Goal: Transaction & Acquisition: Book appointment/travel/reservation

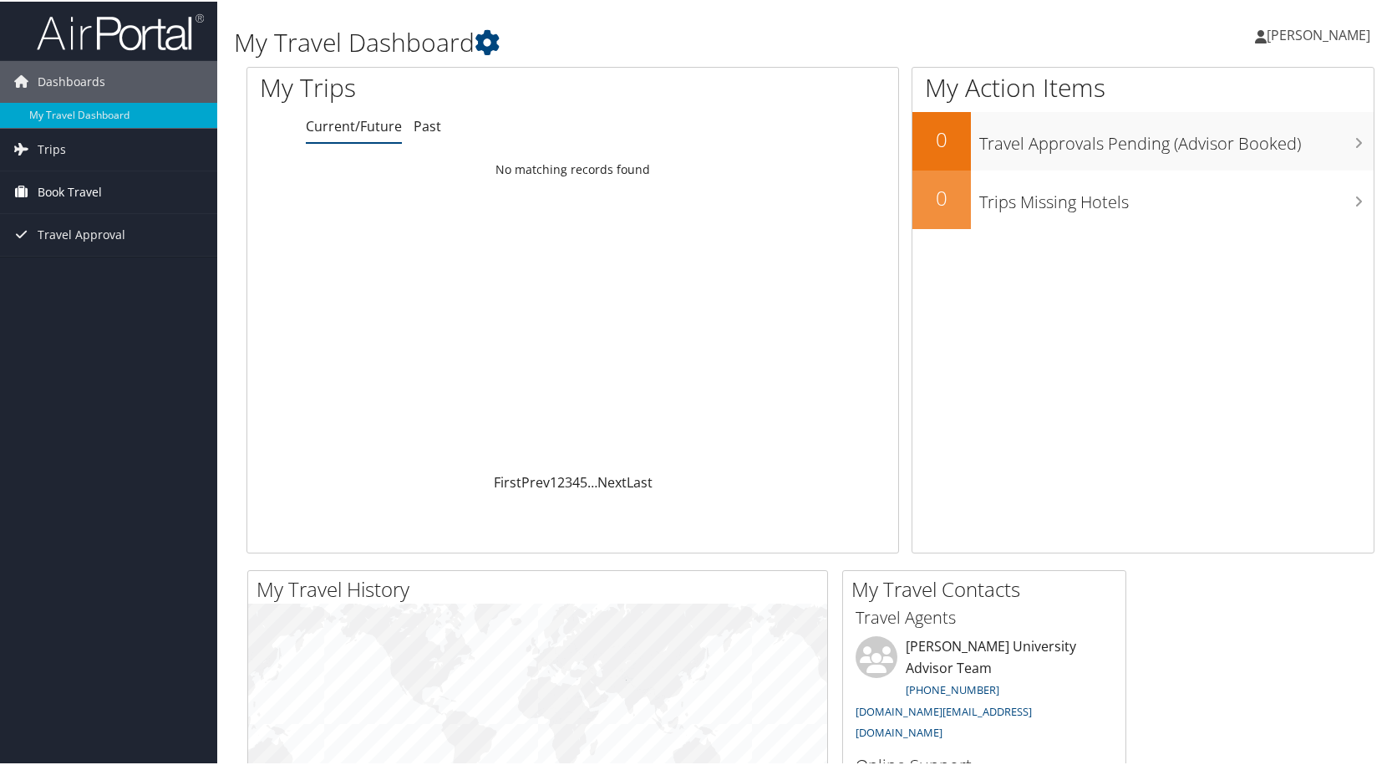
click at [89, 186] on span "Book Travel" at bounding box center [70, 191] width 64 height 42
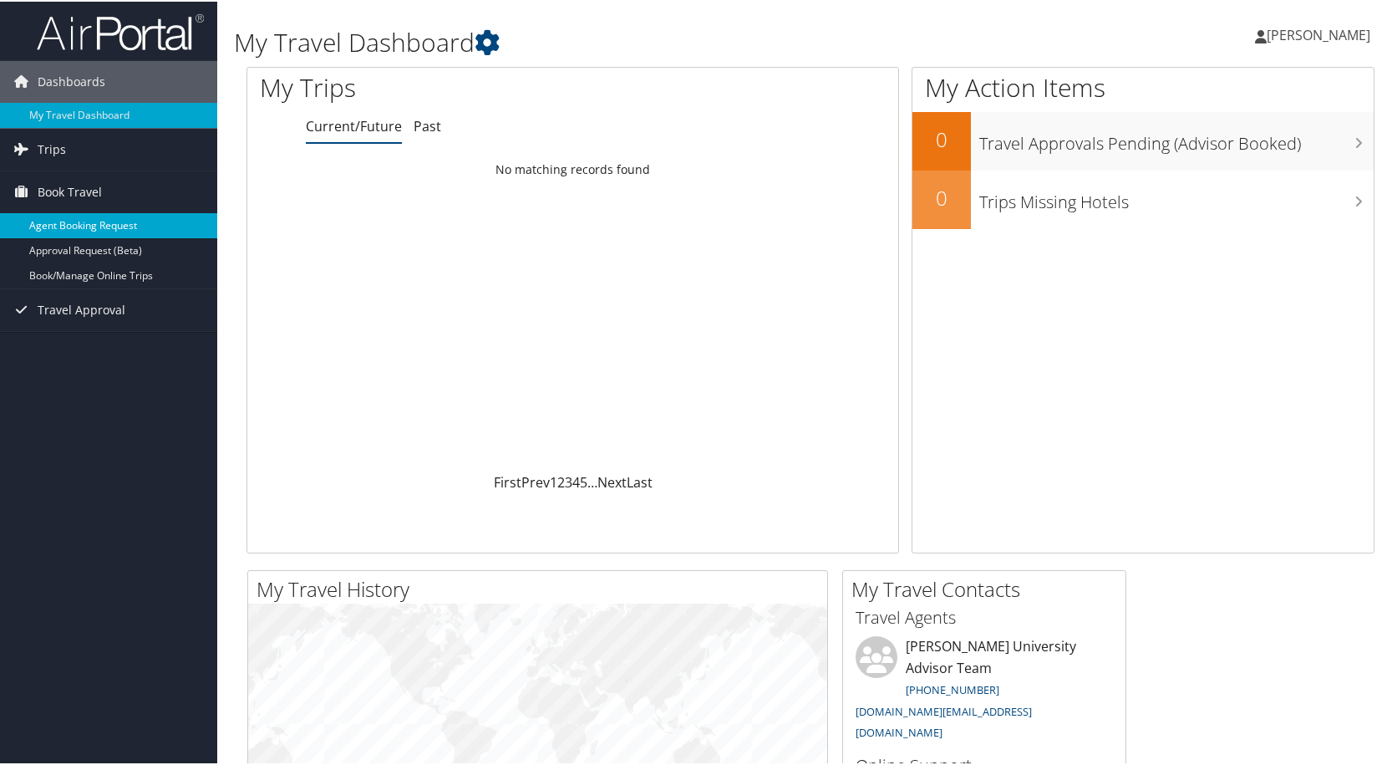
click at [80, 227] on link "Agent Booking Request" at bounding box center [108, 223] width 217 height 25
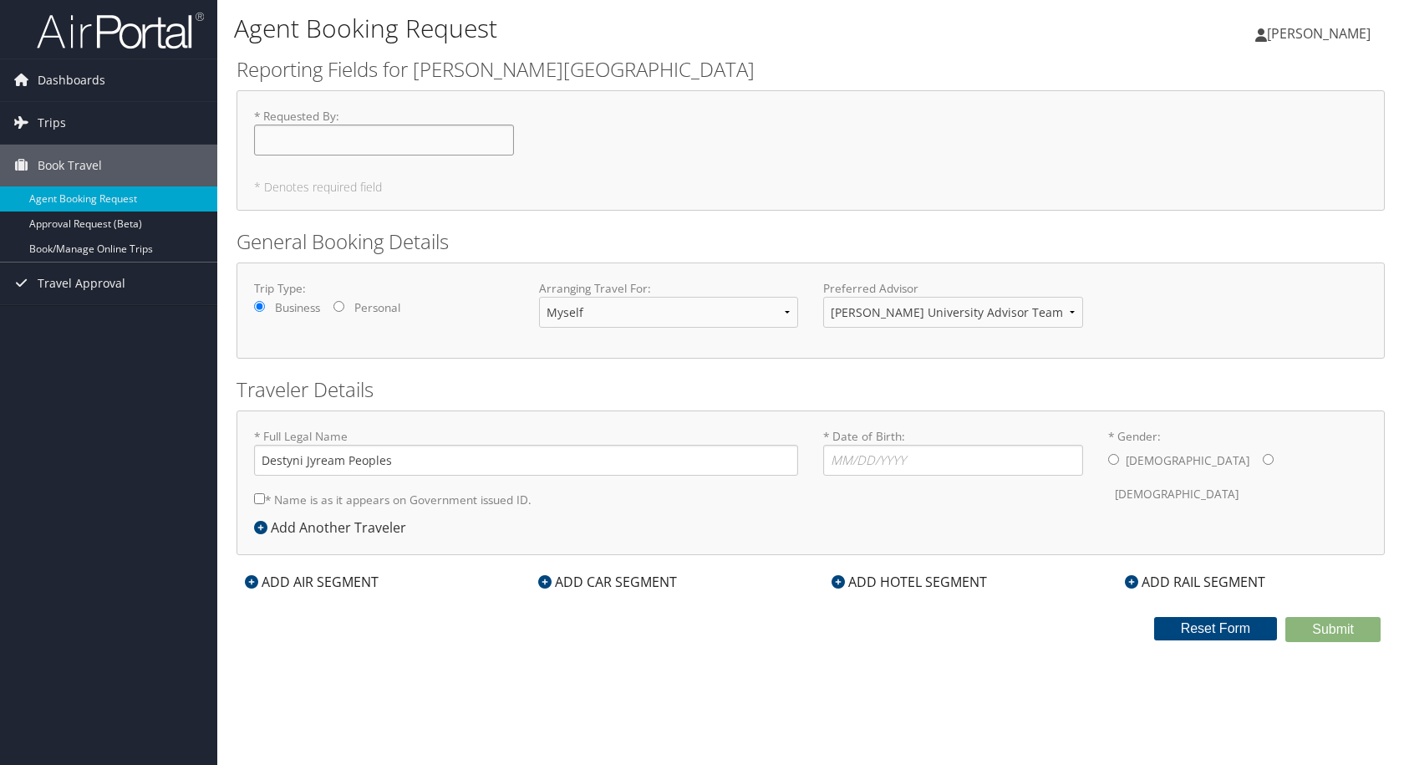
click at [304, 142] on input "* Requested By : Required" at bounding box center [384, 140] width 260 height 31
click at [861, 462] on input "* Date of Birth: Invalid Date" at bounding box center [953, 460] width 260 height 31
type input "05/30/1998"
click at [978, 511] on div "* Full Legal Name Destyni Jyream Peoples * Name is as it appears on Government …" at bounding box center [811, 472] width 1138 height 89
click at [1263, 459] on input "* Gender: Male Female" at bounding box center [1268, 459] width 11 height 11
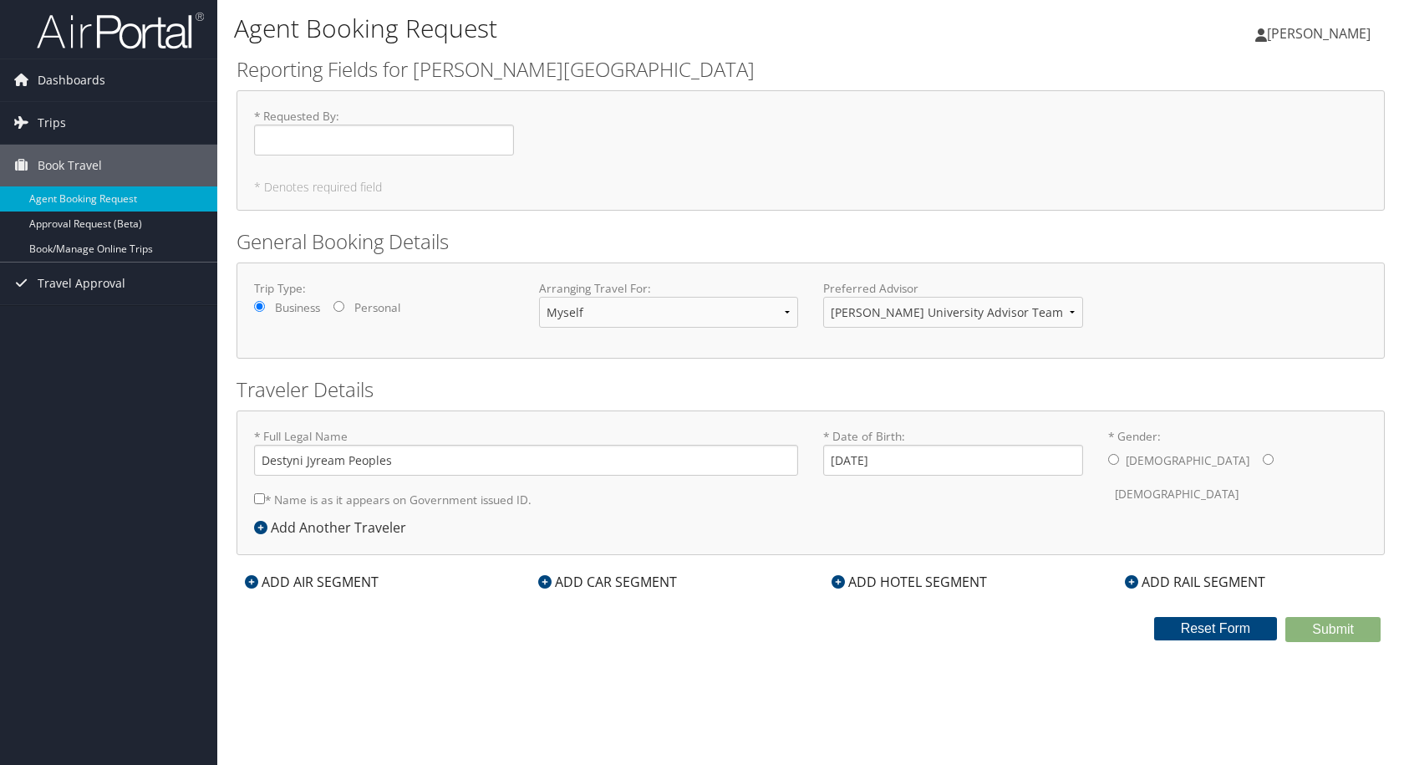
radio input "true"
click at [574, 310] on select "Myself Another Traveler Guest Traveler" at bounding box center [669, 312] width 260 height 31
click at [454, 355] on div "Trip Type: Business Personal Arranging Travel For: Myself Another Traveler Gues…" at bounding box center [811, 310] width 1148 height 96
click at [288, 146] on input "* Requested By : Required" at bounding box center [384, 140] width 260 height 31
click at [603, 130] on div "* Requested By : Required" at bounding box center [811, 138] width 1138 height 61
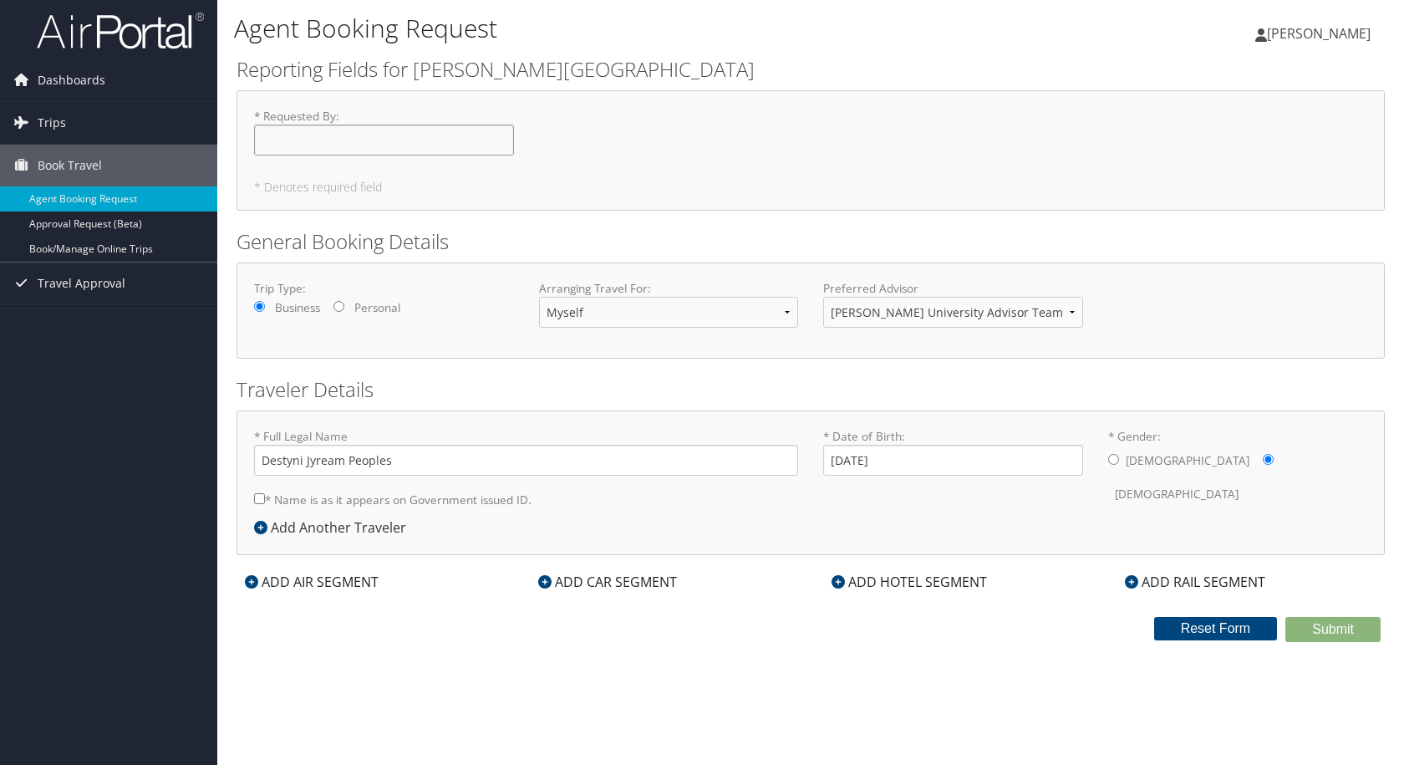
click at [272, 138] on input "* Requested By : Required" at bounding box center [384, 140] width 260 height 31
click at [643, 144] on div "* Requested By : Required" at bounding box center [811, 138] width 1138 height 61
click at [353, 140] on input "* Requested By : Required" at bounding box center [384, 140] width 260 height 31
type input "asap"
click at [776, 133] on div "* Requested By : asap Required" at bounding box center [811, 138] width 1138 height 61
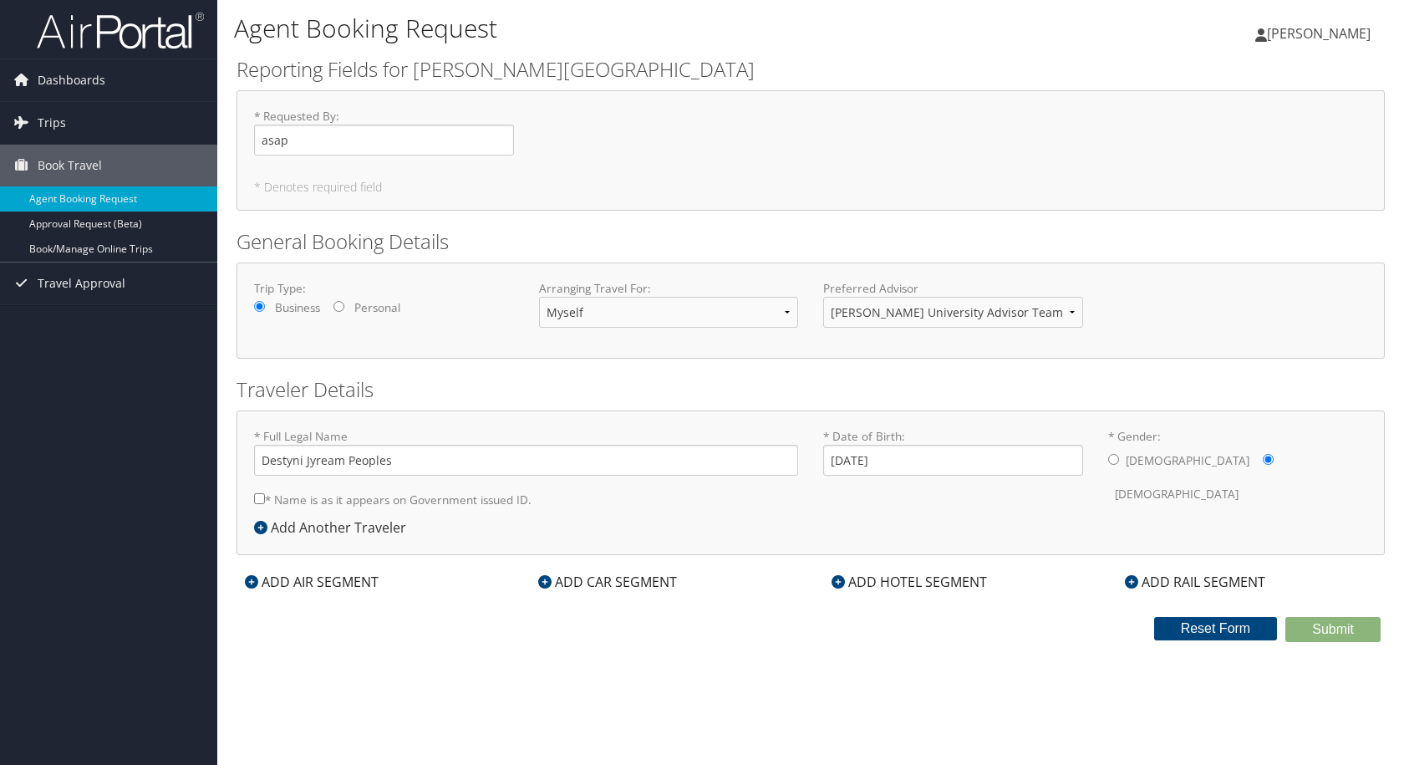
click at [340, 580] on div "ADD AIR SEGMENT" at bounding box center [312, 582] width 150 height 20
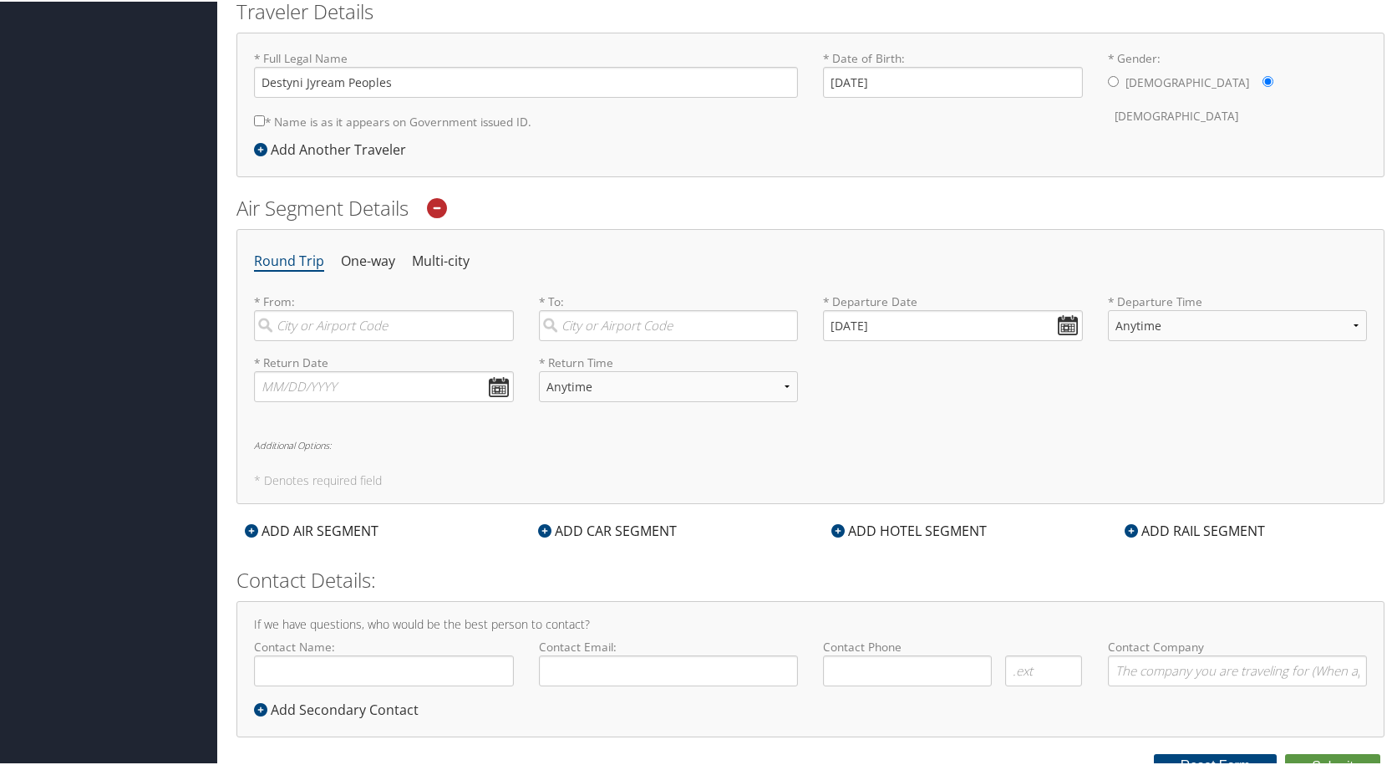
scroll to position [392, 0]
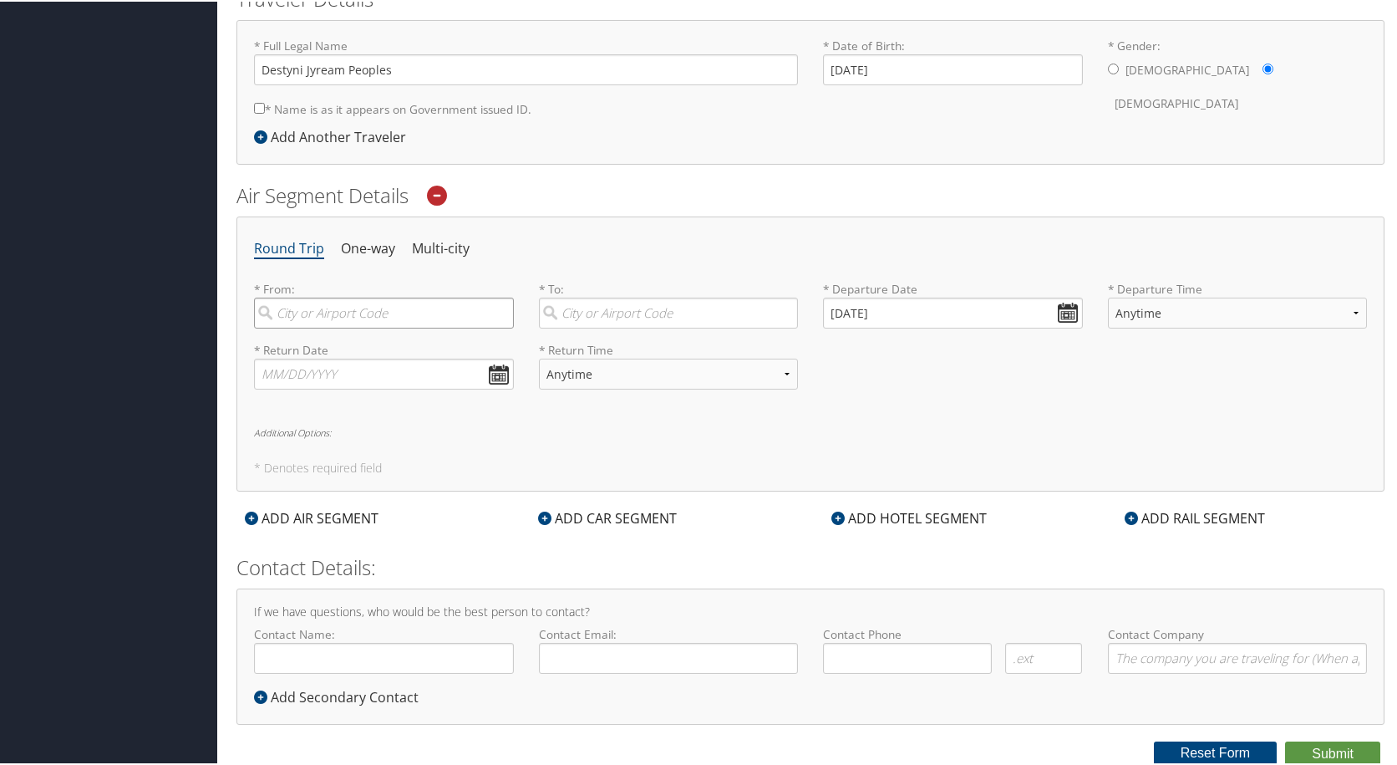
click at [351, 311] on input "search" at bounding box center [384, 311] width 260 height 31
click at [403, 318] on input "search" at bounding box center [384, 311] width 260 height 31
click at [361, 312] on input "search" at bounding box center [384, 311] width 260 height 31
paste input "[PERSON_NAME]"
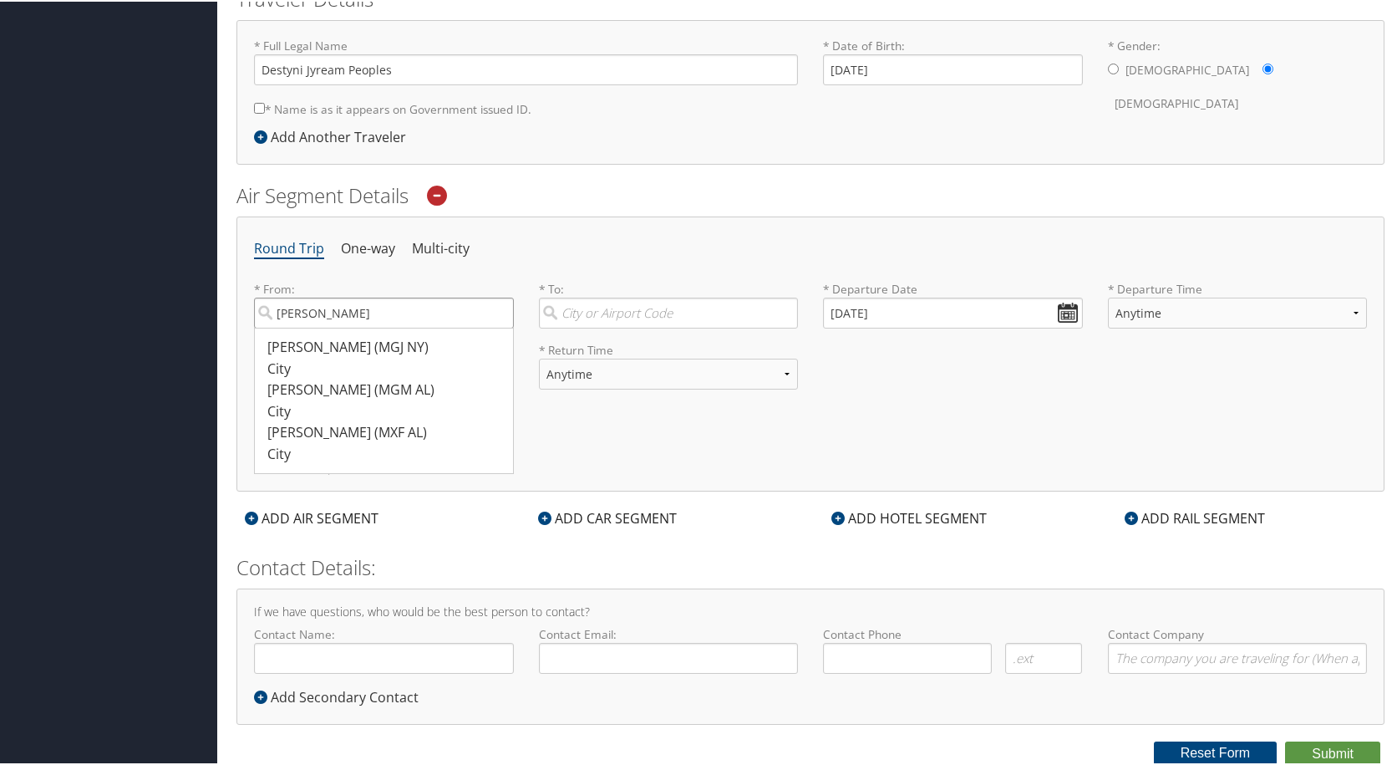
type input "[PERSON_NAME]"
click at [633, 304] on input "search" at bounding box center [669, 311] width 260 height 31
click at [640, 315] on input "search" at bounding box center [669, 311] width 260 height 31
paste input "Bogotá"
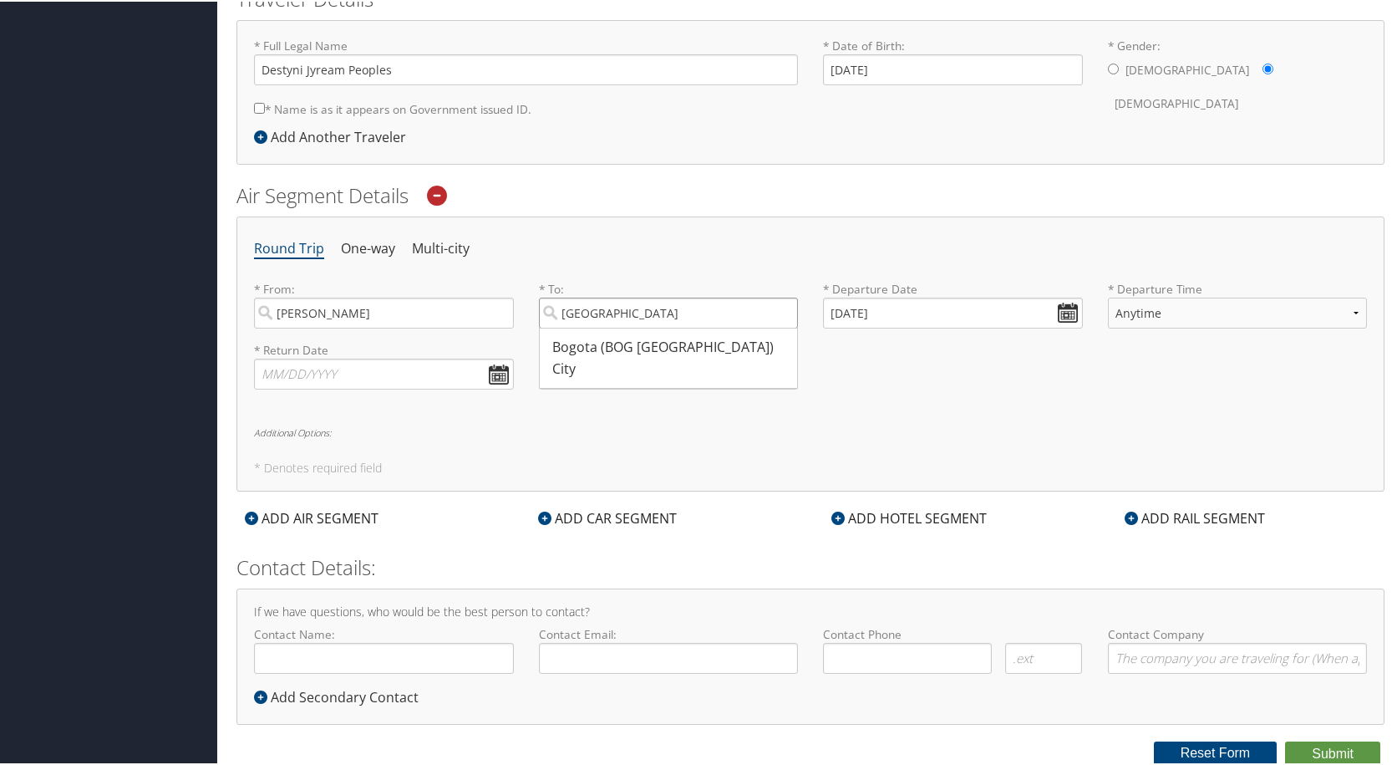
type input "Bogotá"
click at [447, 409] on div "Round Trip One-way Multi-city * From: Montgomery Montgomery (MGJ NY) City 7679 …" at bounding box center [811, 352] width 1148 height 275
click at [354, 248] on li "One-way" at bounding box center [368, 247] width 54 height 30
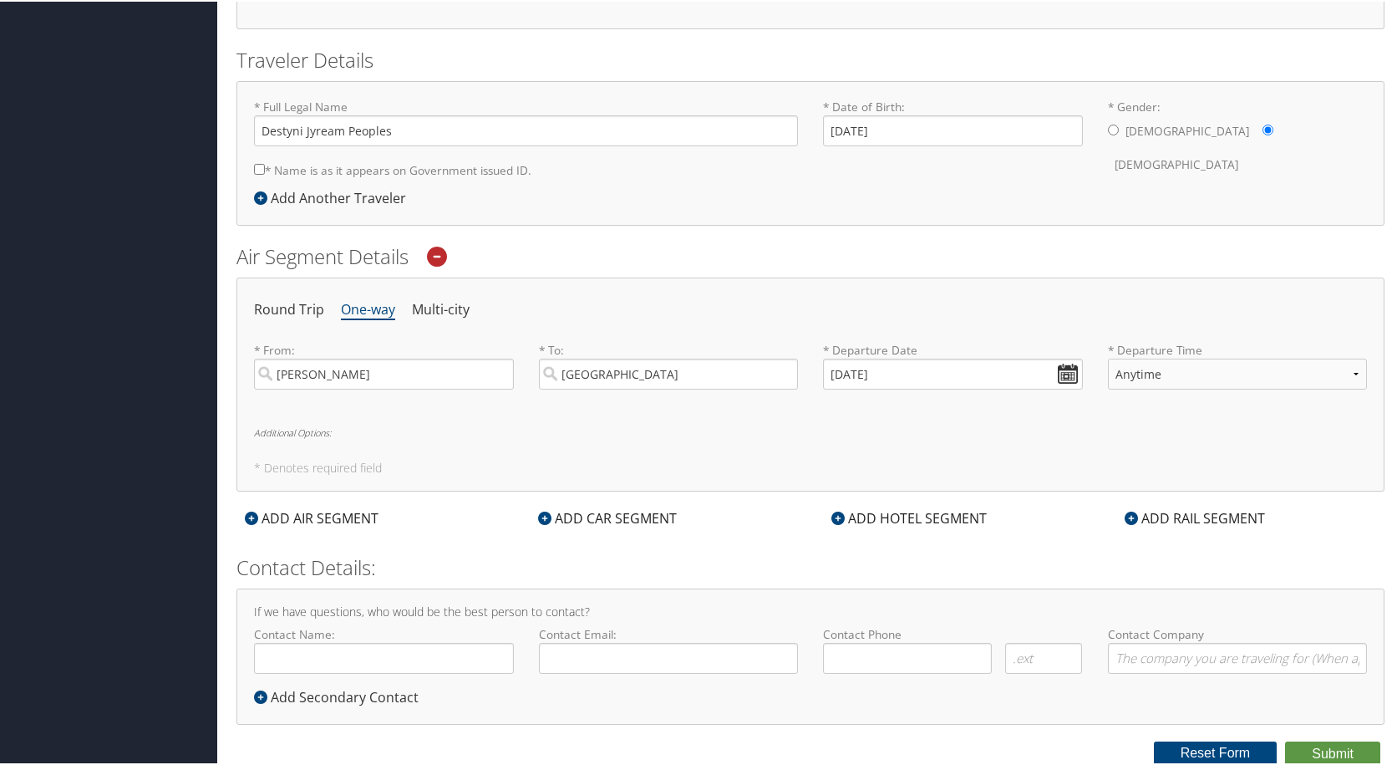
scroll to position [331, 0]
click at [1164, 375] on select "Anytime Early Morning (5AM-7AM) Morning (7AM-12PM) Afternoon (12PM-5PM) Evening…" at bounding box center [1238, 372] width 260 height 31
select select "6:00 AM"
click at [1108, 357] on select "Anytime Early Morning (5AM-7AM) Morning (7AM-12PM) Afternoon (12PM-5PM) Evening…" at bounding box center [1238, 372] width 260 height 31
click at [414, 423] on div "Round Trip One-way Multi-city * From: Montgomery Required * To: Bogotá Required…" at bounding box center [811, 383] width 1148 height 214
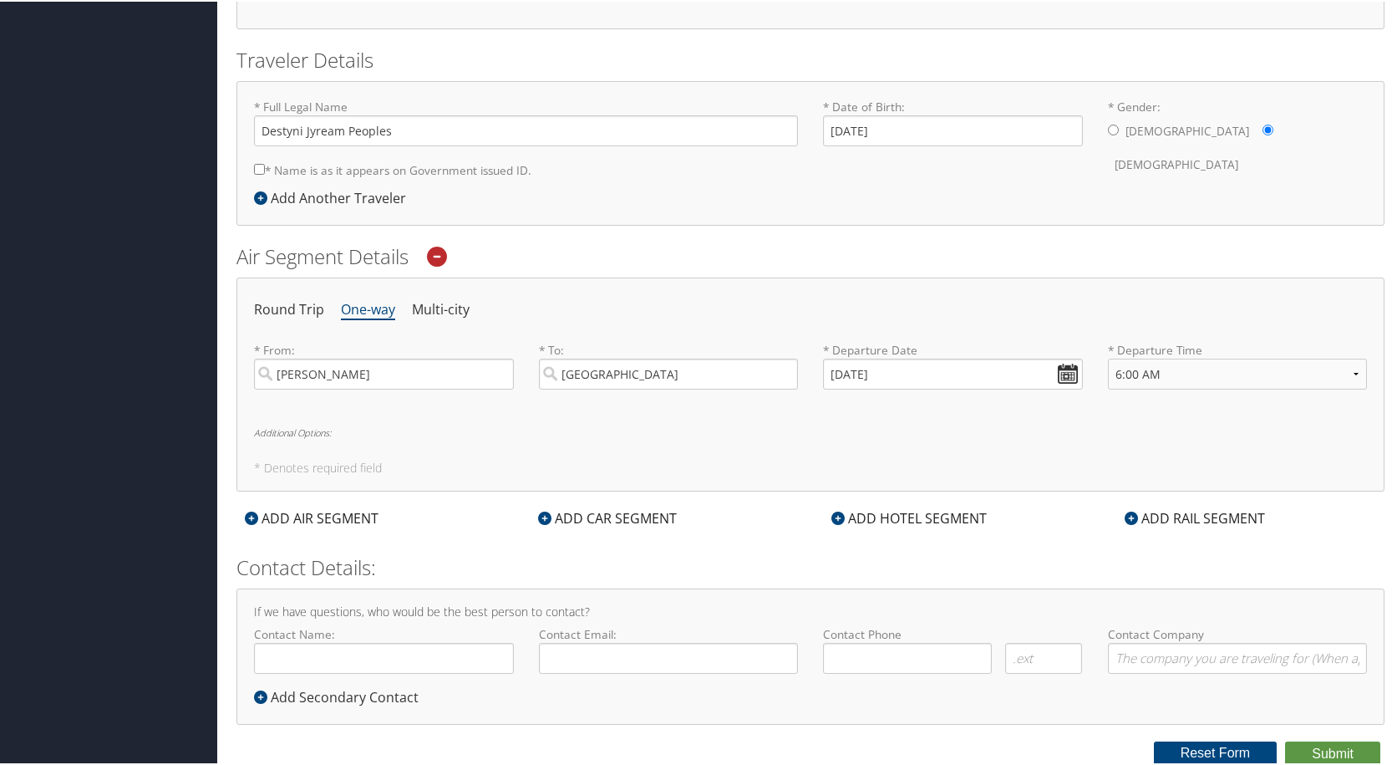
click at [308, 519] on div "ADD AIR SEGMENT" at bounding box center [312, 517] width 150 height 20
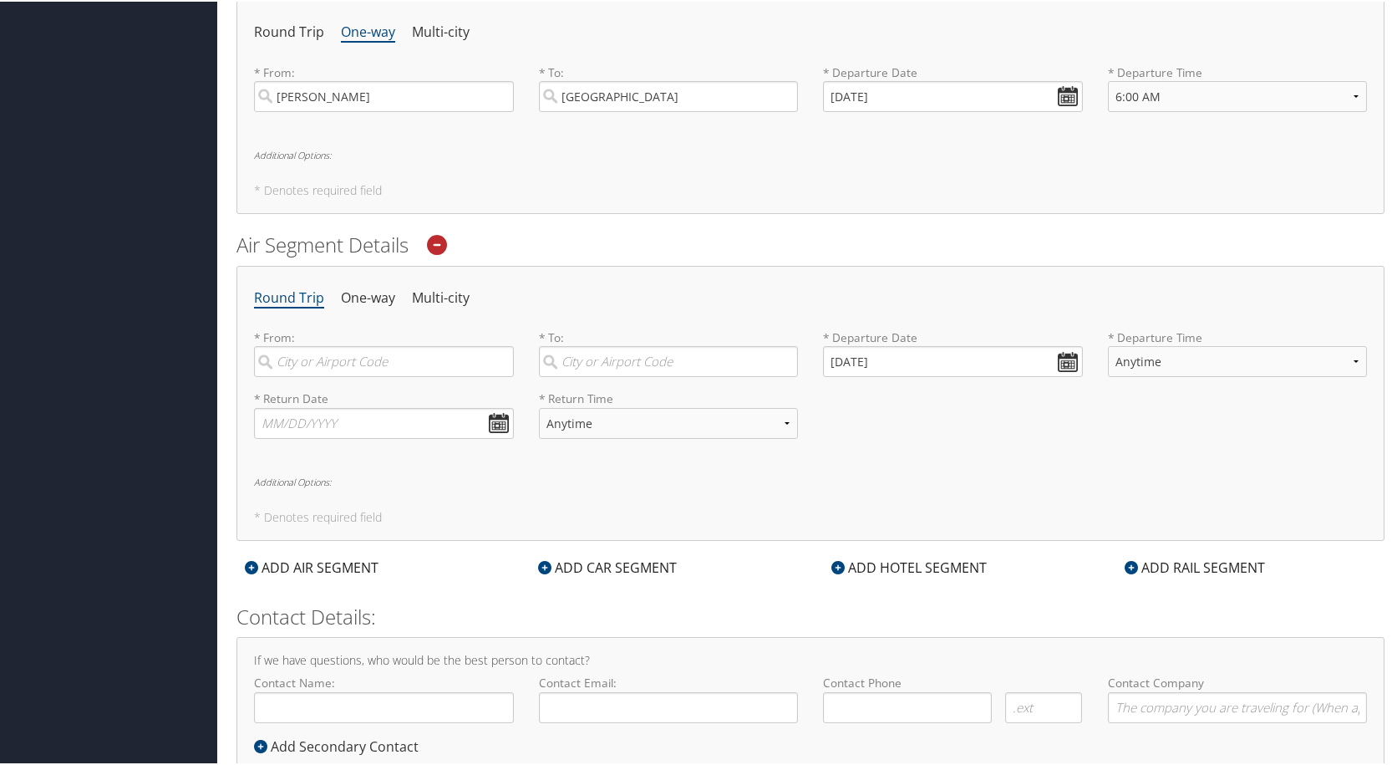
scroll to position [658, 0]
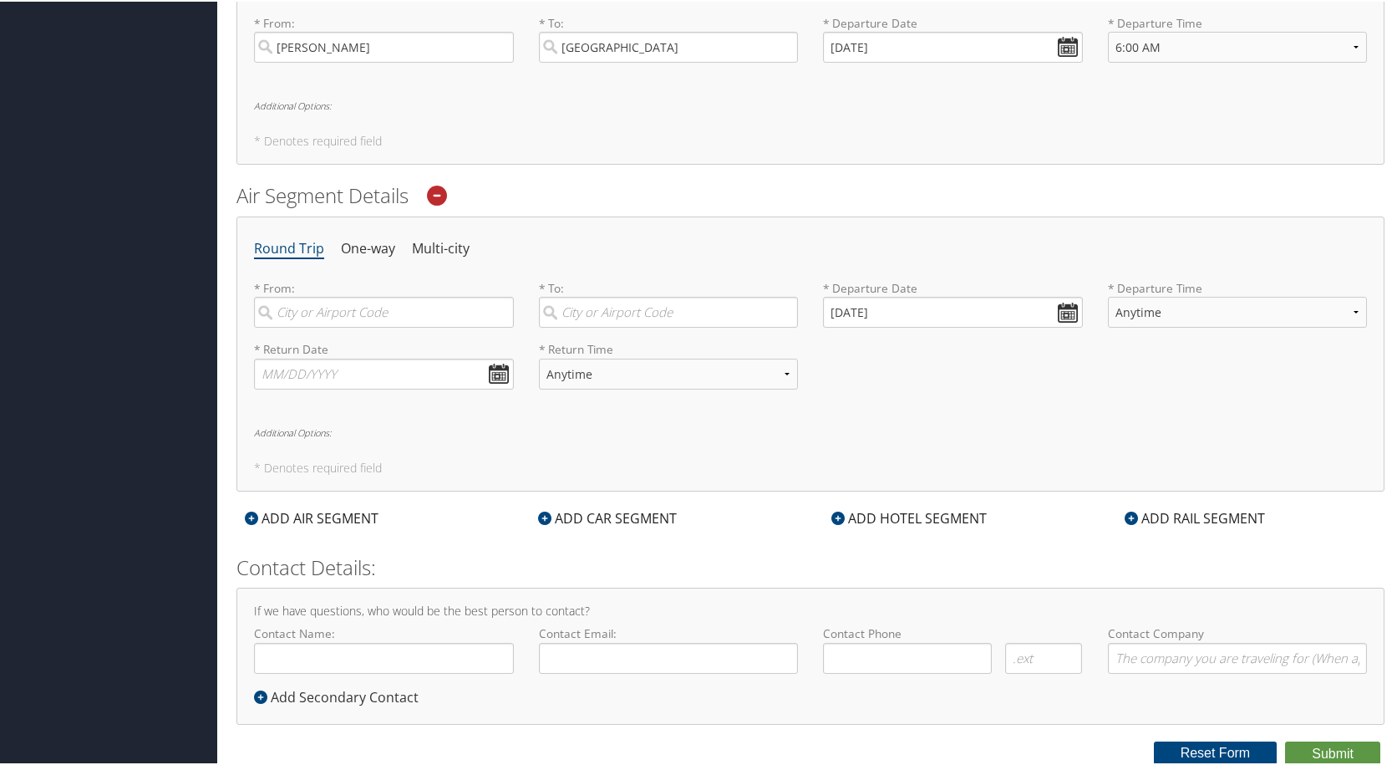
click at [366, 249] on li "One-way" at bounding box center [368, 247] width 54 height 30
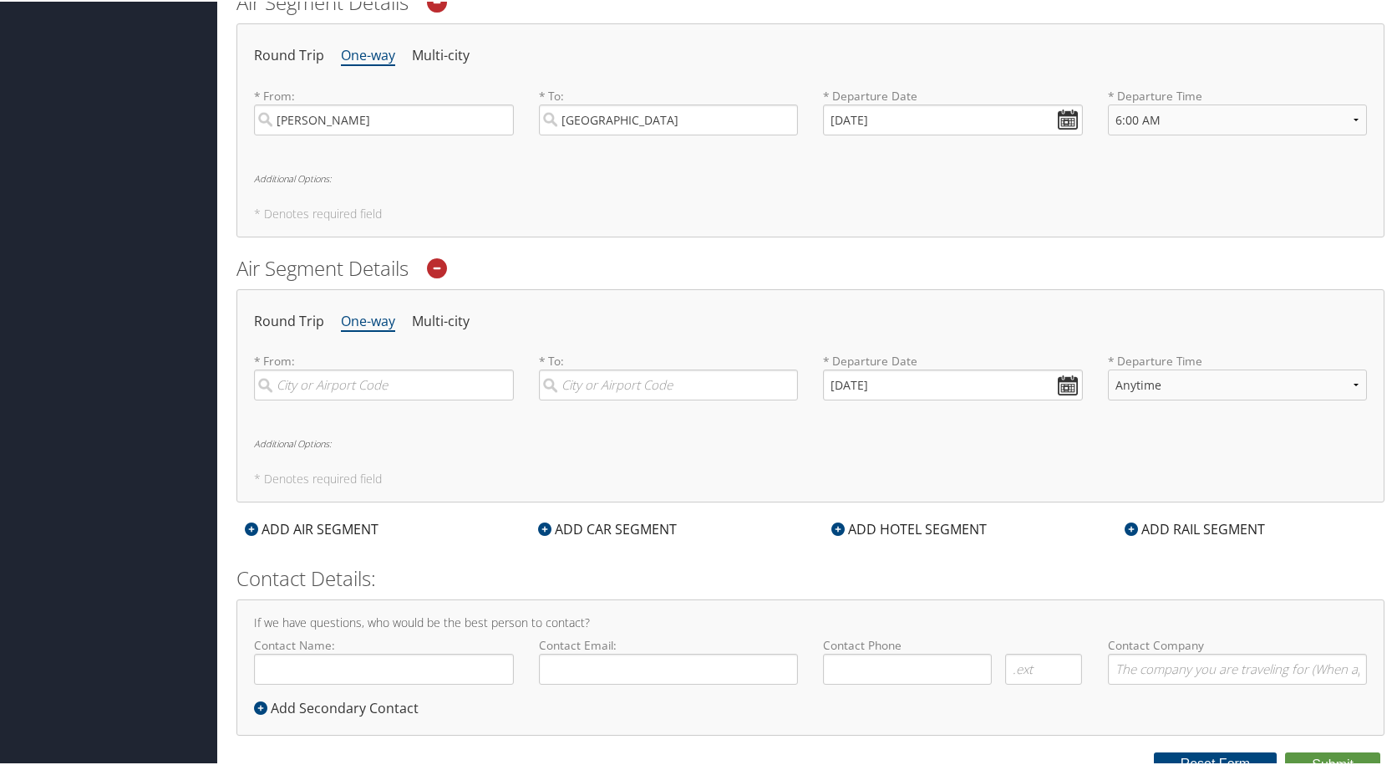
scroll to position [596, 0]
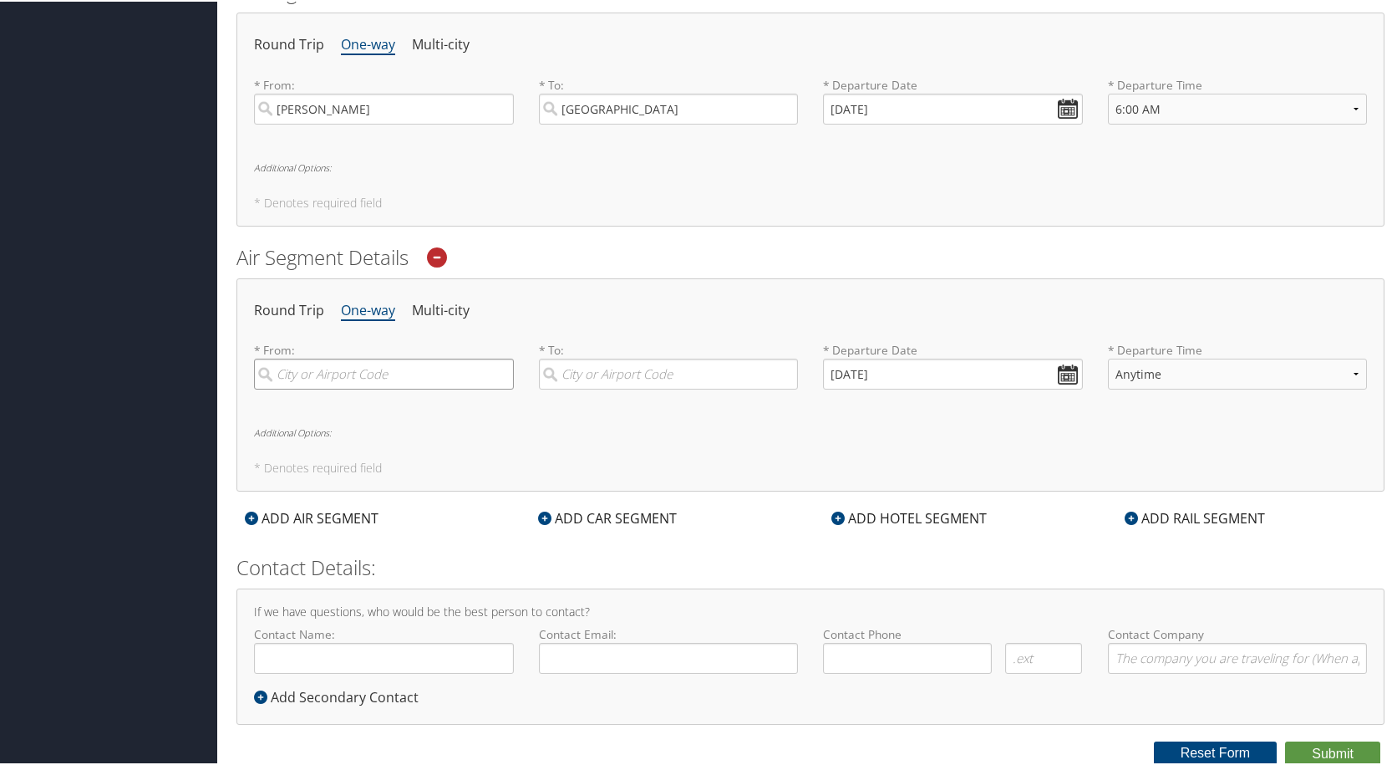
click at [385, 370] on input "search" at bounding box center [384, 372] width 260 height 31
paste input "Mexico City"
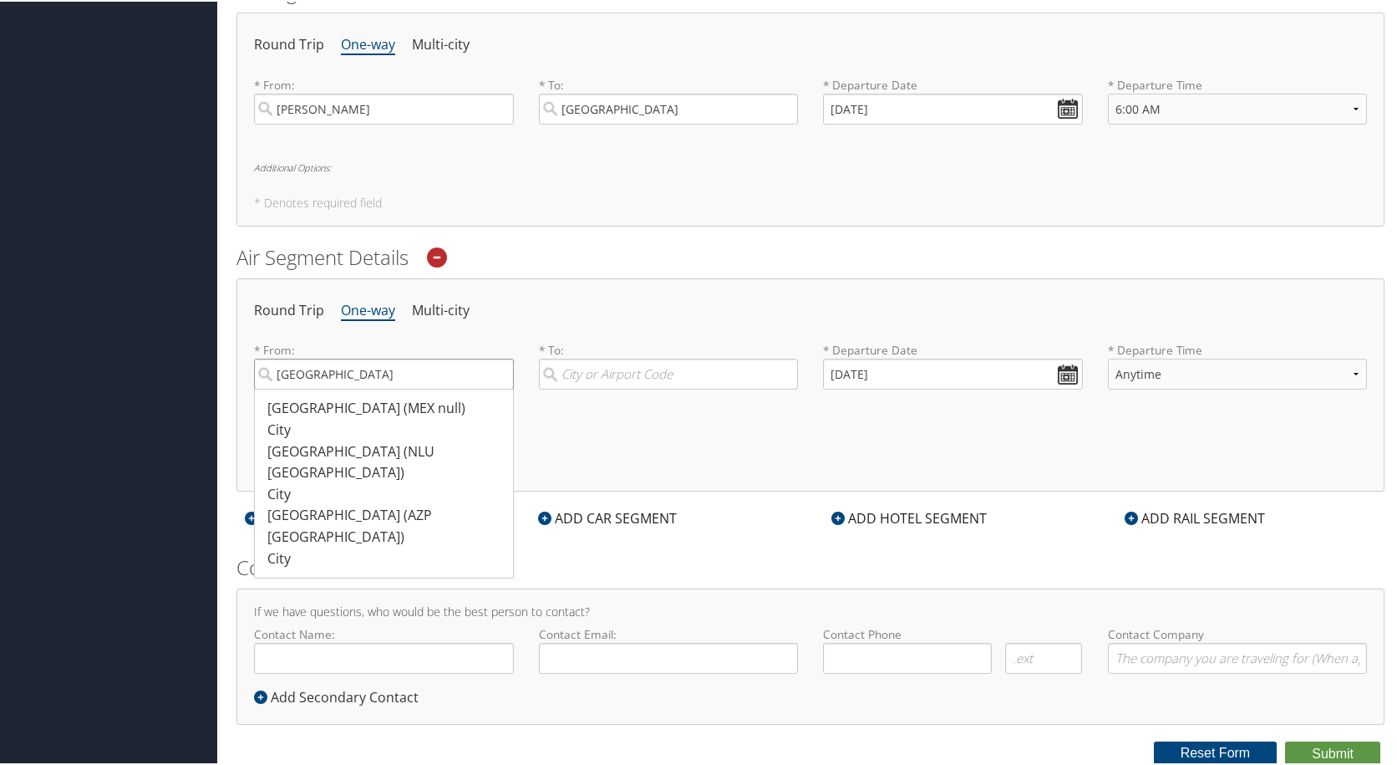
type input "Mexico City"
click at [575, 364] on input "search" at bounding box center [669, 372] width 260 height 31
click at [666, 378] on input "search" at bounding box center [669, 372] width 260 height 31
paste input "Montgomery"
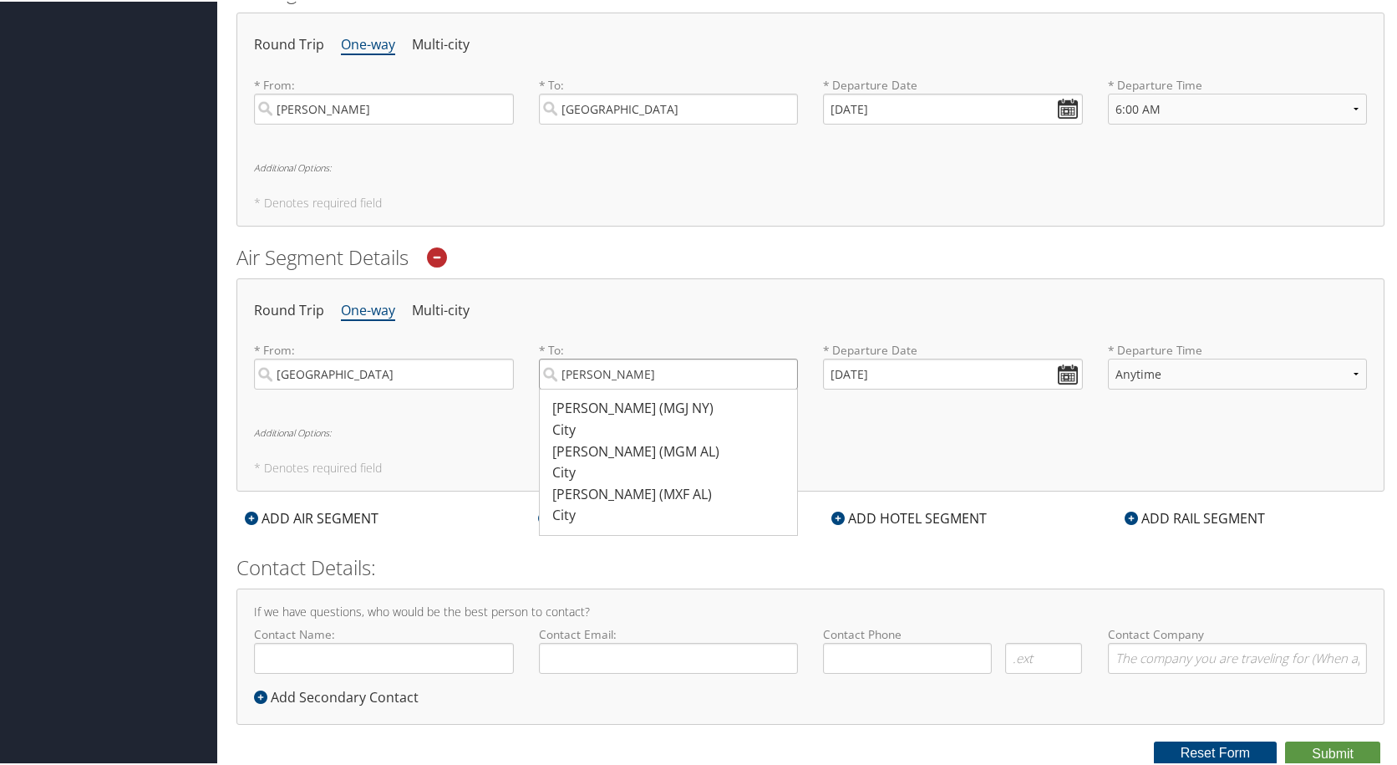
type input "Montgomery"
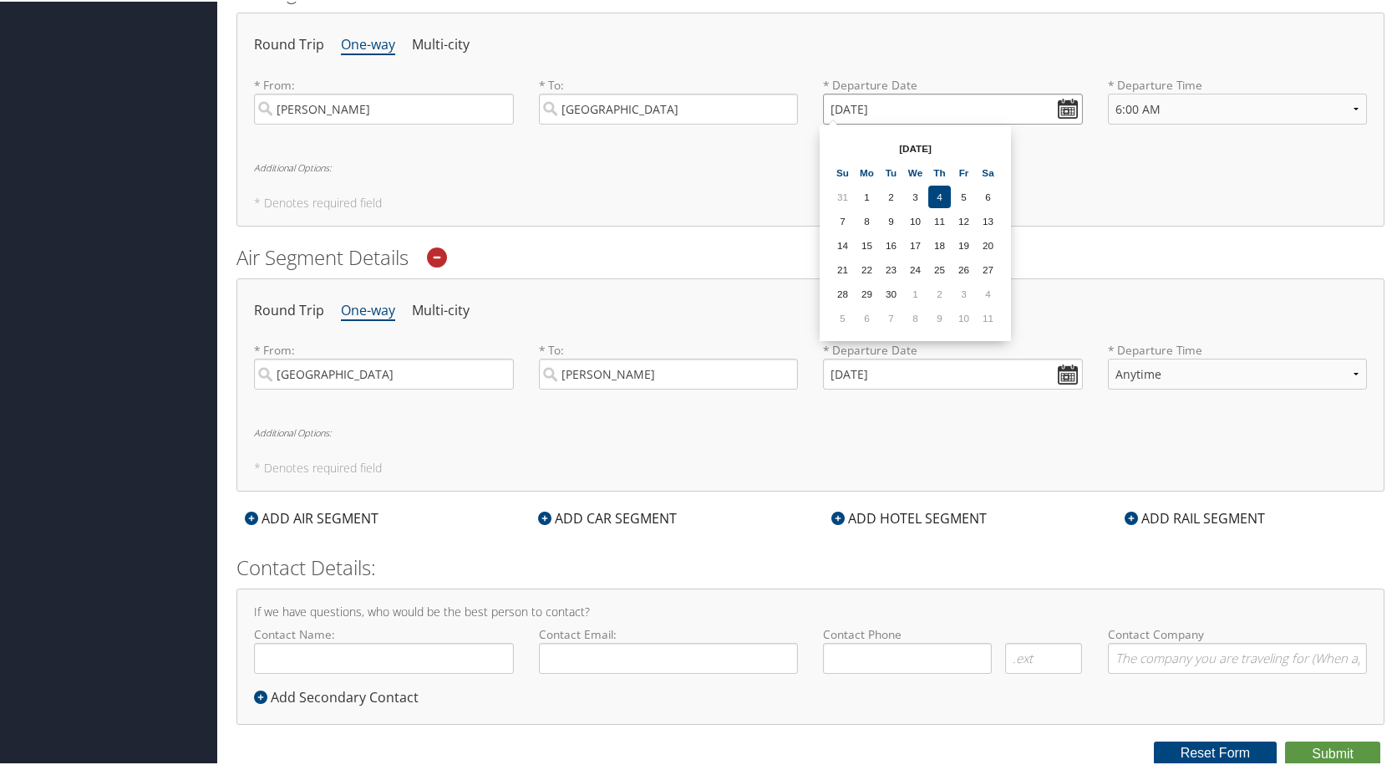
click at [1072, 112] on input "09/04/2025" at bounding box center [953, 107] width 260 height 31
click at [896, 247] on td "16" at bounding box center [891, 243] width 23 height 23
type input "09/16/2025"
click at [1056, 377] on input "09/04/2025" at bounding box center [953, 372] width 260 height 31
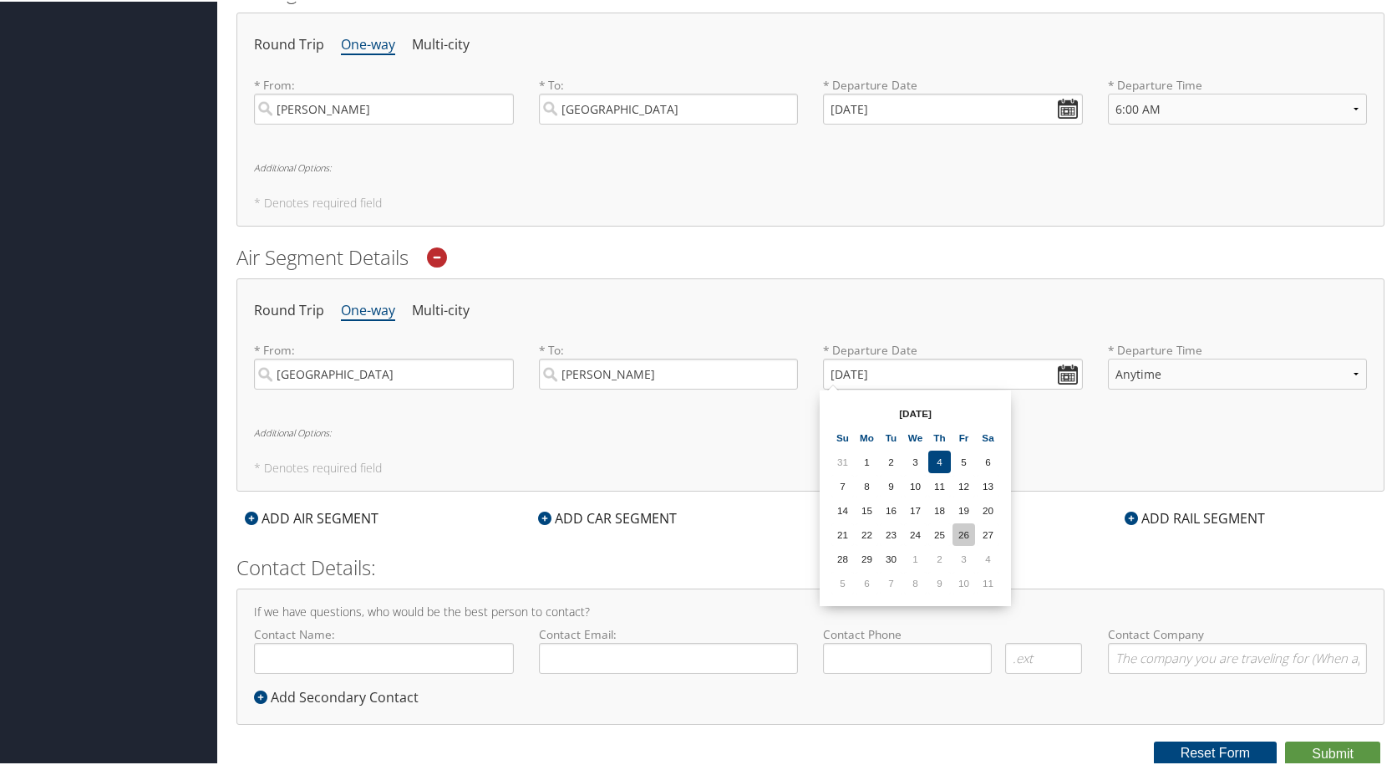
click at [973, 529] on td "26" at bounding box center [964, 533] width 23 height 23
type input "09/26/2025"
click at [1148, 368] on select "Anytime Early Morning (5AM-7AM) Morning (7AM-12PM) Afternoon (12PM-5PM) Evening…" at bounding box center [1238, 372] width 260 height 31
select select "3:00 PM"
click at [1108, 357] on select "Anytime Early Morning (5AM-7AM) Morning (7AM-12PM) Afternoon (12PM-5PM) Evening…" at bounding box center [1238, 372] width 260 height 31
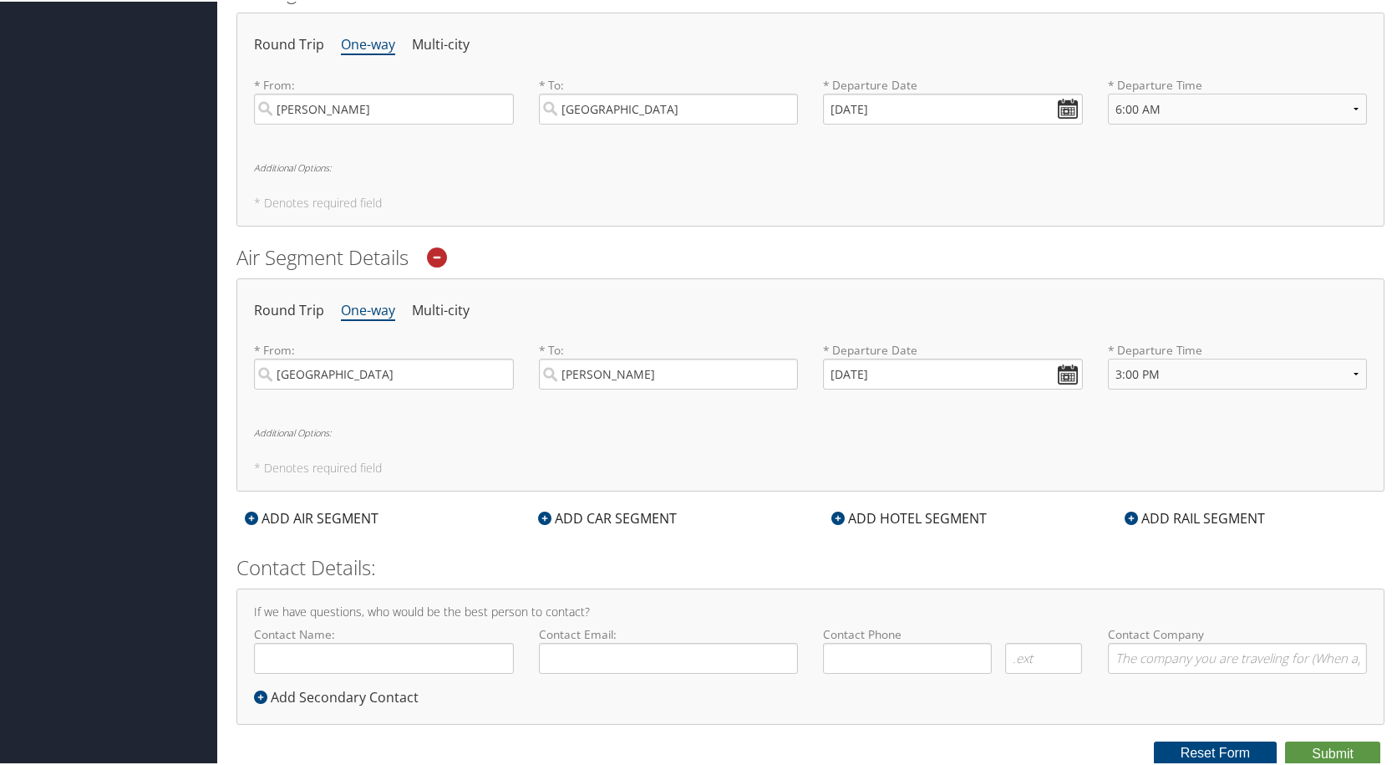
click at [591, 415] on div "Round Trip One-way Multi-city * From: Mexico City Mexico City (MEX null) City 7…" at bounding box center [811, 384] width 1148 height 214
click at [355, 654] on input "Contact Name:" at bounding box center [384, 656] width 260 height 31
type input "[PERSON_NAME]"
click at [567, 653] on input "Contact Email:" at bounding box center [669, 656] width 260 height 31
type input "djpeoples@troy.edu"
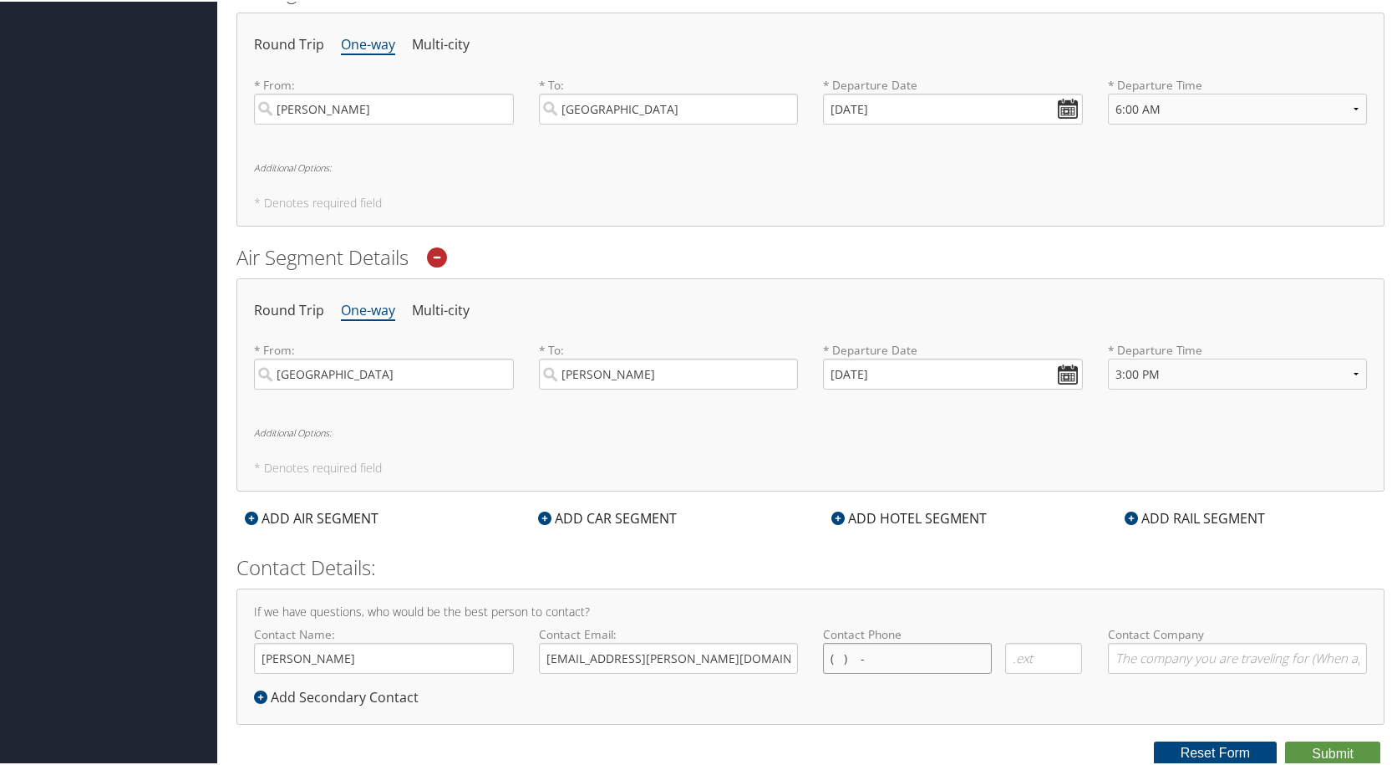
click at [878, 659] on input "( ) -" at bounding box center [907, 656] width 169 height 31
type input "(334) 808-6137"
click at [1027, 563] on h2 "Contact Details:" at bounding box center [811, 566] width 1148 height 28
click at [1162, 660] on input "Contact Company" at bounding box center [1238, 656] width 260 height 31
type input "T"
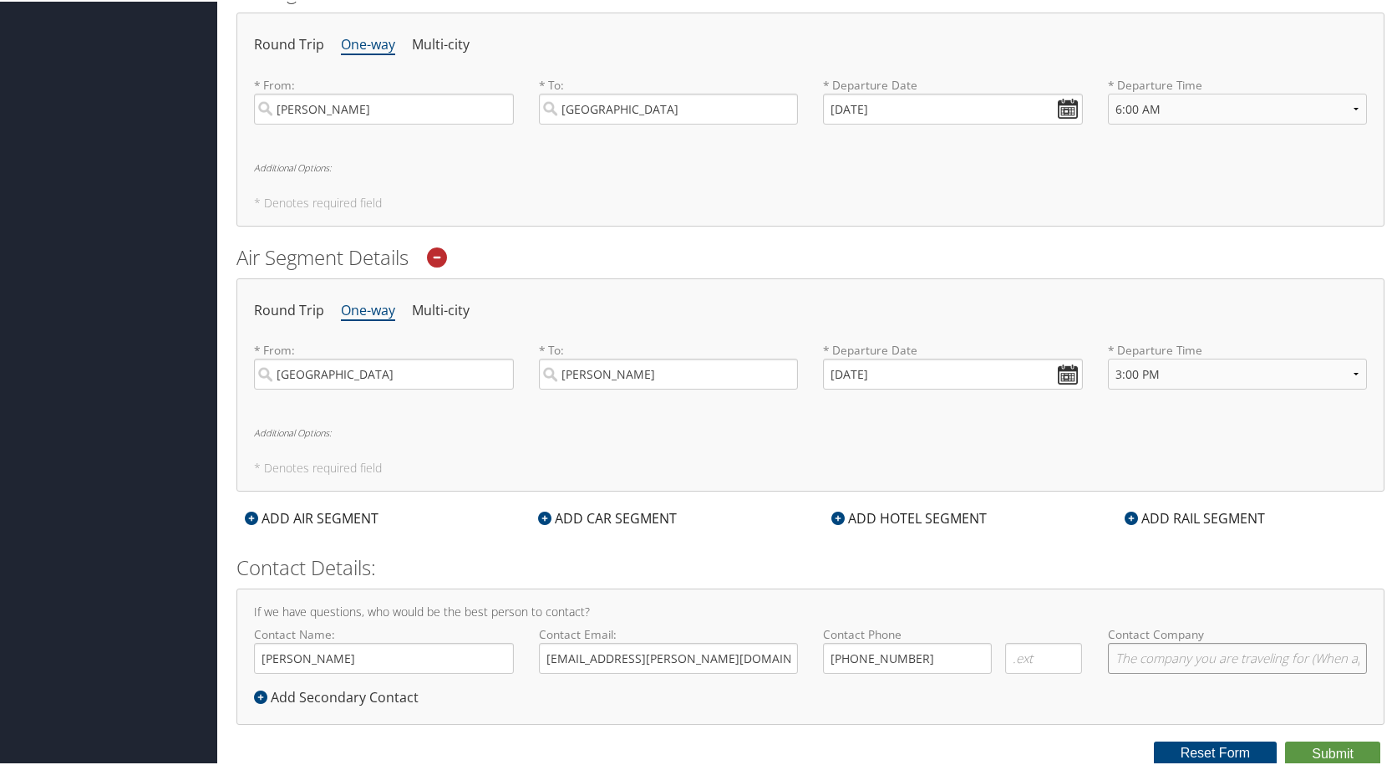
type input "r"
type input "[PERSON_NAME][GEOGRAPHIC_DATA]"
click at [1332, 749] on button "Submit" at bounding box center [1332, 752] width 95 height 25
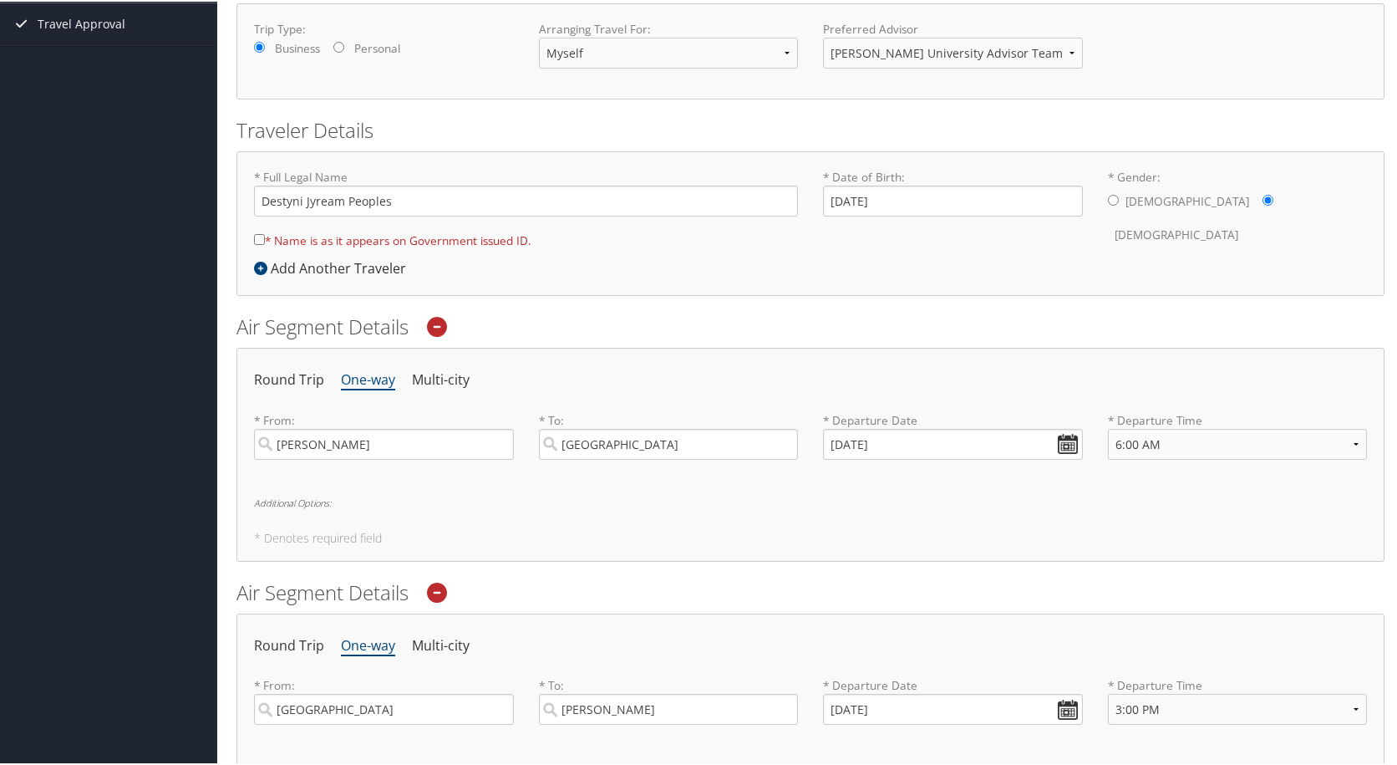
scroll to position [283, 0]
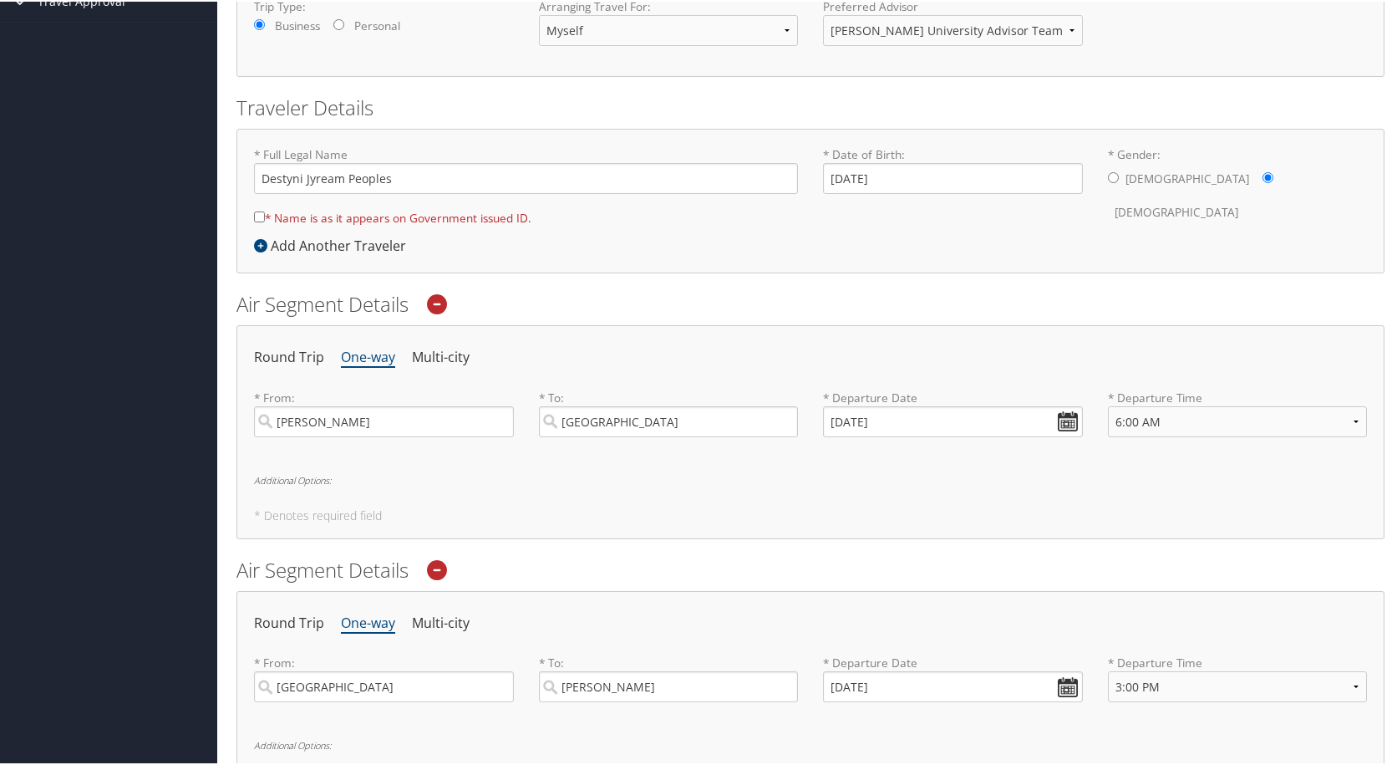
click at [265, 212] on label "* Name is as it appears on Government issued ID." at bounding box center [392, 216] width 277 height 31
click at [265, 212] on input "* Name is as it appears on Government issued ID." at bounding box center [259, 215] width 11 height 11
checkbox input "true"
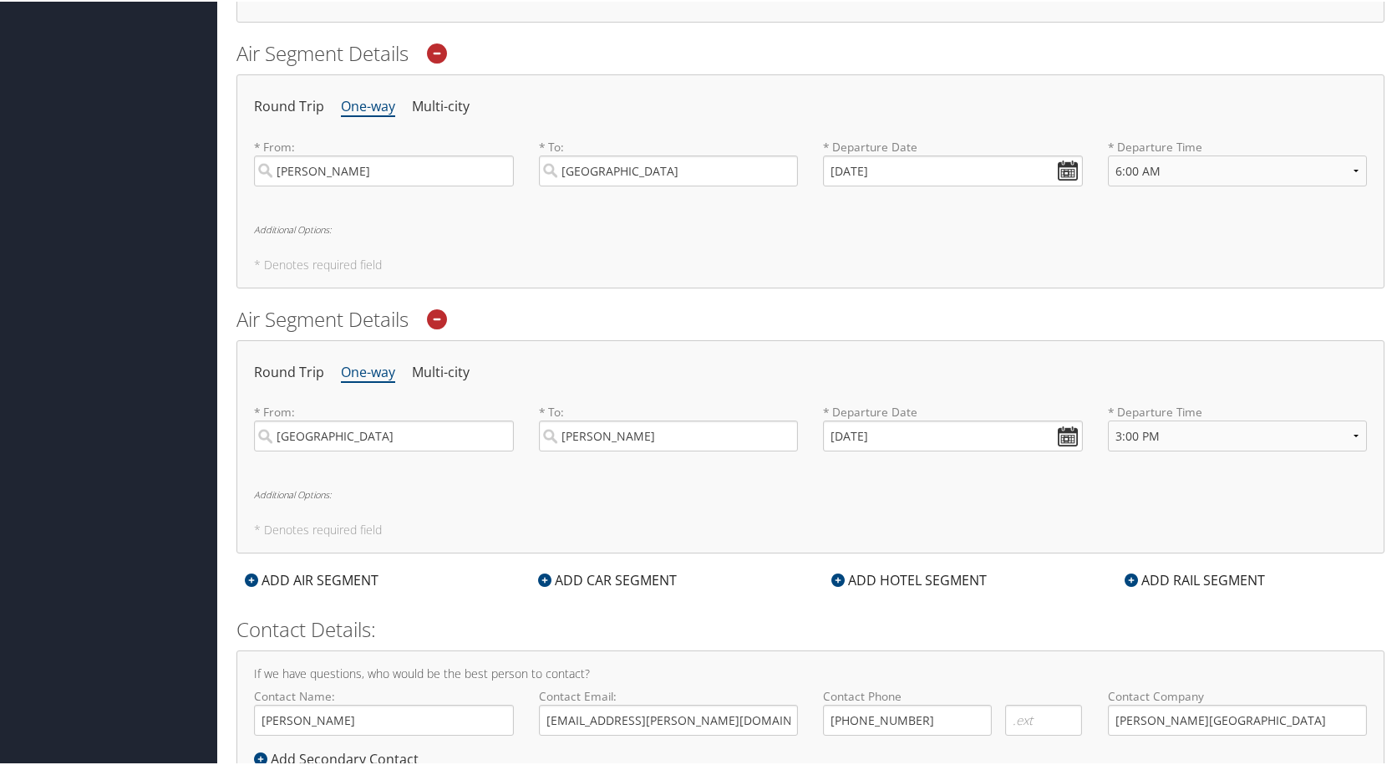
scroll to position [596, 0]
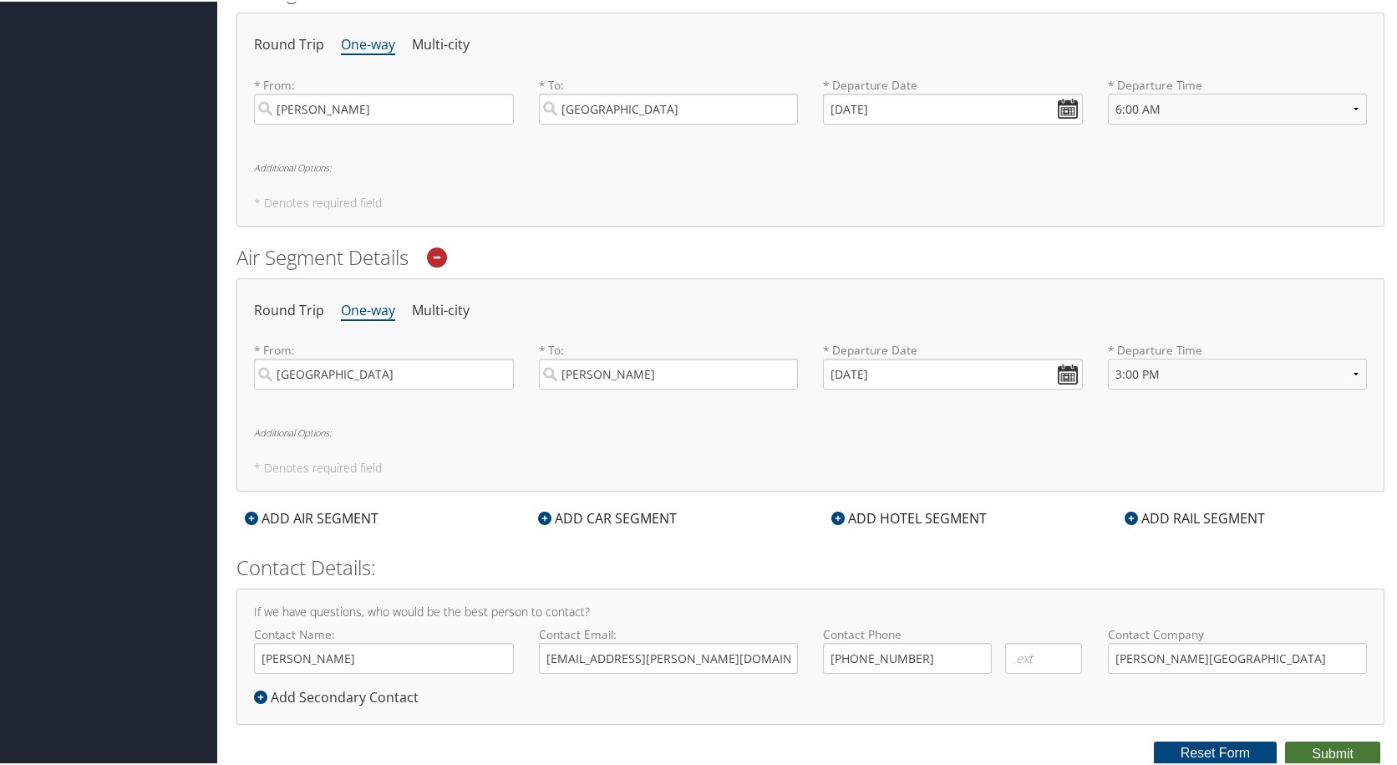
click at [1299, 754] on button "Submit" at bounding box center [1332, 752] width 95 height 25
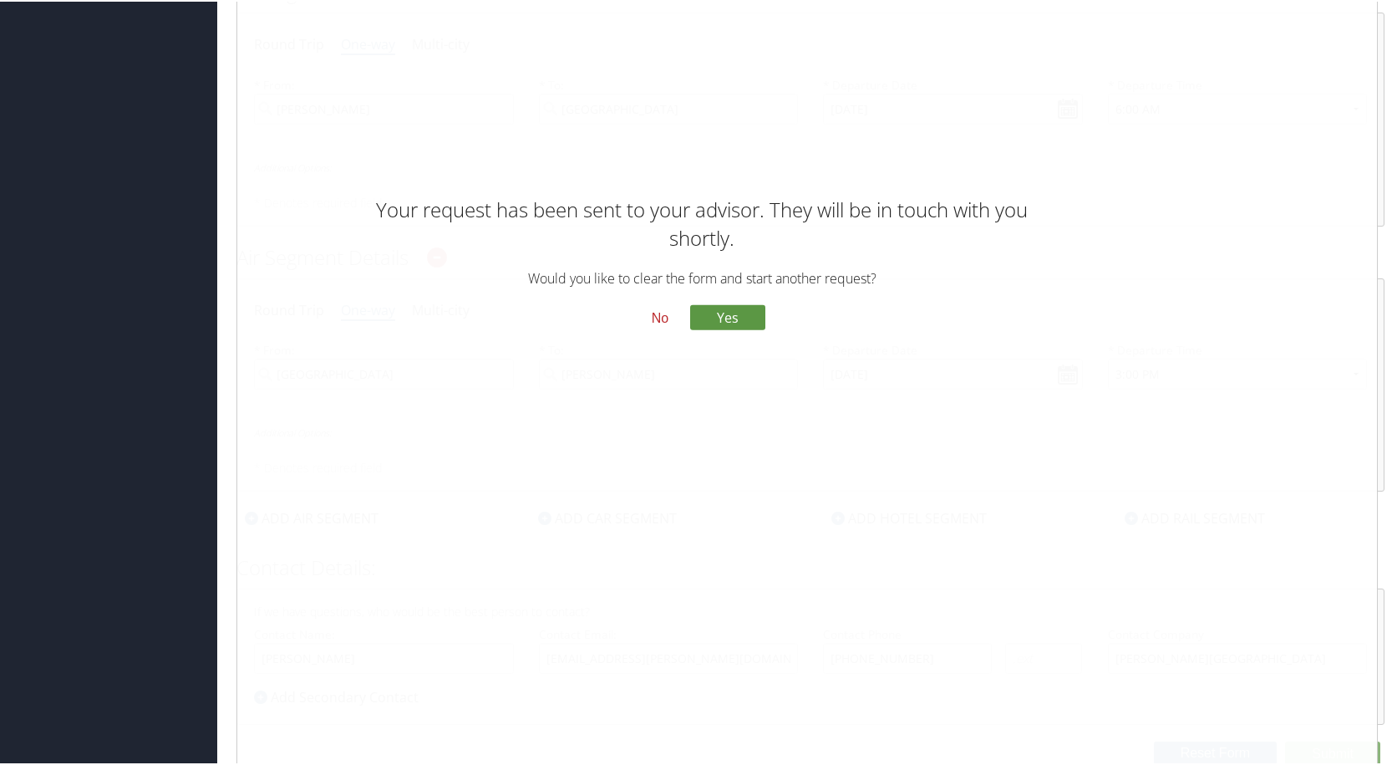
click at [656, 316] on button "No" at bounding box center [660, 317] width 43 height 28
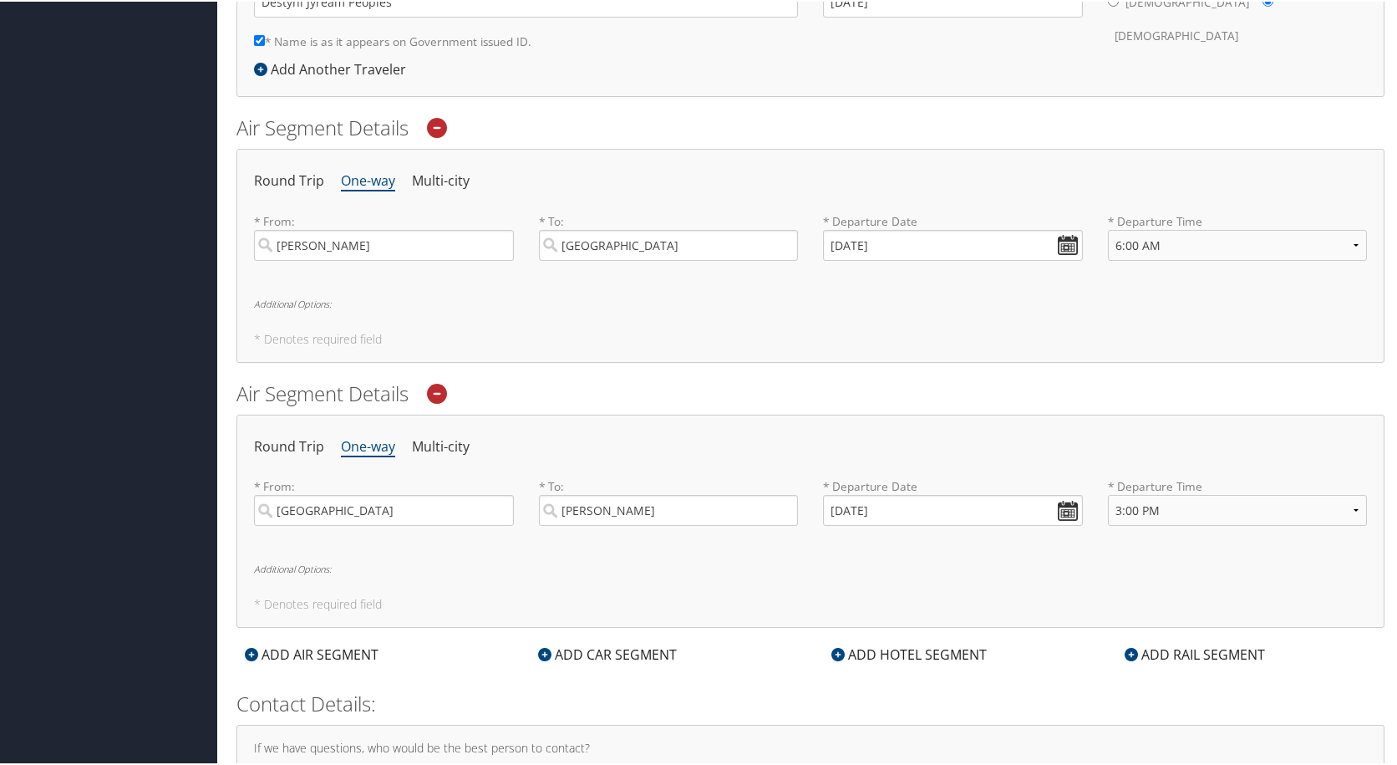
scroll to position [0, 0]
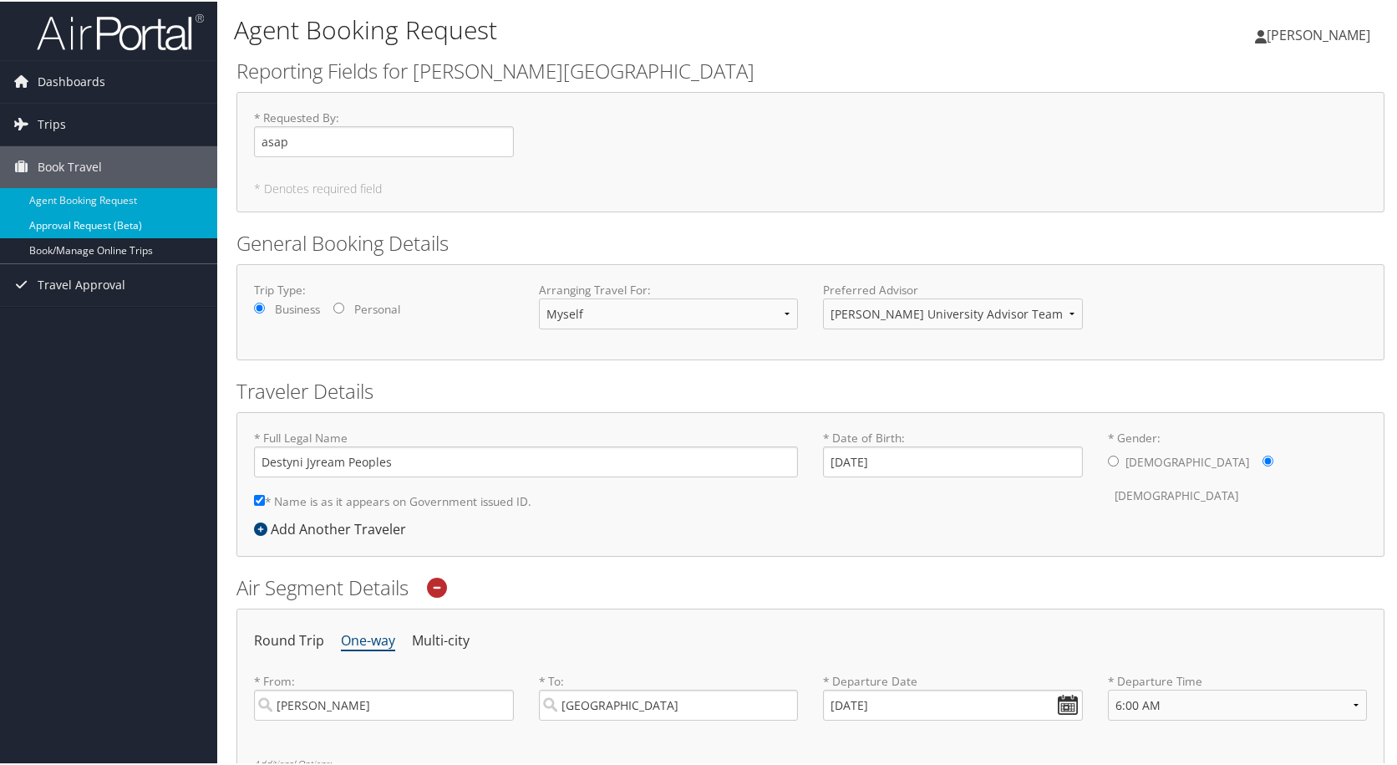
click at [126, 220] on link "Approval Request (Beta)" at bounding box center [108, 223] width 217 height 25
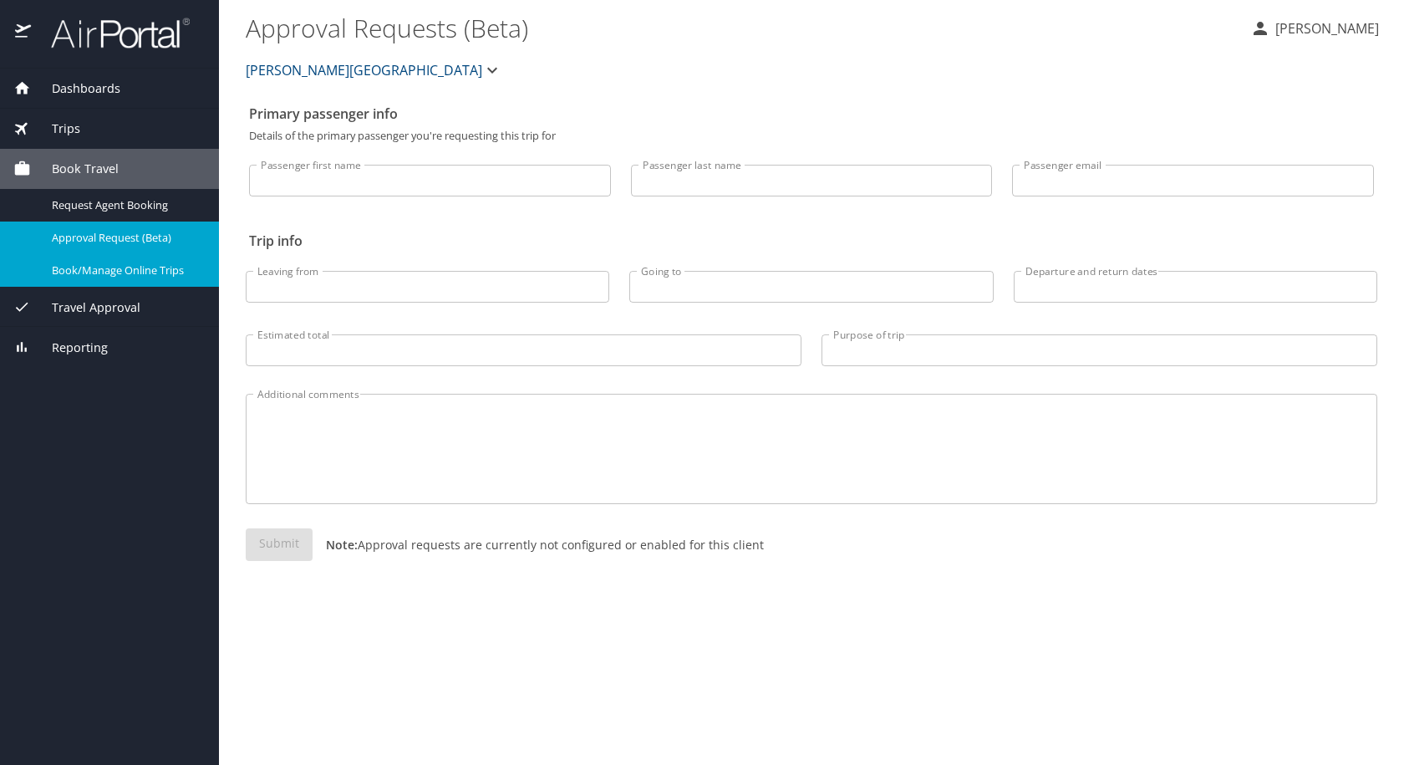
select select "US"
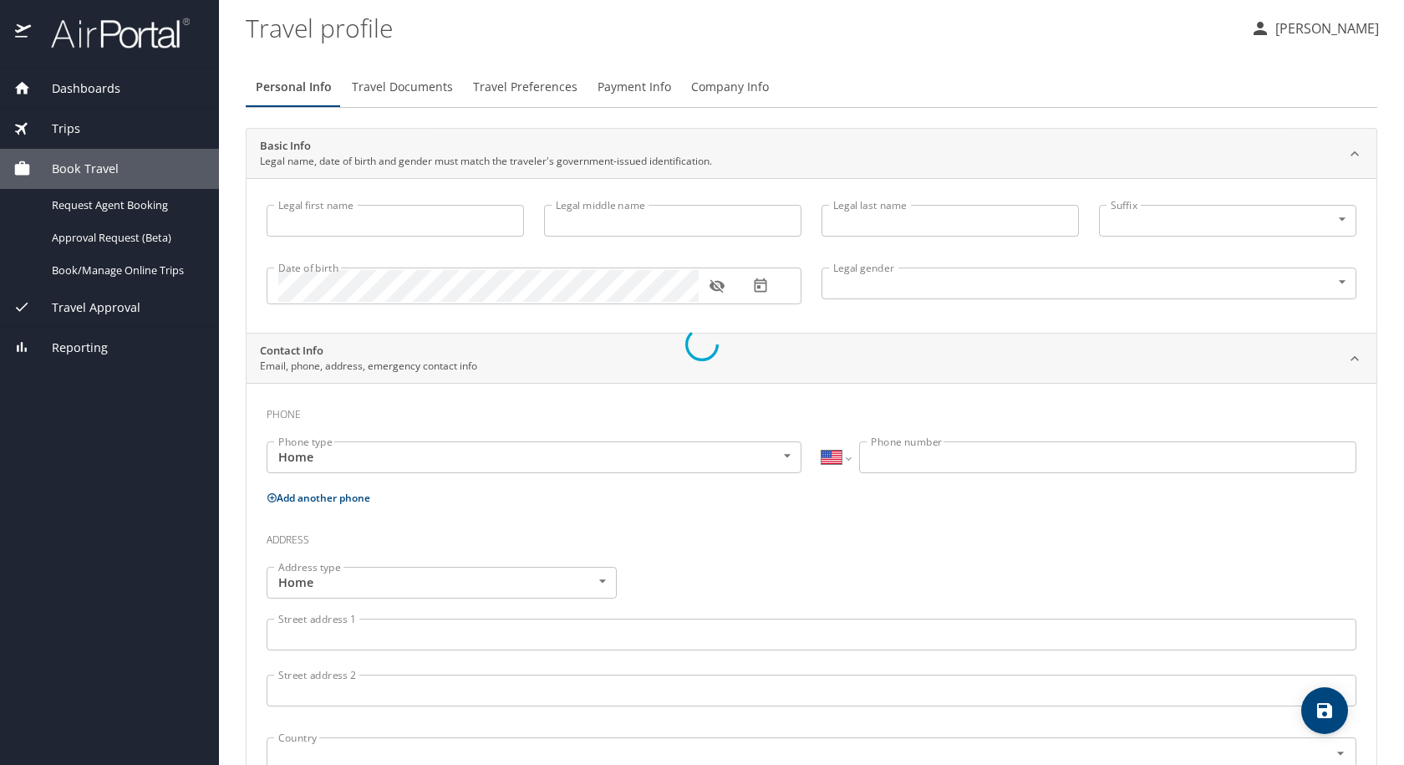
click at [121, 266] on div at bounding box center [702, 345] width 1404 height 842
type input "Destyni"
type input "Jyream"
type input "Peoples"
type input "[DEMOGRAPHIC_DATA]"
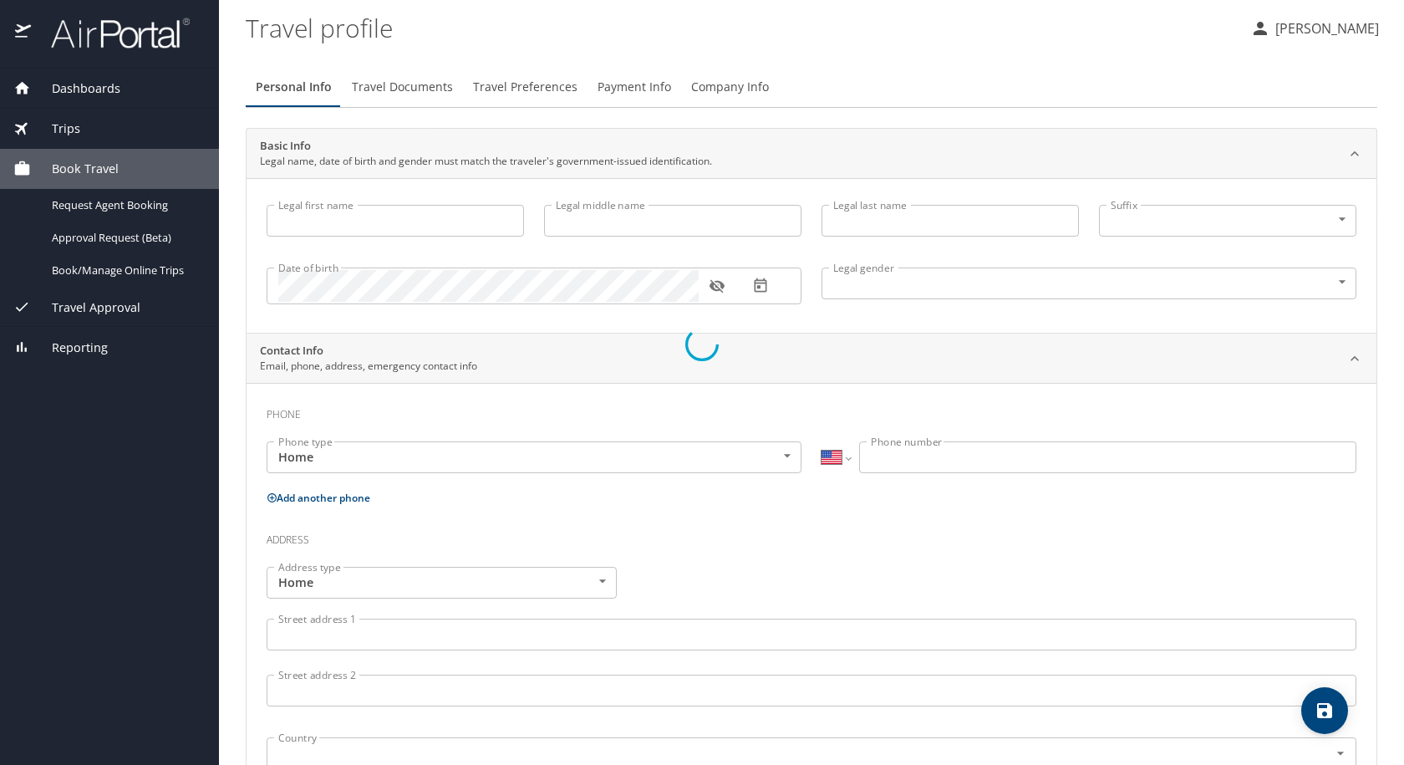
type input "Veronica"
type input "Peoples"
type input "(205) 441-6040"
type input "vronip430@aol.com"
select select "US"
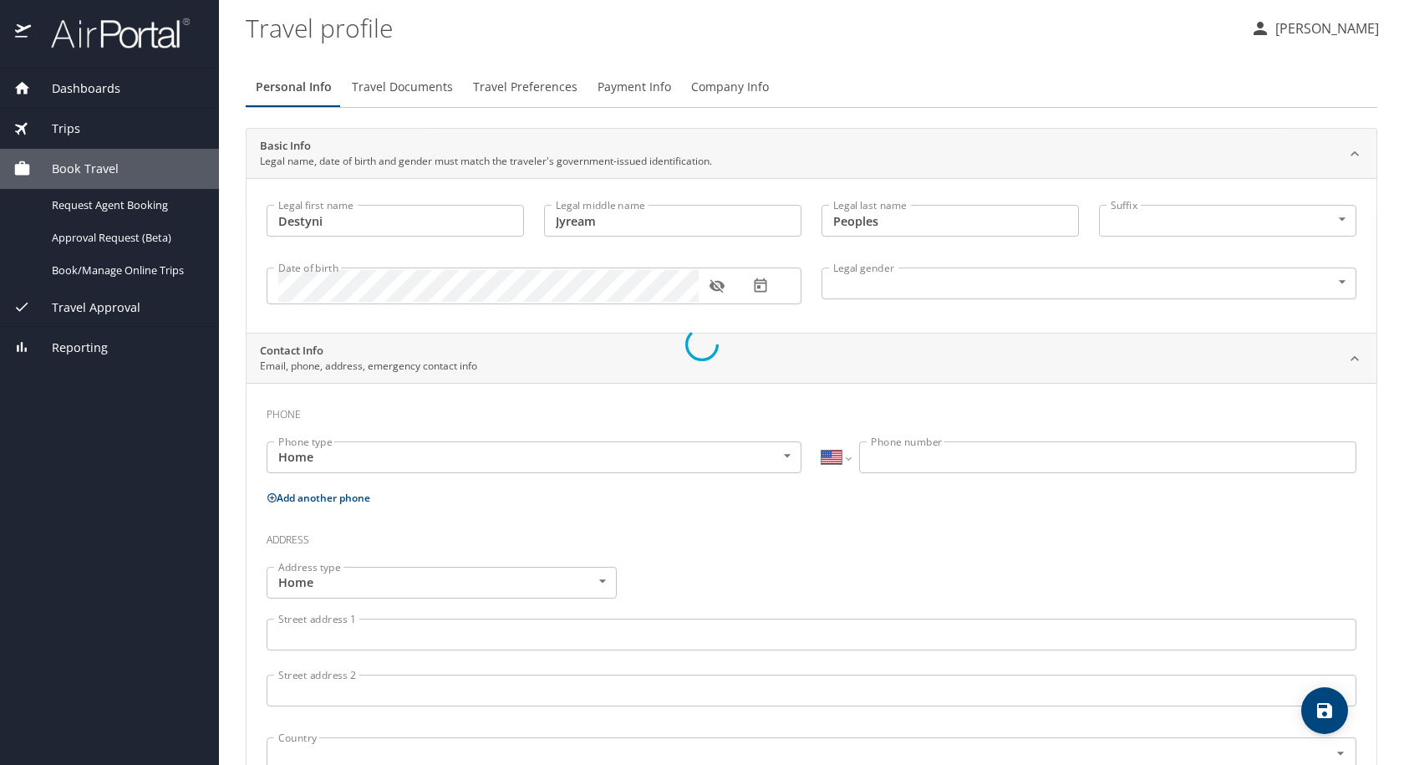
select select "US"
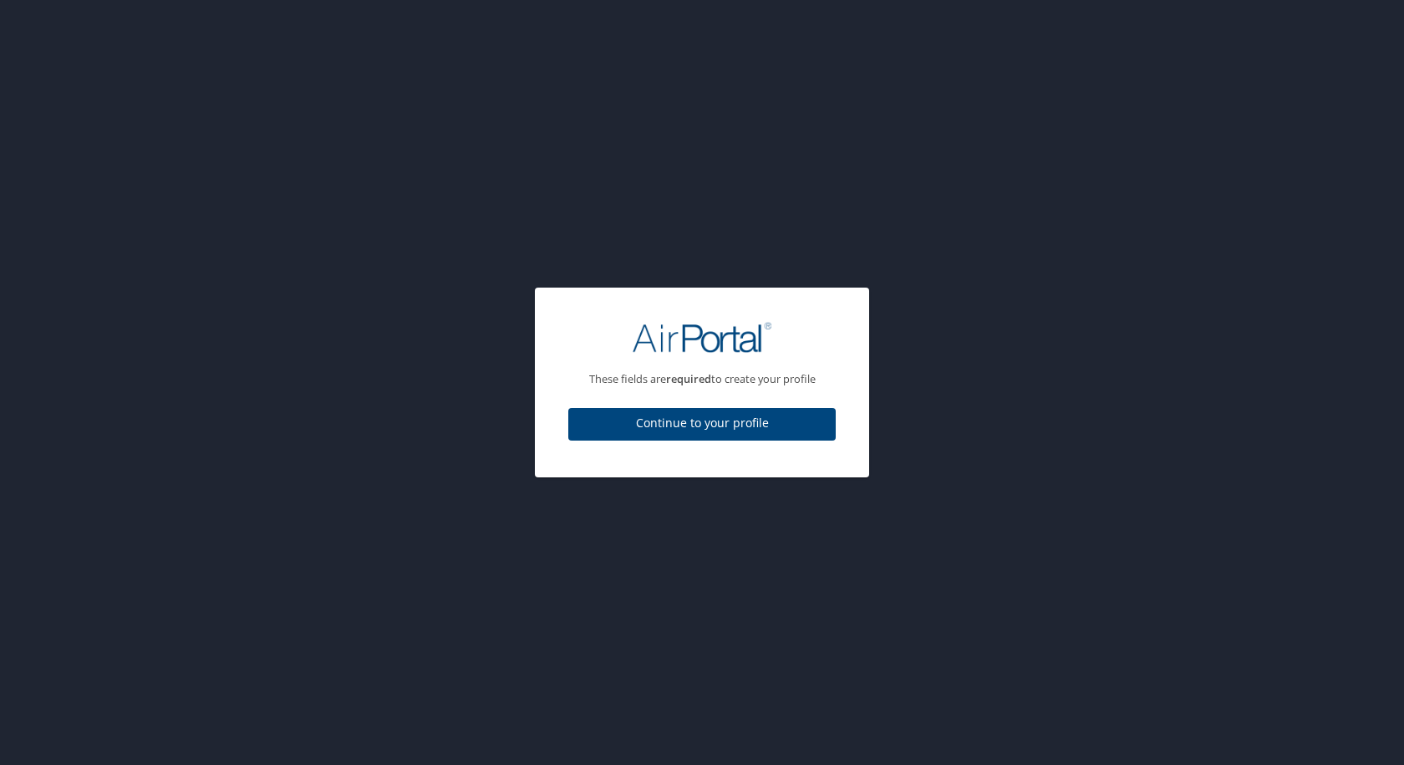
click at [629, 416] on span "Continue to your profile" at bounding box center [702, 423] width 241 height 21
select select "US"
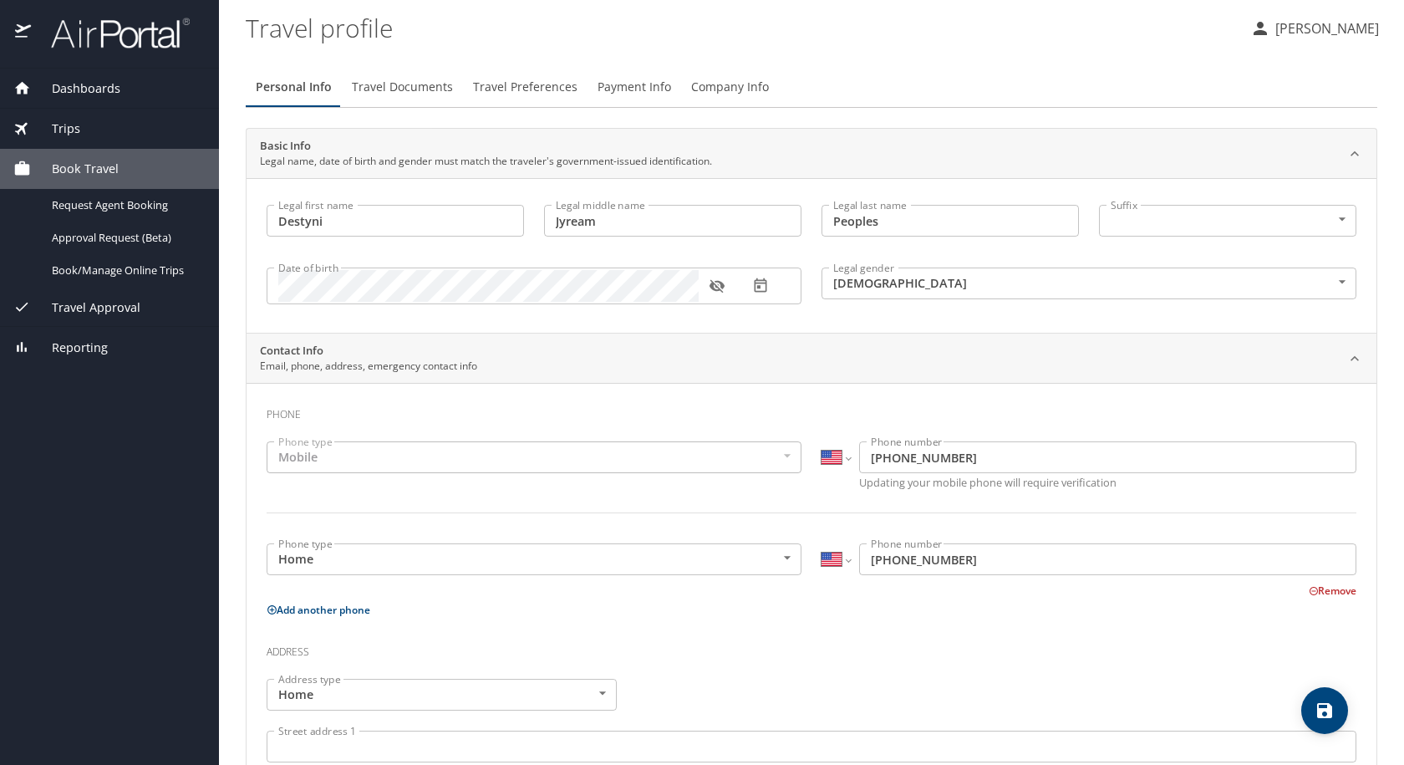
click at [114, 309] on span "Travel Approval" at bounding box center [85, 307] width 109 height 18
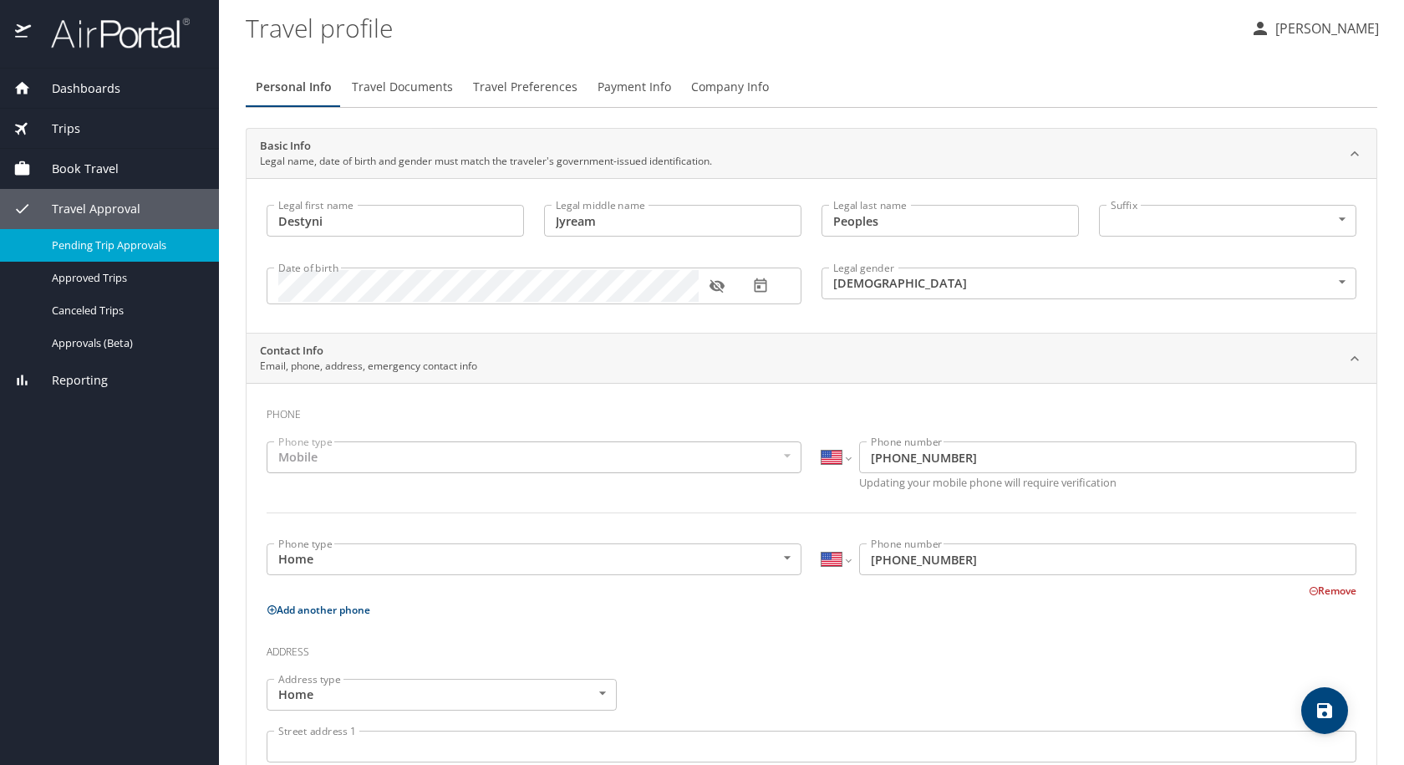
click at [119, 251] on span "Pending Trip Approvals" at bounding box center [125, 245] width 147 height 16
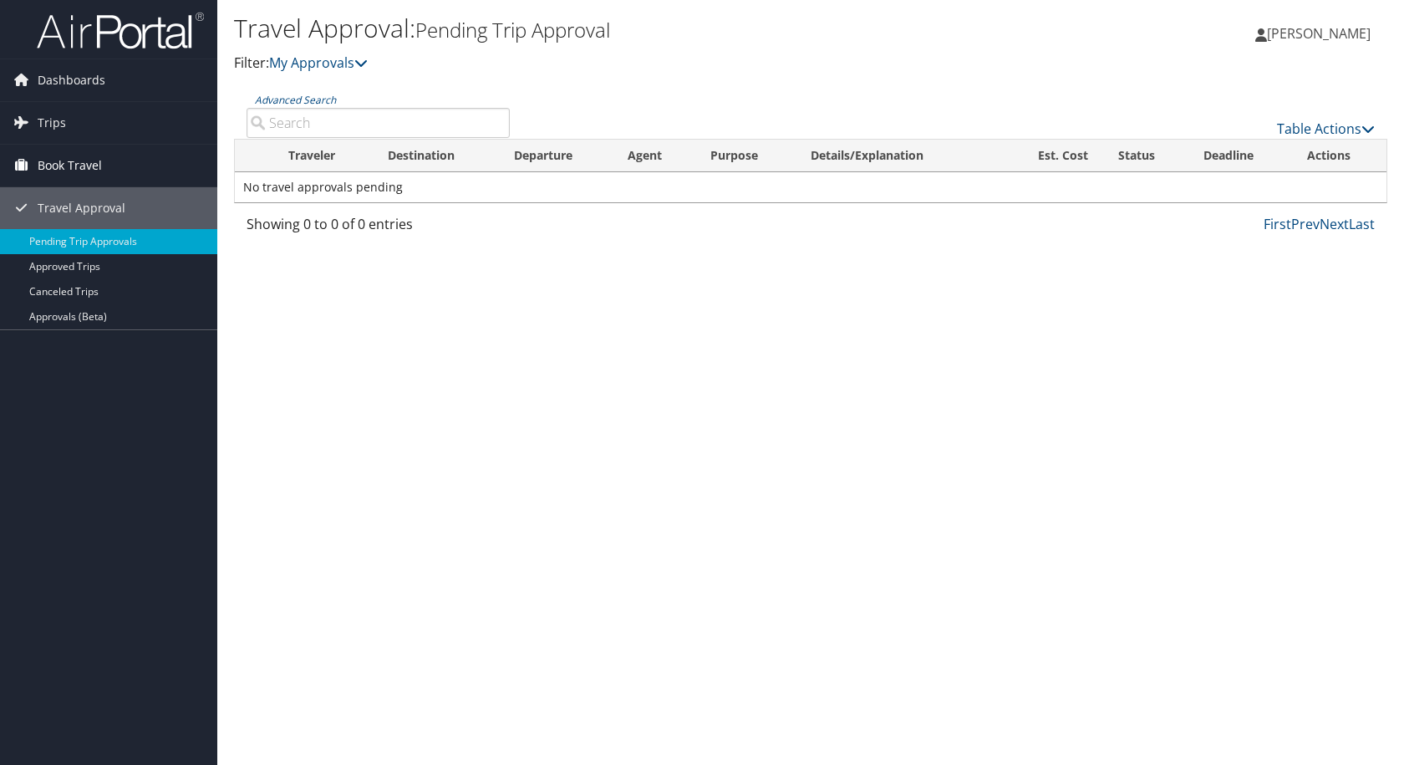
click at [89, 165] on span "Book Travel" at bounding box center [70, 166] width 64 height 42
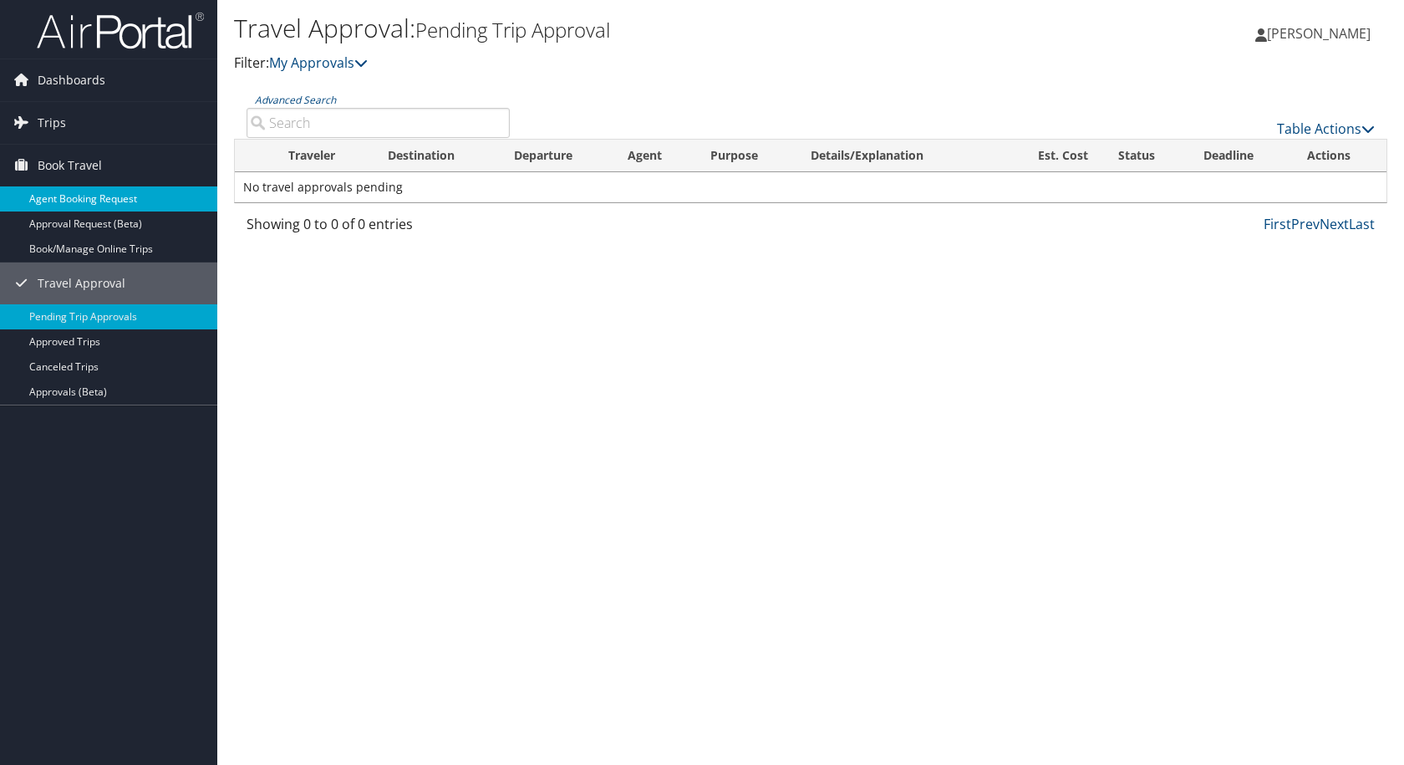
click at [76, 202] on link "Agent Booking Request" at bounding box center [108, 198] width 217 height 25
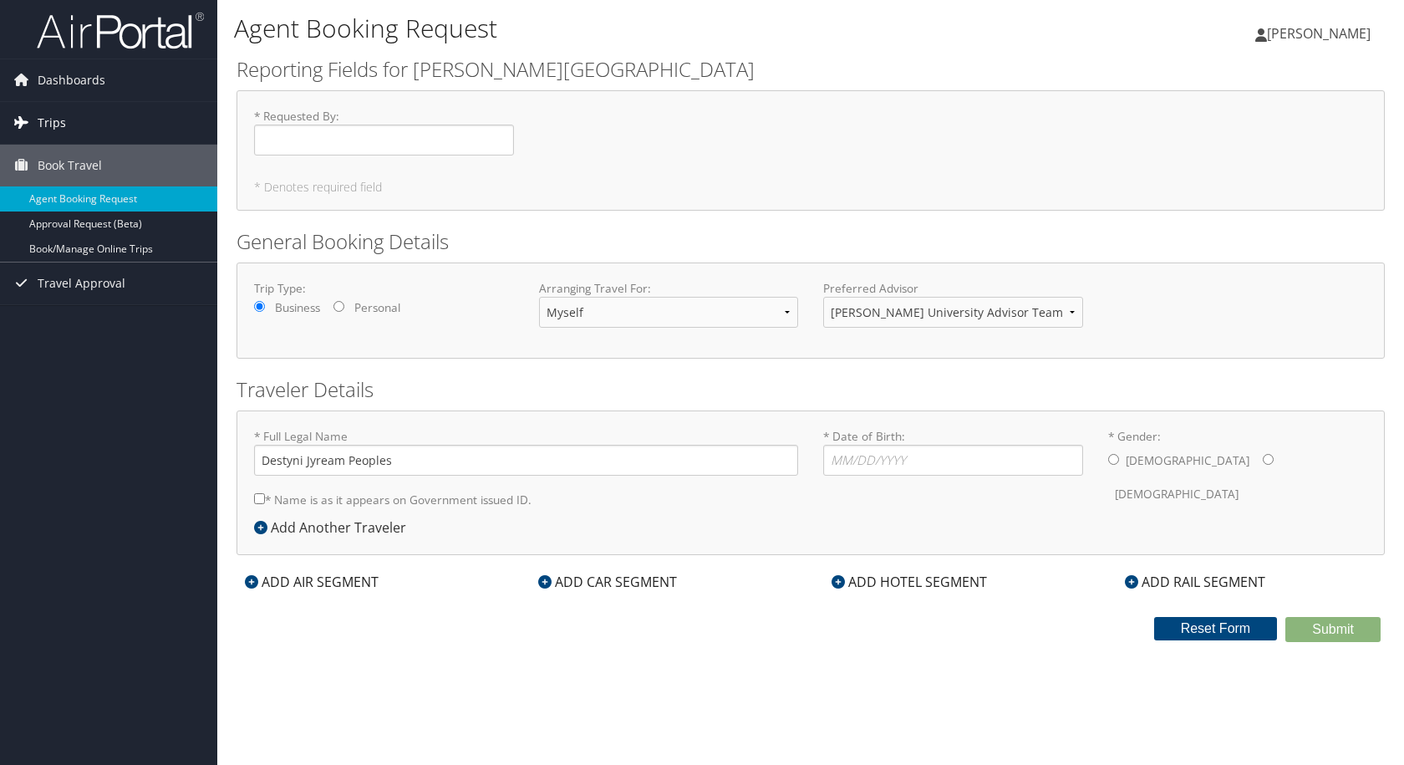
click at [61, 130] on span "Trips" at bounding box center [52, 123] width 28 height 42
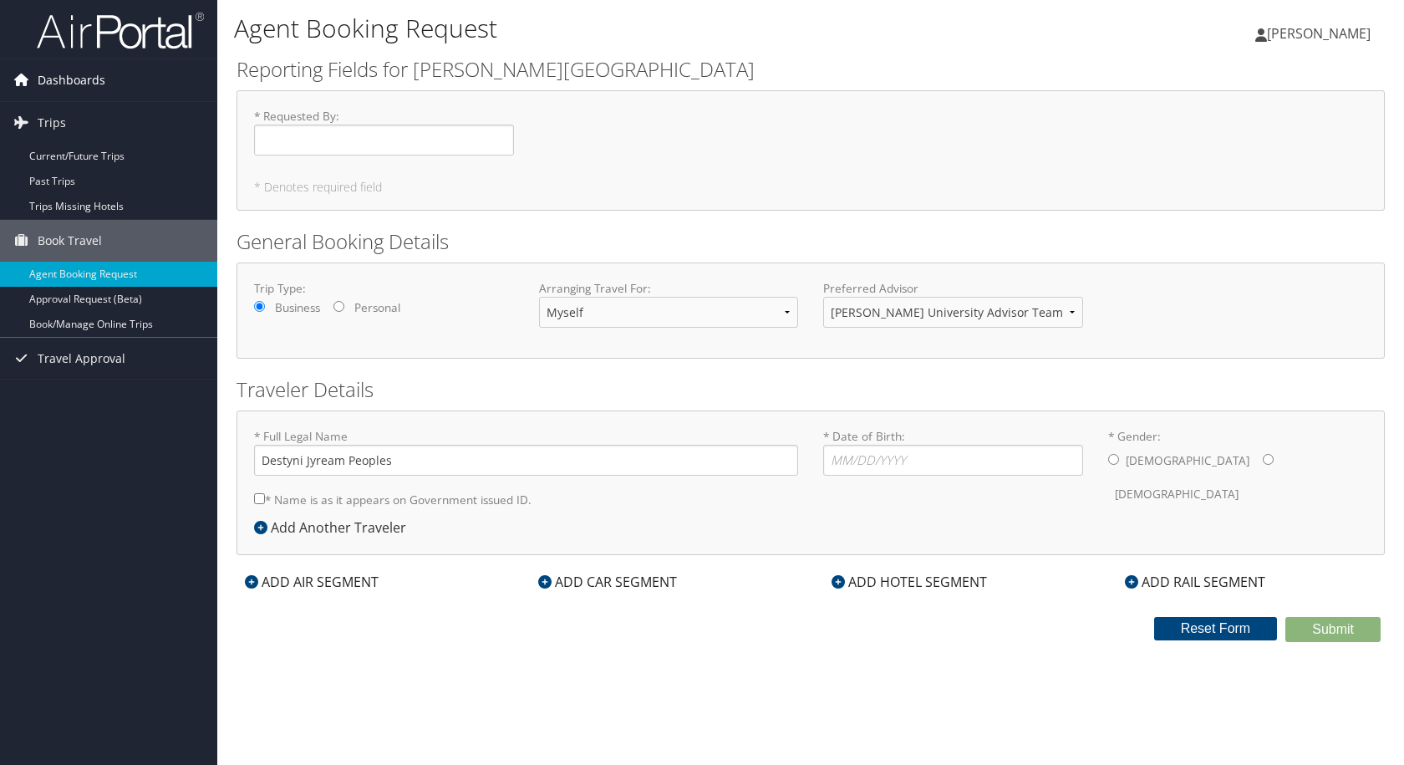
click at [66, 75] on span "Dashboards" at bounding box center [72, 80] width 68 height 42
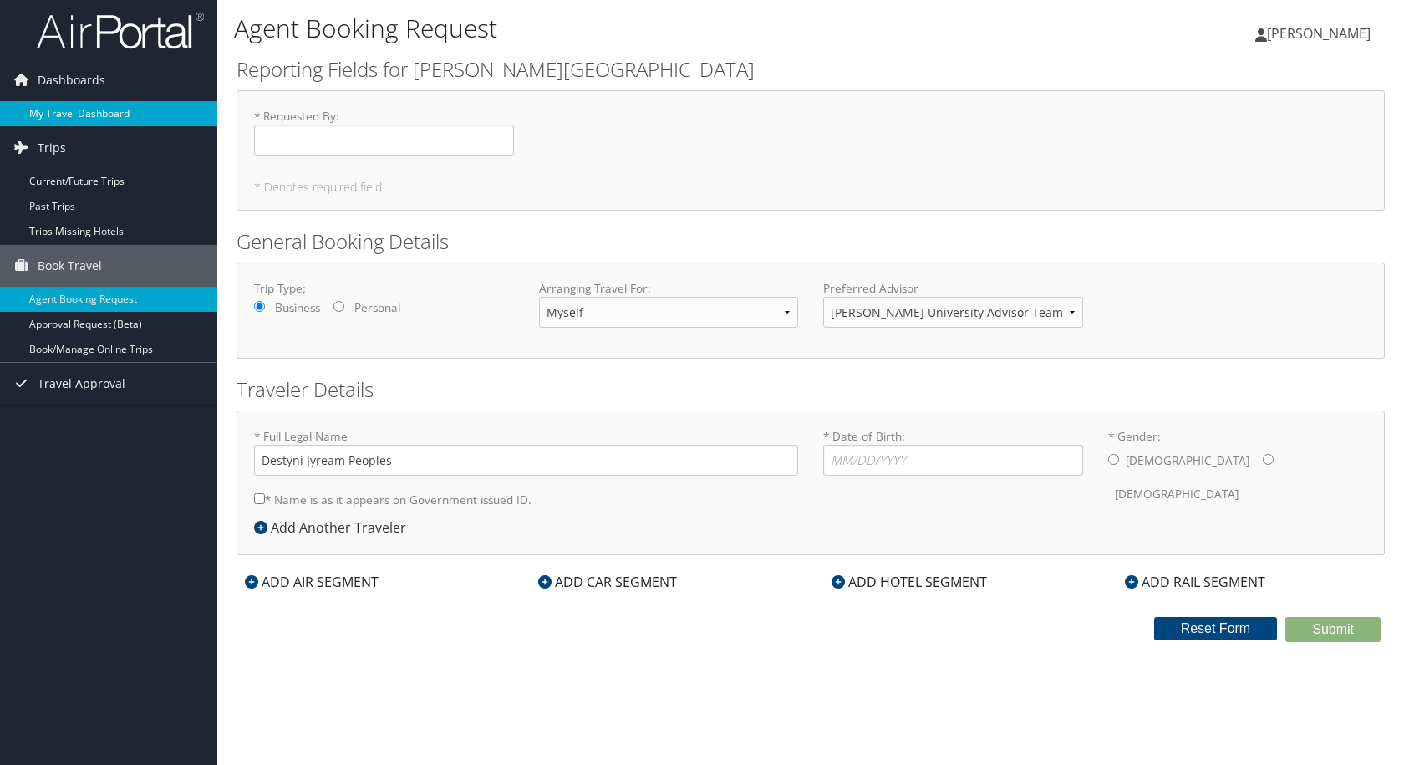
click at [62, 101] on link "My Travel Dashboard" at bounding box center [108, 113] width 217 height 25
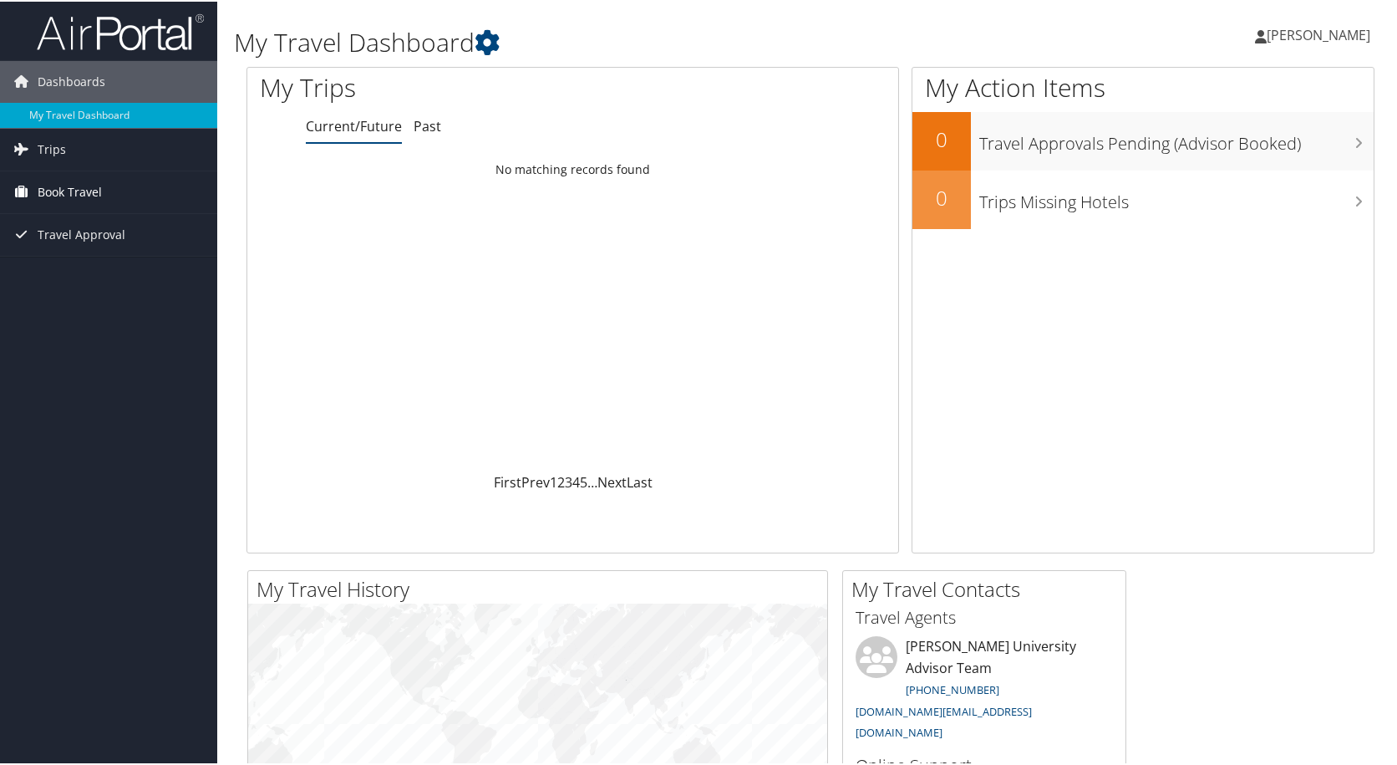
click at [76, 191] on span "Book Travel" at bounding box center [70, 191] width 64 height 42
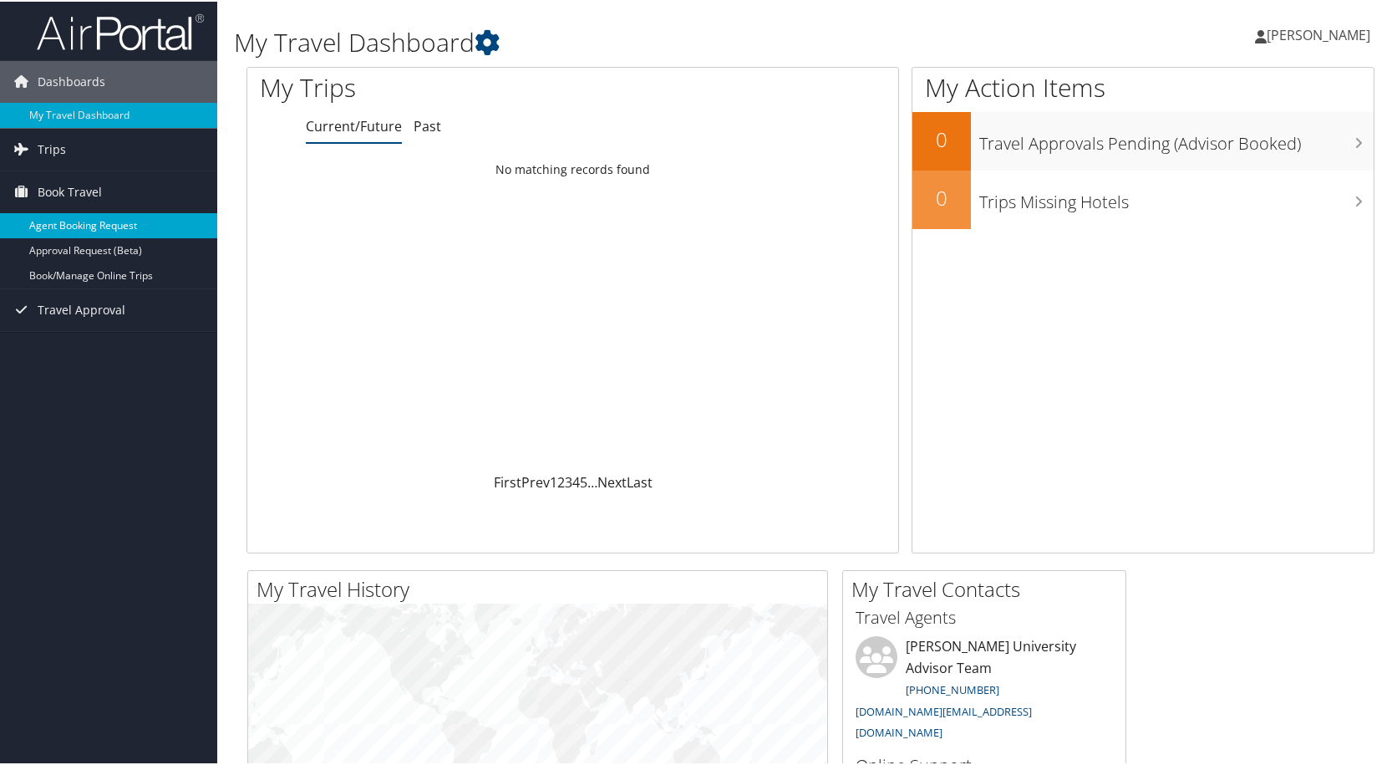
click at [81, 227] on link "Agent Booking Request" at bounding box center [108, 223] width 217 height 25
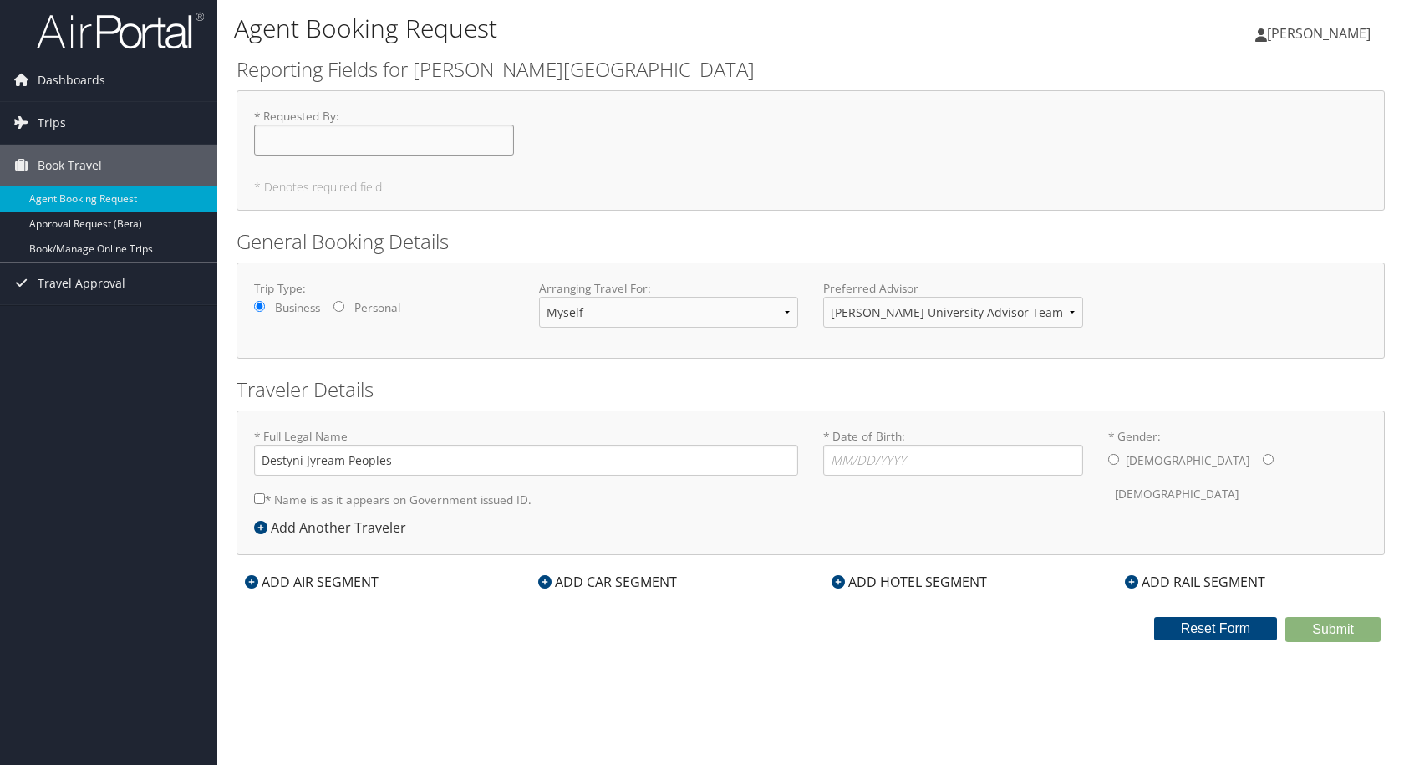
click at [301, 141] on input "* Requested By : Required" at bounding box center [384, 140] width 260 height 31
type input "asap"
click at [904, 459] on input "* Date of Birth: Invalid Date" at bounding box center [953, 460] width 260 height 31
type input "[DATE]"
click at [1177, 465] on div "[DEMOGRAPHIC_DATA] [DEMOGRAPHIC_DATA]" at bounding box center [1238, 477] width 260 height 65
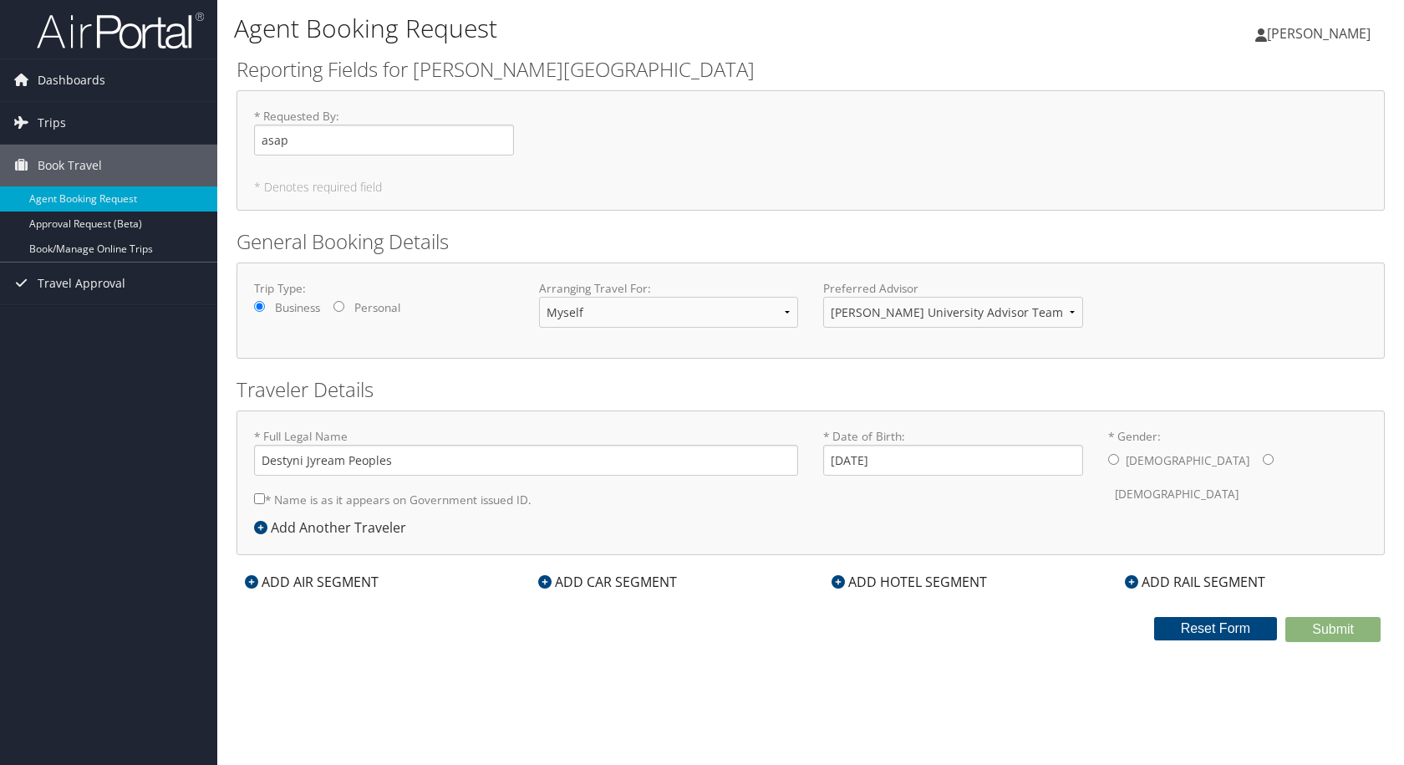
click at [1263, 461] on input "* Gender: [DEMOGRAPHIC_DATA] [DEMOGRAPHIC_DATA]" at bounding box center [1268, 459] width 11 height 11
radio input "true"
click at [619, 404] on div "Traveler Details * Full Legal Name [PERSON_NAME] * Name is as it appears on Gov…" at bounding box center [811, 465] width 1148 height 180
click at [247, 583] on icon at bounding box center [251, 581] width 13 height 13
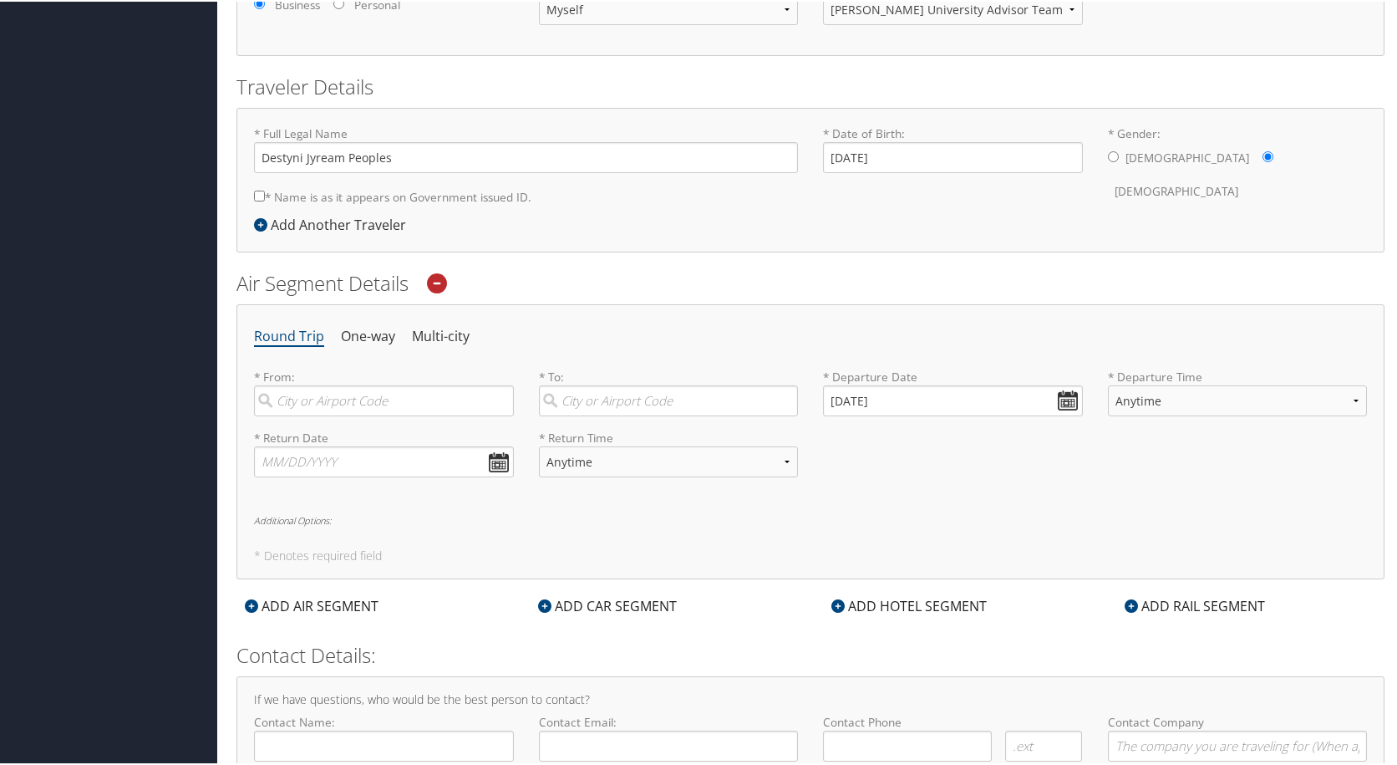
scroll to position [392, 0]
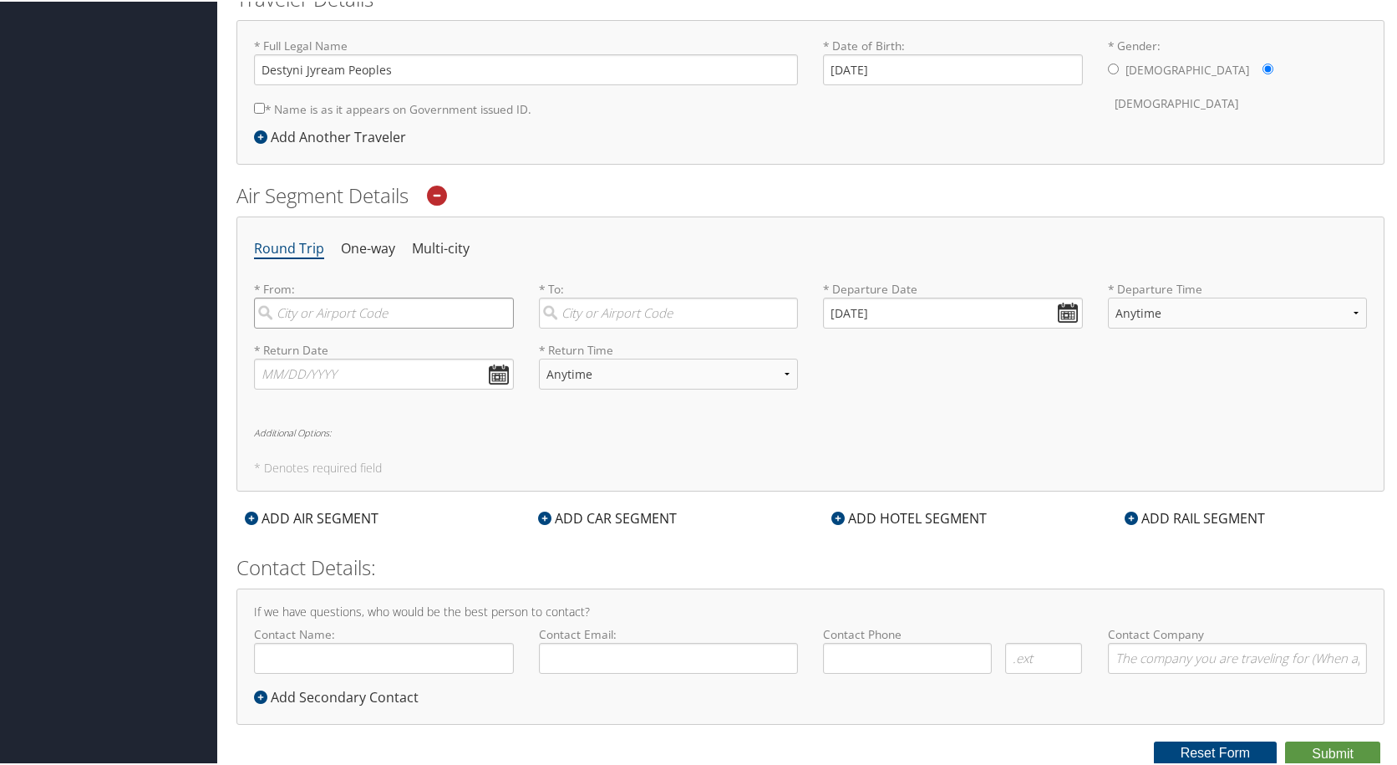
click at [322, 313] on input "search" at bounding box center [384, 311] width 260 height 31
click at [425, 314] on input "search" at bounding box center [384, 311] width 260 height 31
paste input "Montgomery"
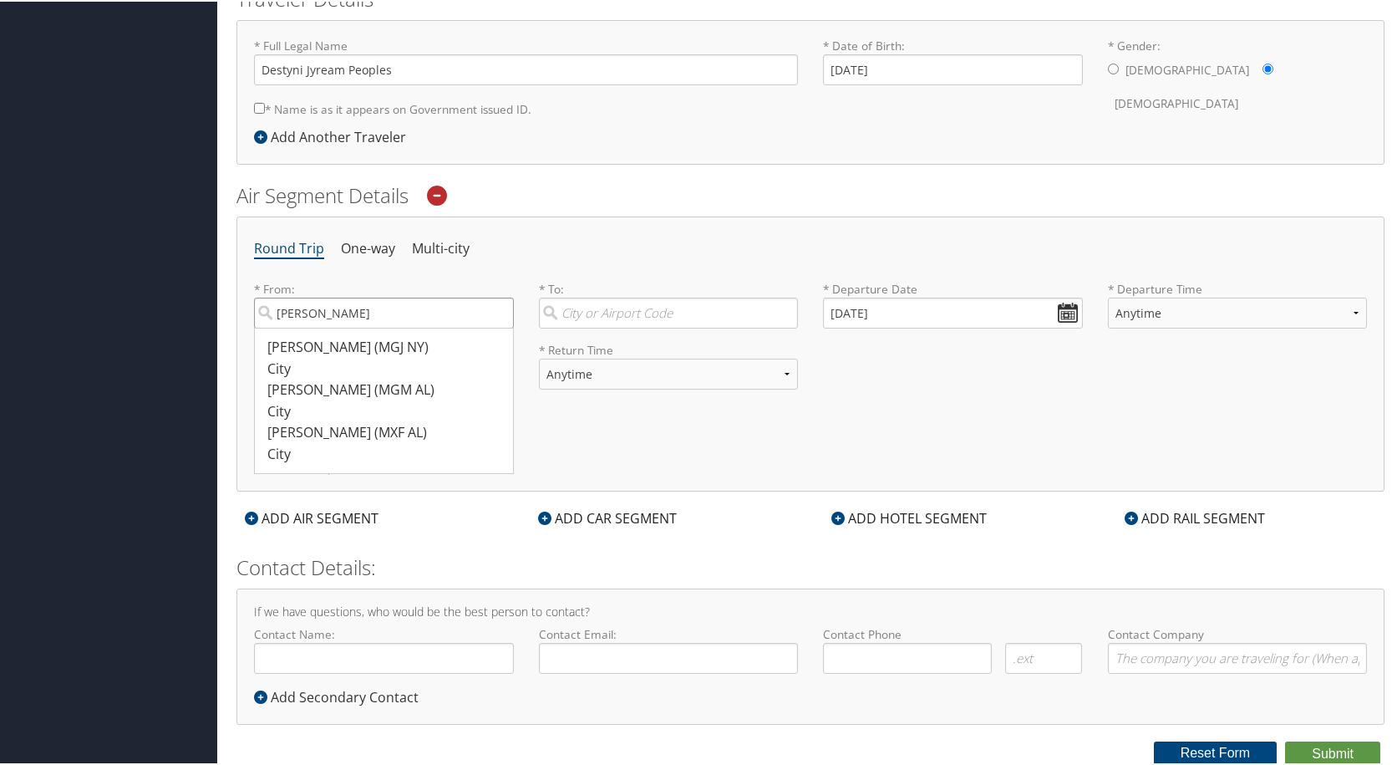
type input "Montgomery"
click at [714, 312] on input "search" at bounding box center [669, 311] width 260 height 31
paste input "Bogotá"
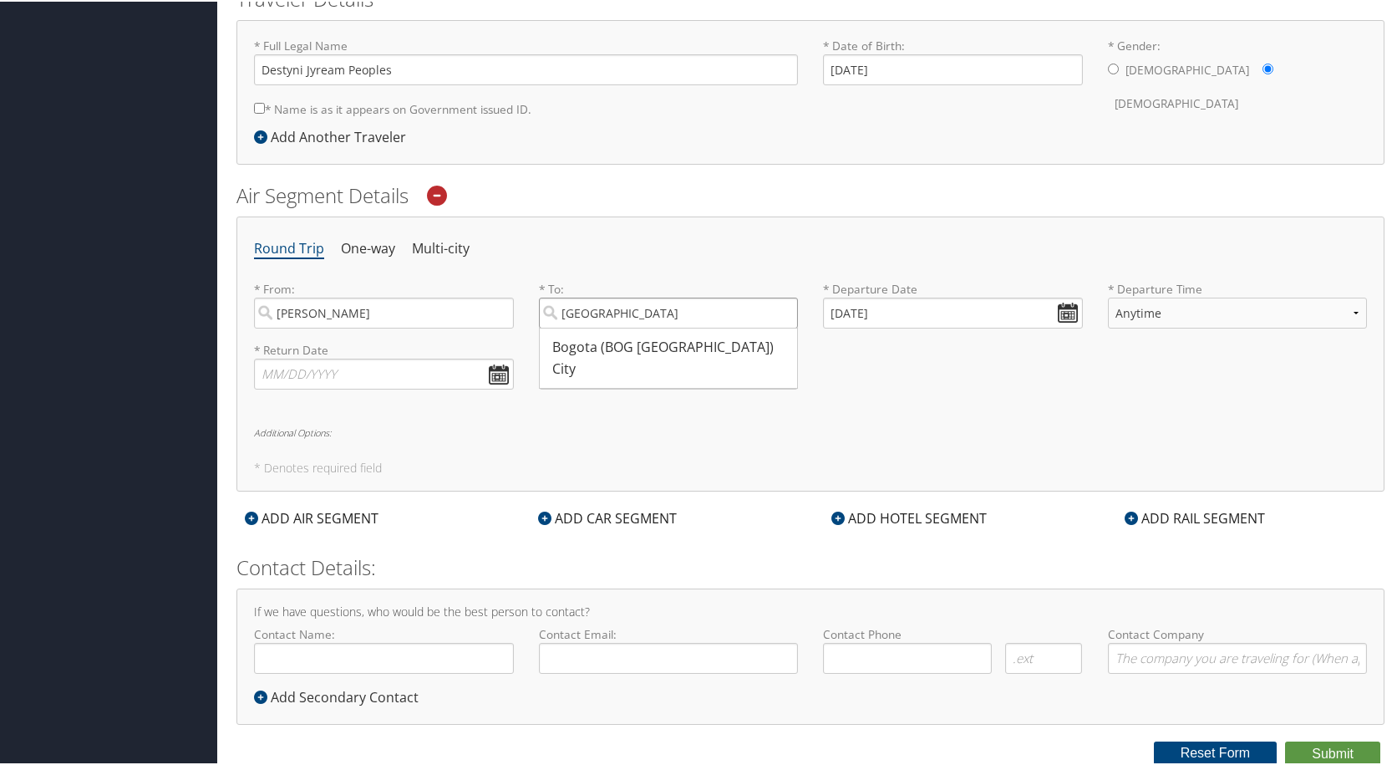
type input "Bogotá"
click at [870, 313] on input "09/04/2025" at bounding box center [953, 311] width 260 height 31
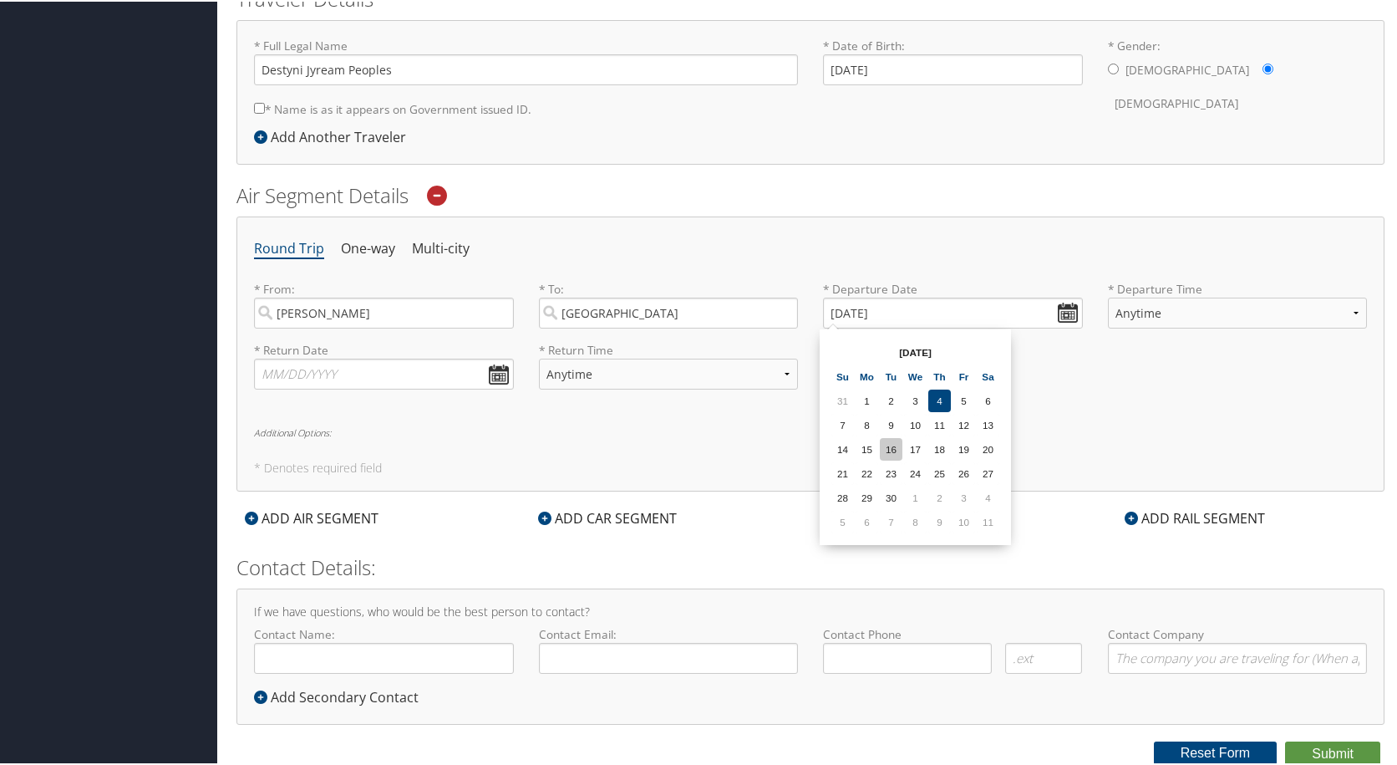
click at [890, 449] on td "16" at bounding box center [891, 447] width 23 height 23
type input "09/16/2025"
click at [362, 241] on li "One-way" at bounding box center [368, 247] width 54 height 30
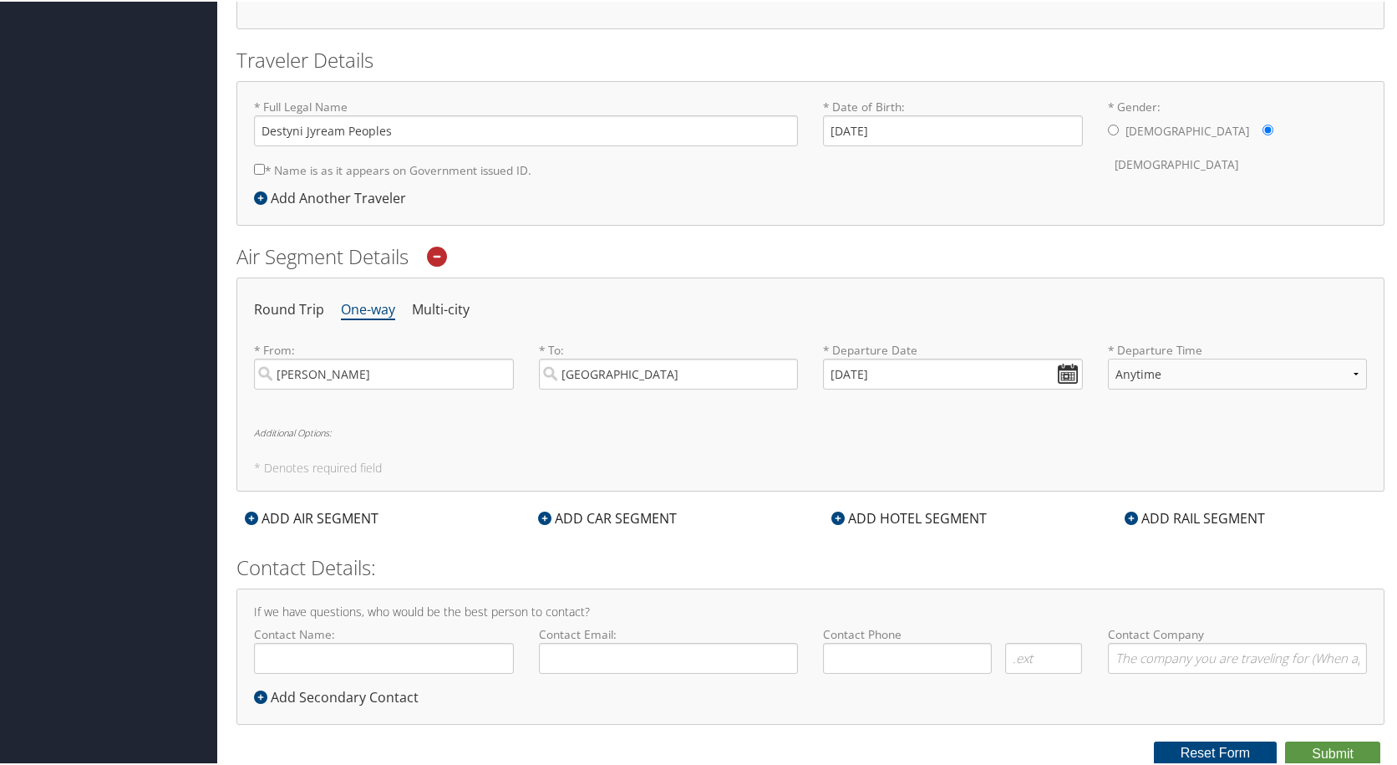
scroll to position [331, 0]
click at [1143, 376] on select "Anytime Early Morning (5AM-7AM) Morning (7AM-12PM) Afternoon (12PM-5PM) Evening…" at bounding box center [1238, 372] width 260 height 31
select select "6:00 AM"
click at [1108, 357] on select "Anytime Early Morning (5AM-7AM) Morning (7AM-12PM) Afternoon (12PM-5PM) Evening…" at bounding box center [1238, 372] width 260 height 31
click at [311, 523] on div "ADD AIR SEGMENT" at bounding box center [312, 517] width 150 height 20
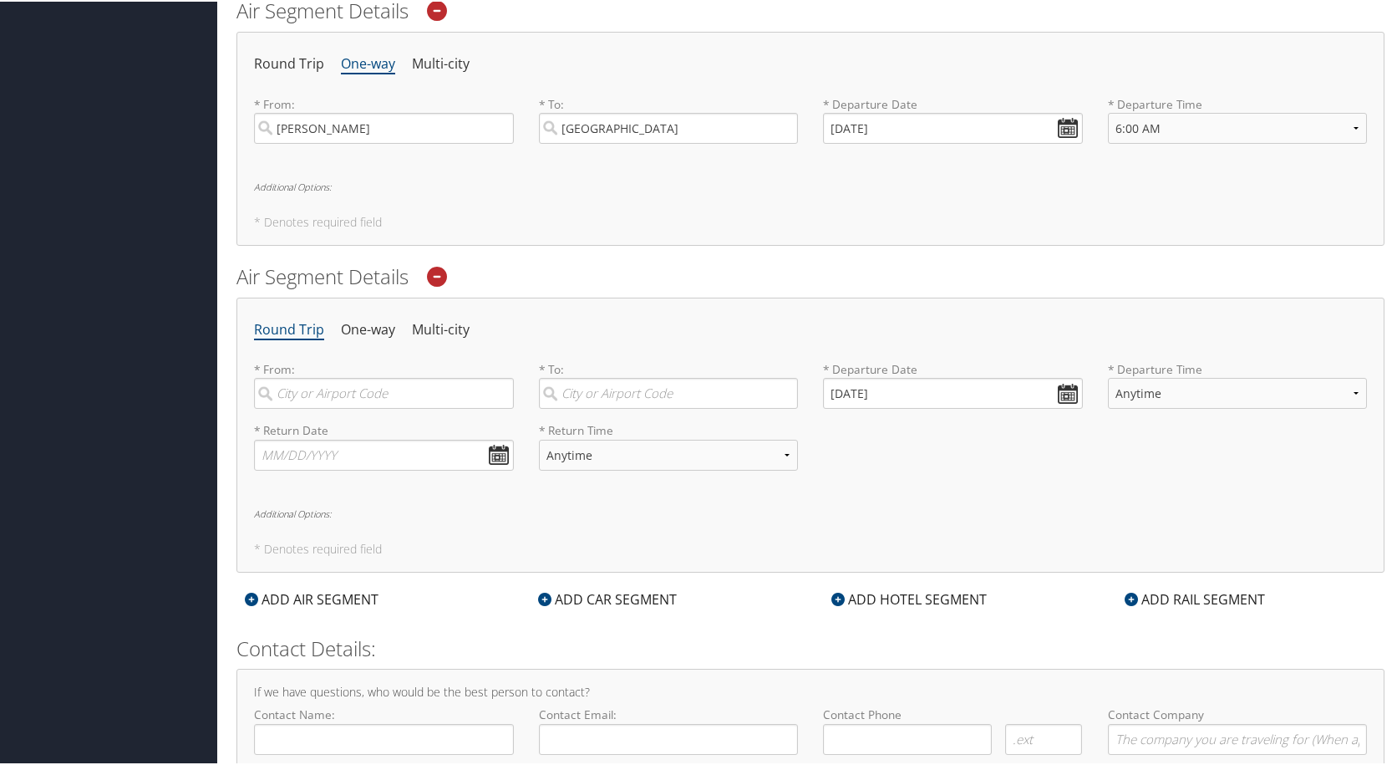
scroll to position [582, 0]
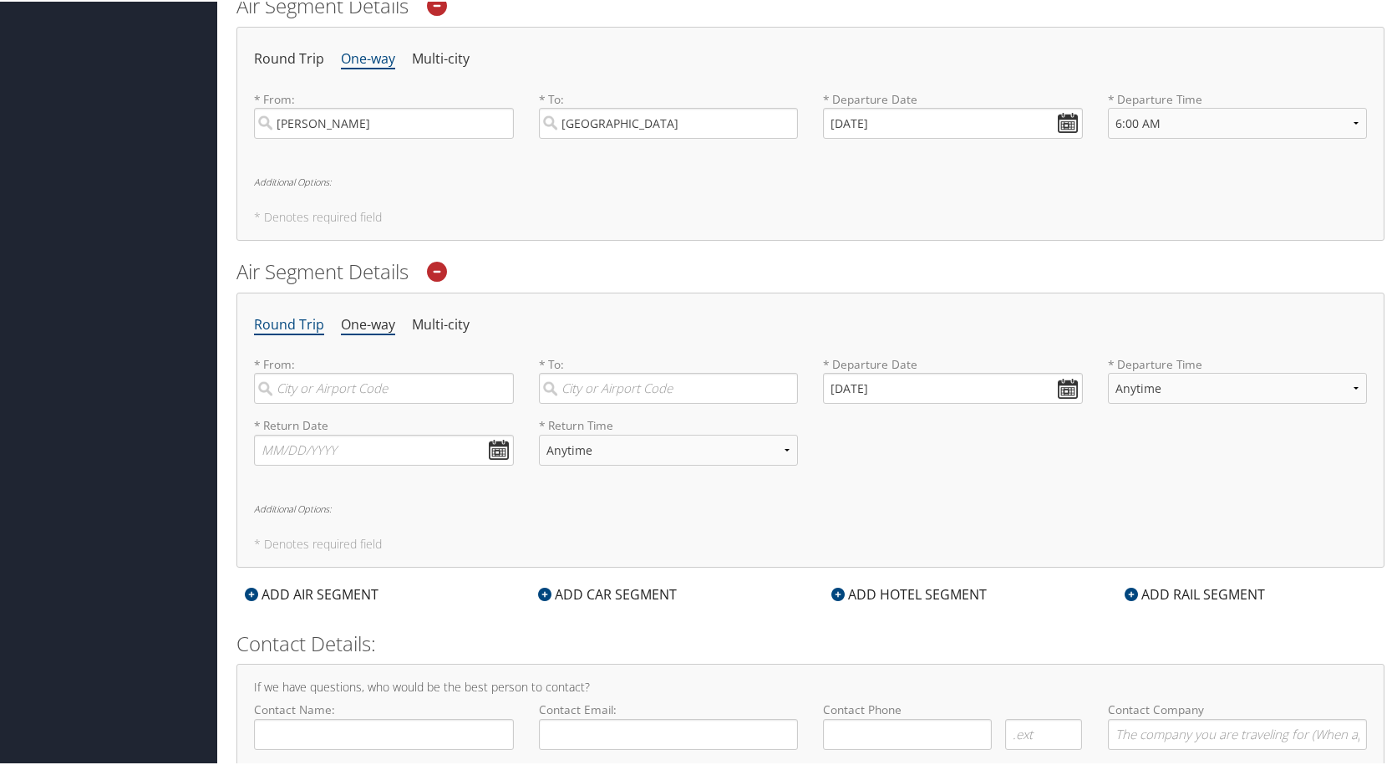
click at [369, 318] on li "One-way" at bounding box center [368, 323] width 54 height 30
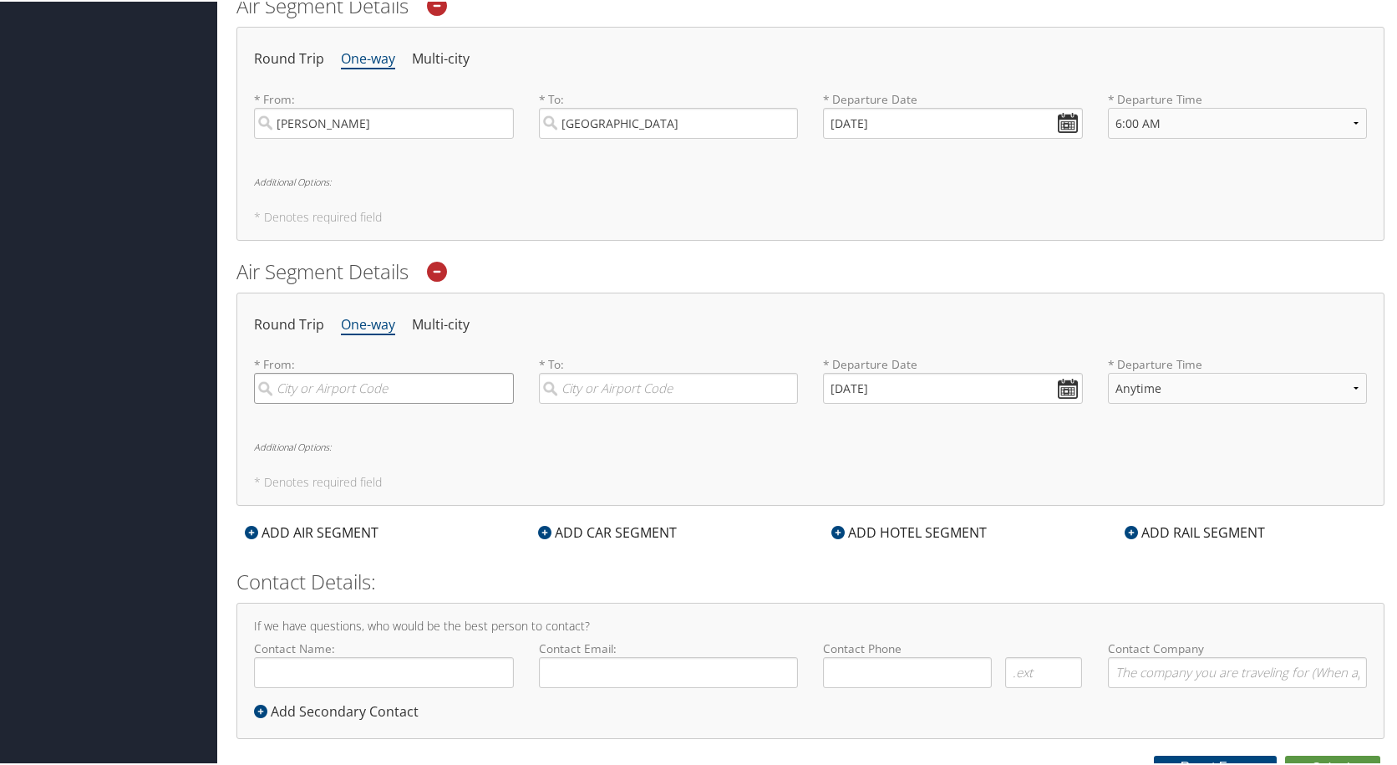
click at [444, 393] on input "search" at bounding box center [384, 386] width 260 height 31
paste input "Mexico City"
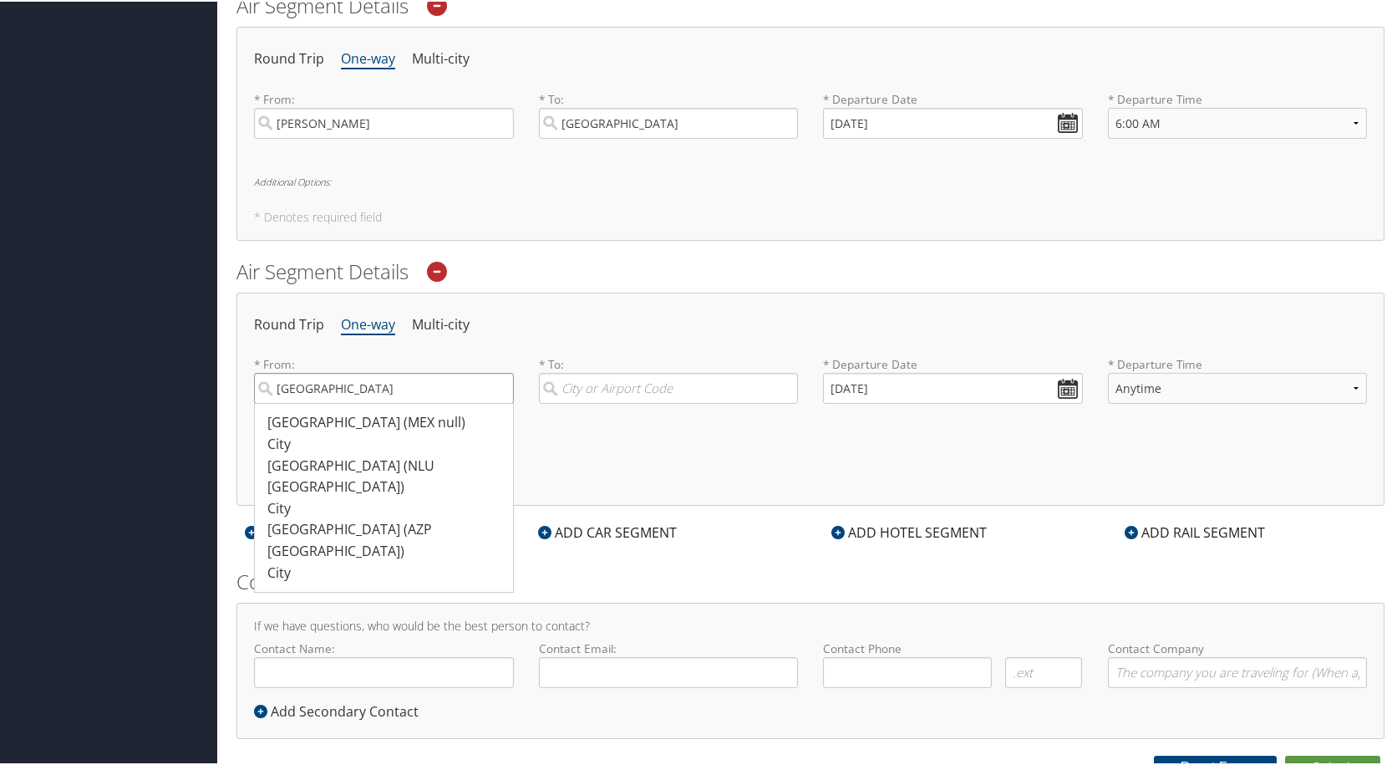
type input "Mexico City"
click at [610, 394] on input "search" at bounding box center [669, 386] width 260 height 31
click at [685, 387] on input "search" at bounding box center [669, 386] width 260 height 31
paste input "Montgomery"
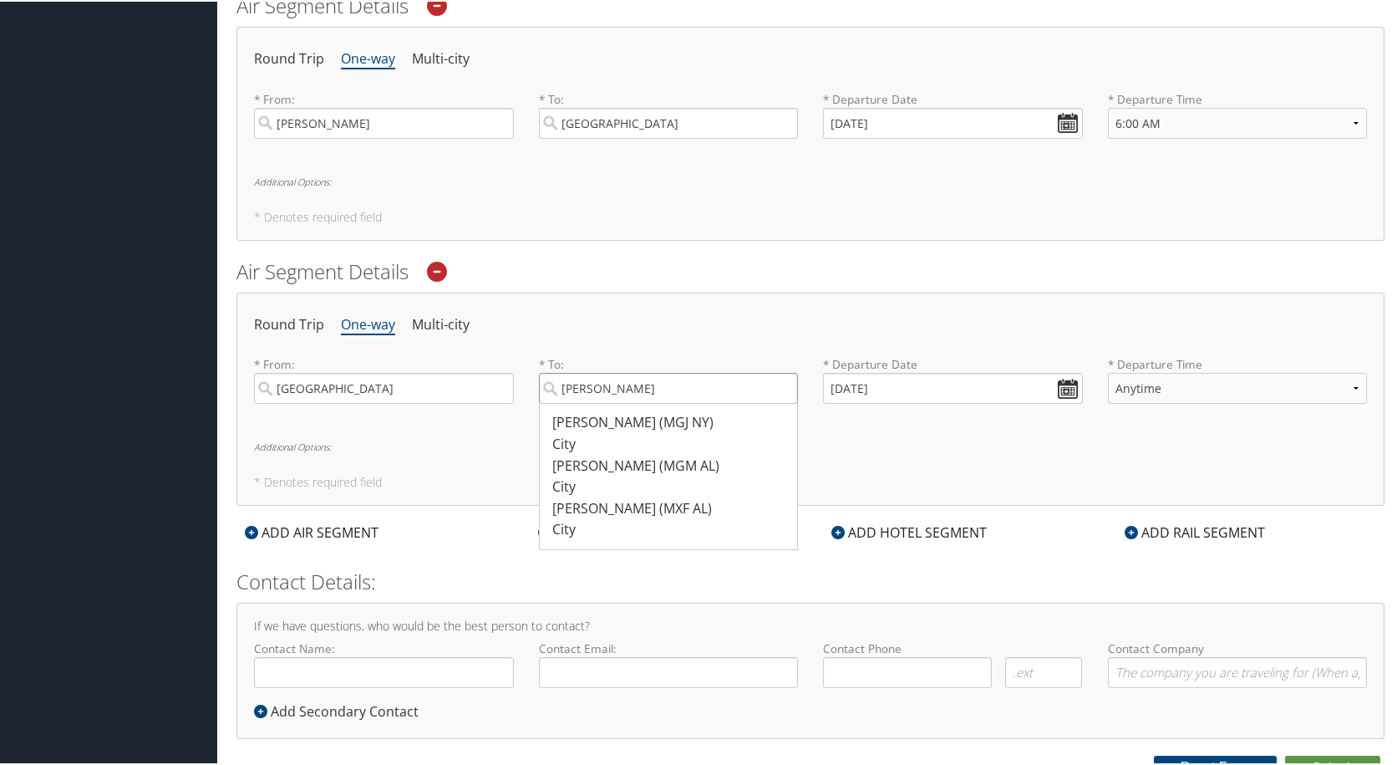
type input "Montgomery"
click at [1071, 388] on input "09/04/2025" at bounding box center [953, 386] width 260 height 31
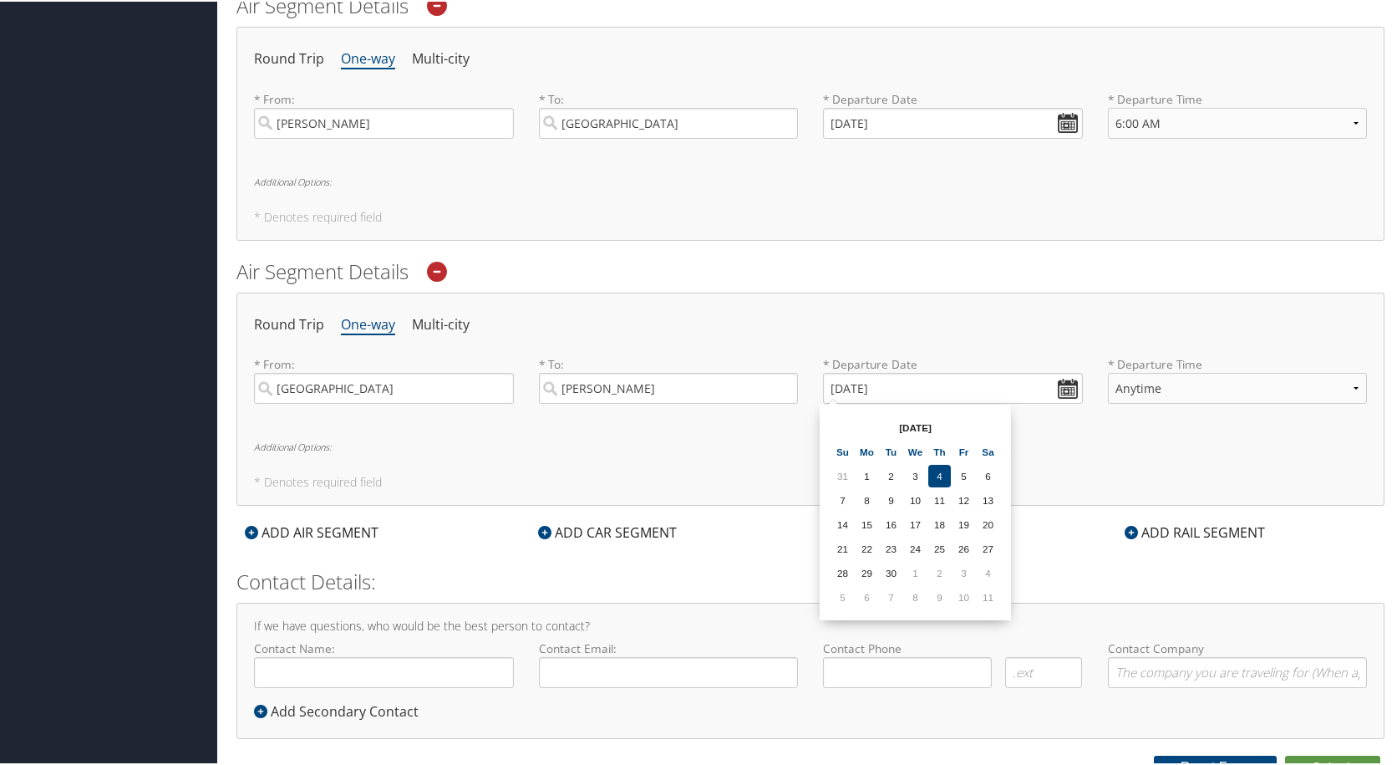
click at [958, 543] on td "26" at bounding box center [964, 547] width 23 height 23
type input "09/26/2025"
click at [1150, 389] on select "Anytime Early Morning (5AM-7AM) Morning (7AM-12PM) Afternoon (12PM-5PM) Evening…" at bounding box center [1238, 386] width 260 height 31
select select "3:00 PM"
click at [1108, 371] on select "Anytime Early Morning (5AM-7AM) Morning (7AM-12PM) Afternoon (12PM-5PM) Evening…" at bounding box center [1238, 386] width 260 height 31
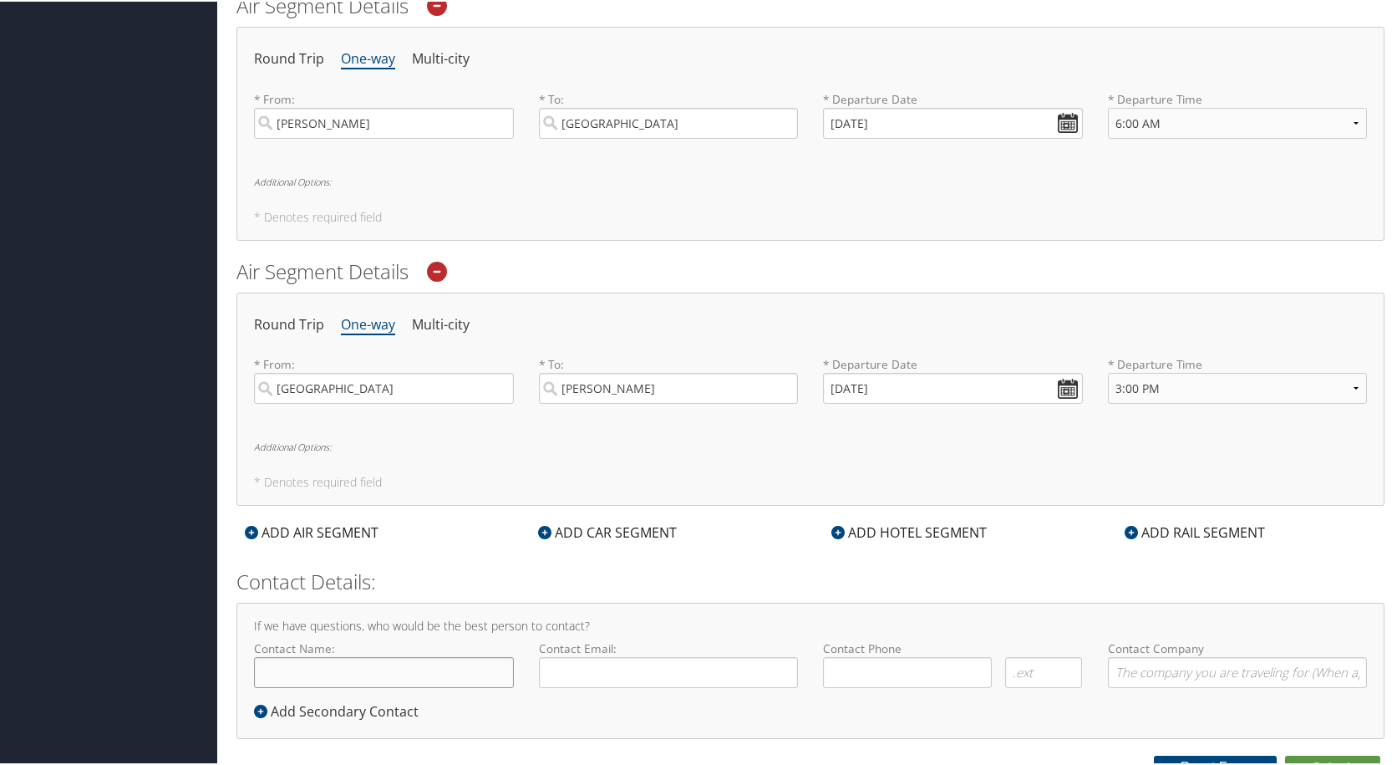
click at [413, 670] on input "Contact Name:" at bounding box center [384, 670] width 260 height 31
type input "[PERSON_NAME]"
click at [570, 678] on input "Contact Email:" at bounding box center [669, 670] width 260 height 31
type input "djpeoples@troy.edu"
click at [903, 683] on input "( ) -" at bounding box center [907, 670] width 169 height 31
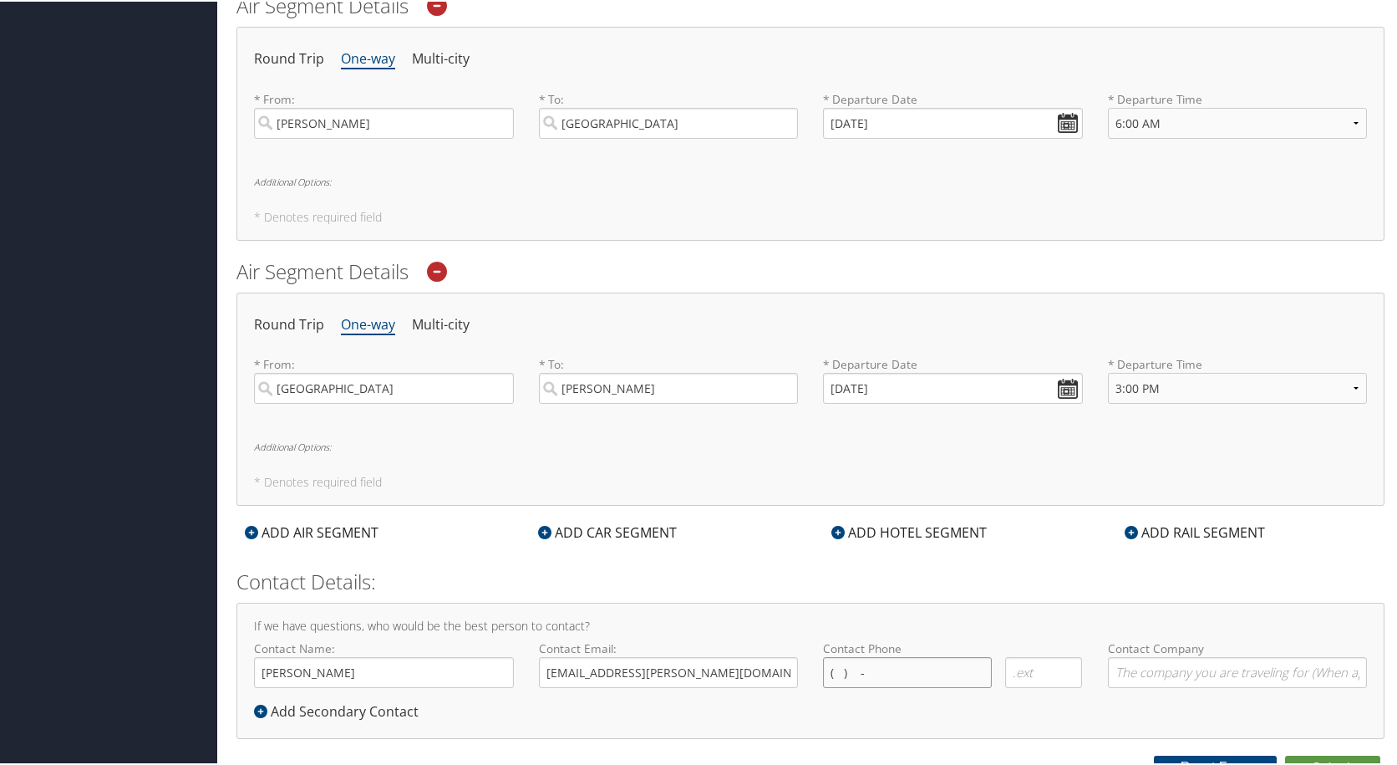
click at [883, 674] on input "( ) -" at bounding box center [907, 670] width 169 height 31
click at [832, 669] on input "( ) -" at bounding box center [907, 670] width 169 height 31
type input "(334) 808-6137"
click at [1132, 675] on input "Contact Company" at bounding box center [1238, 670] width 260 height 31
type input "[PERSON_NAME][GEOGRAPHIC_DATA]"
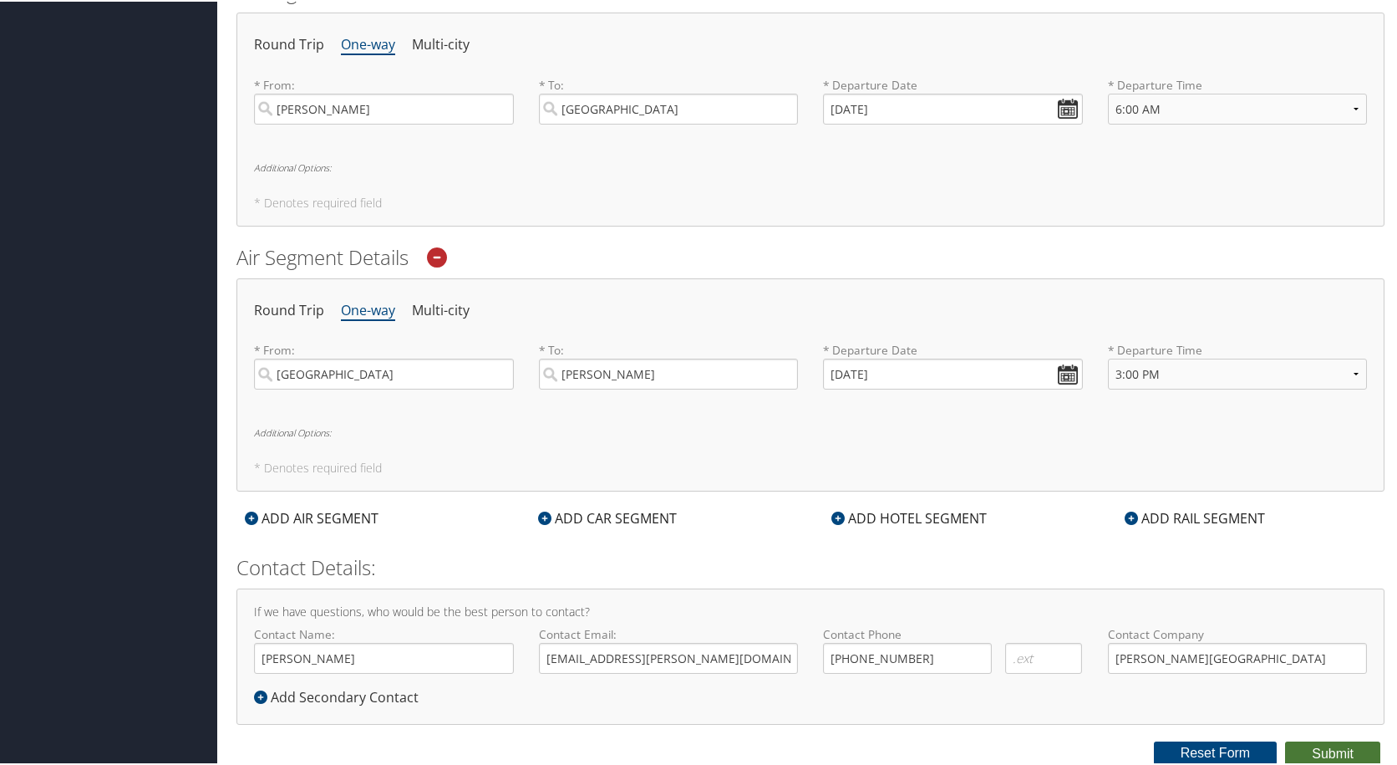
click at [1308, 741] on button "Submit" at bounding box center [1332, 752] width 95 height 25
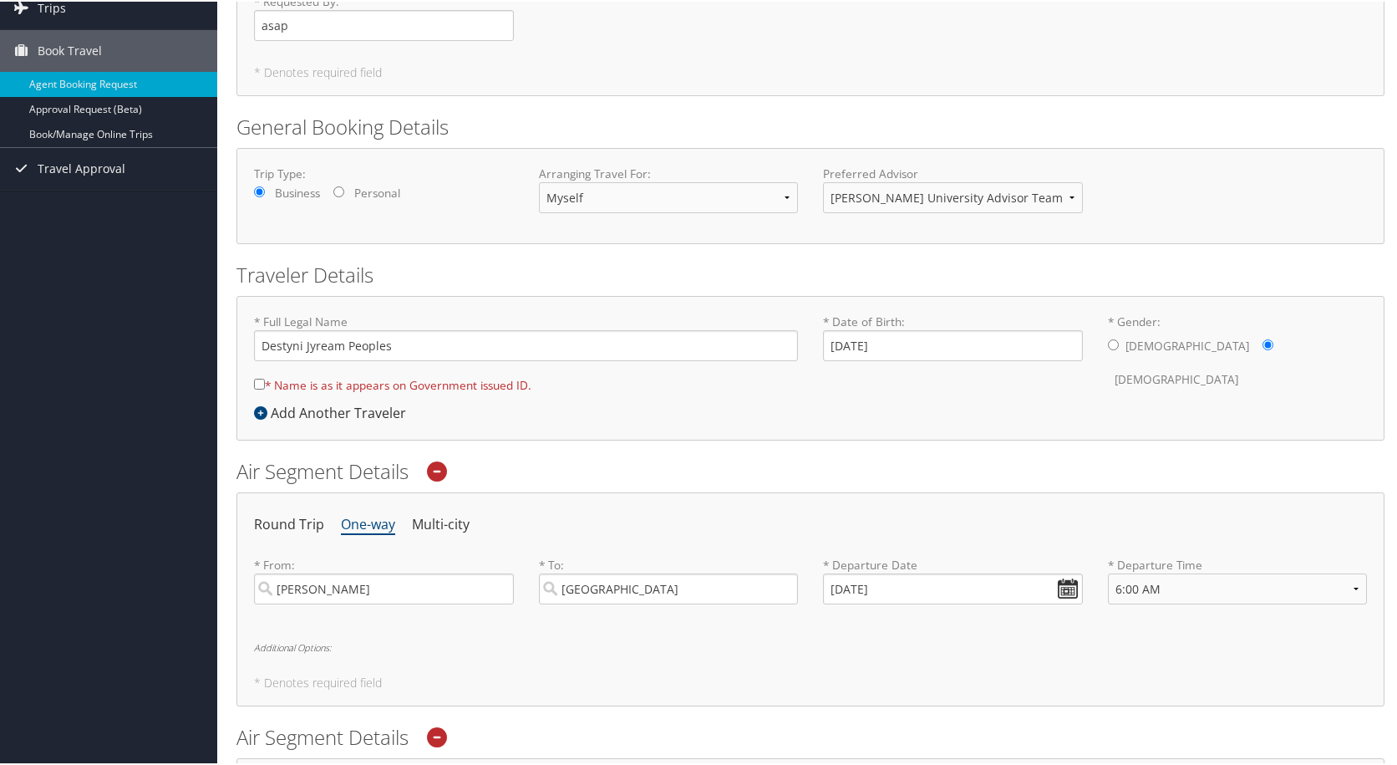
click at [455, 380] on label "* Name is as it appears on Government issued ID." at bounding box center [392, 383] width 277 height 31
click at [265, 380] on input "* Name is as it appears on Government issued ID." at bounding box center [259, 382] width 11 height 11
checkbox input "true"
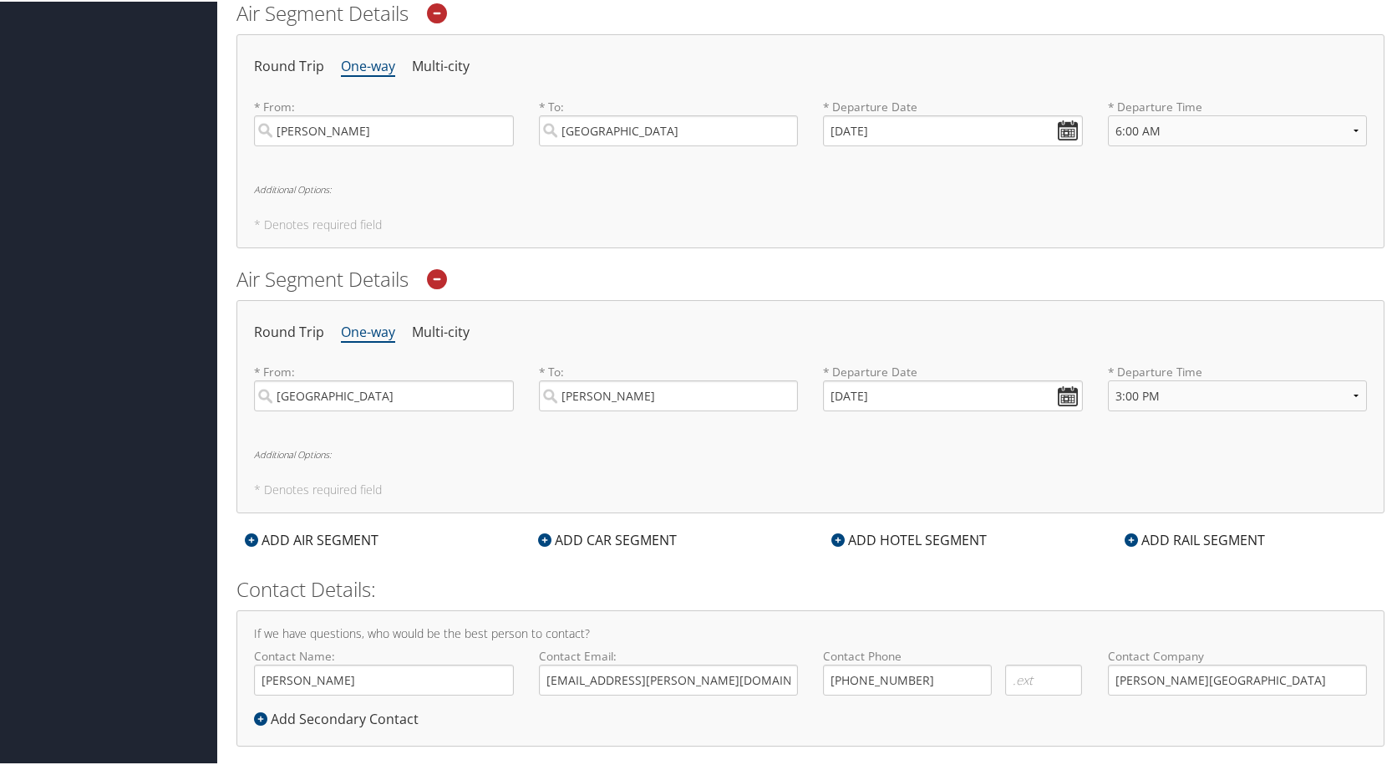
scroll to position [596, 0]
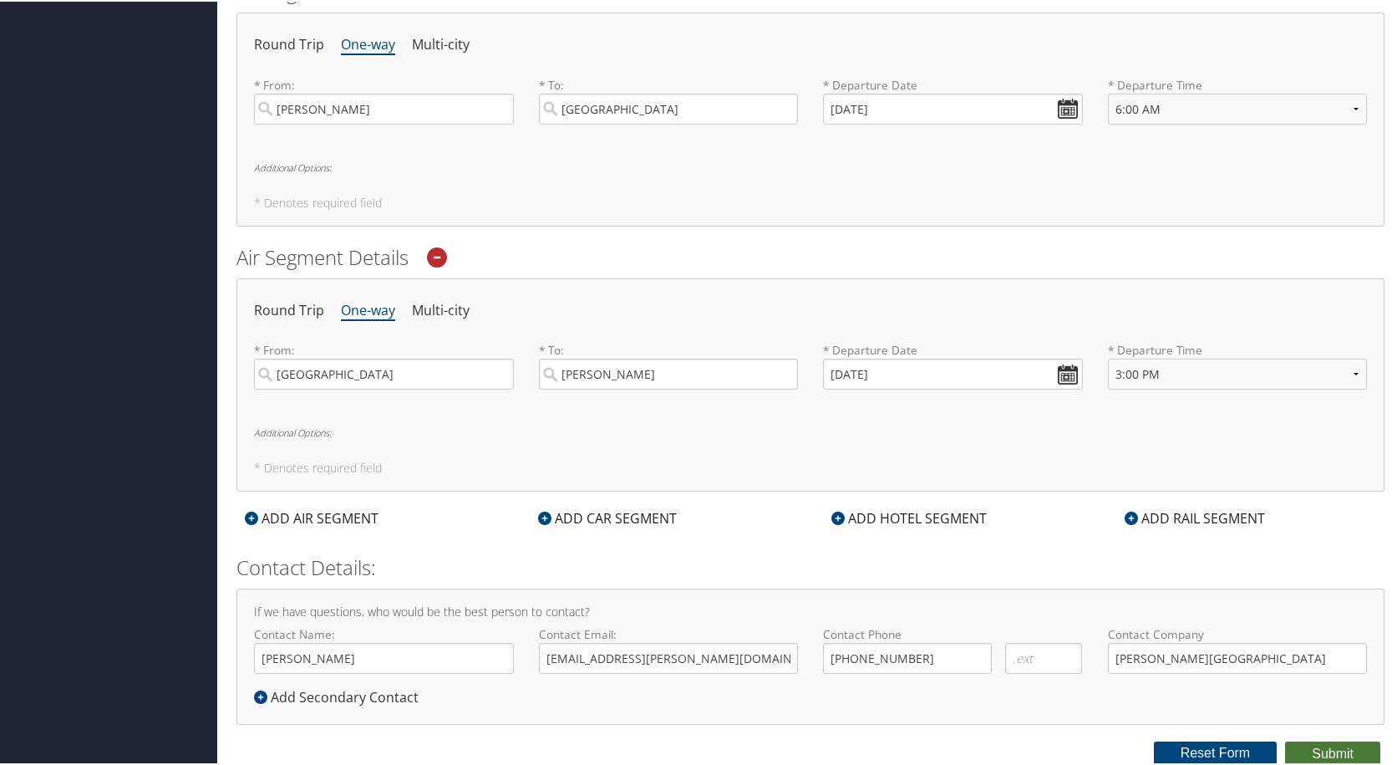
click at [1295, 744] on button "Submit" at bounding box center [1332, 752] width 95 height 25
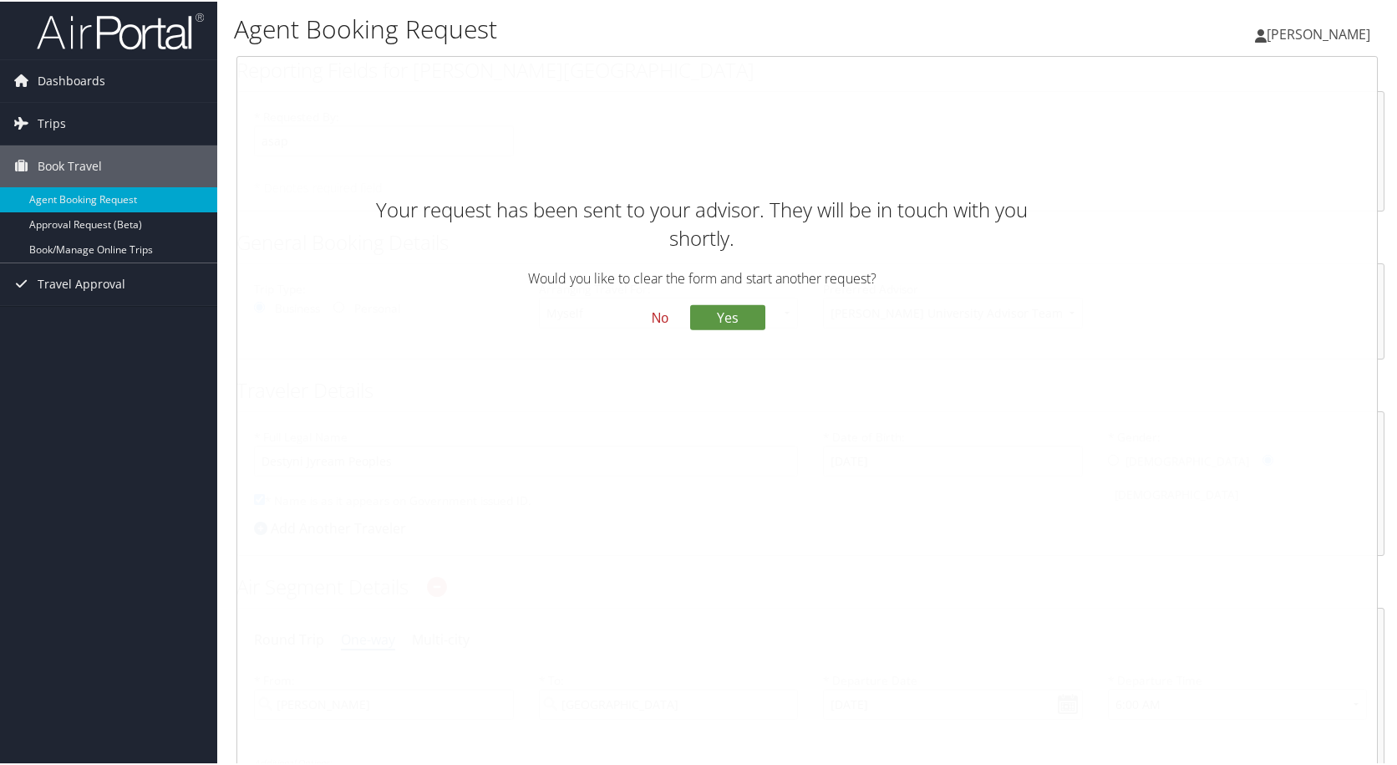
scroll to position [0, 0]
click at [79, 75] on span "Dashboards" at bounding box center [72, 80] width 68 height 42
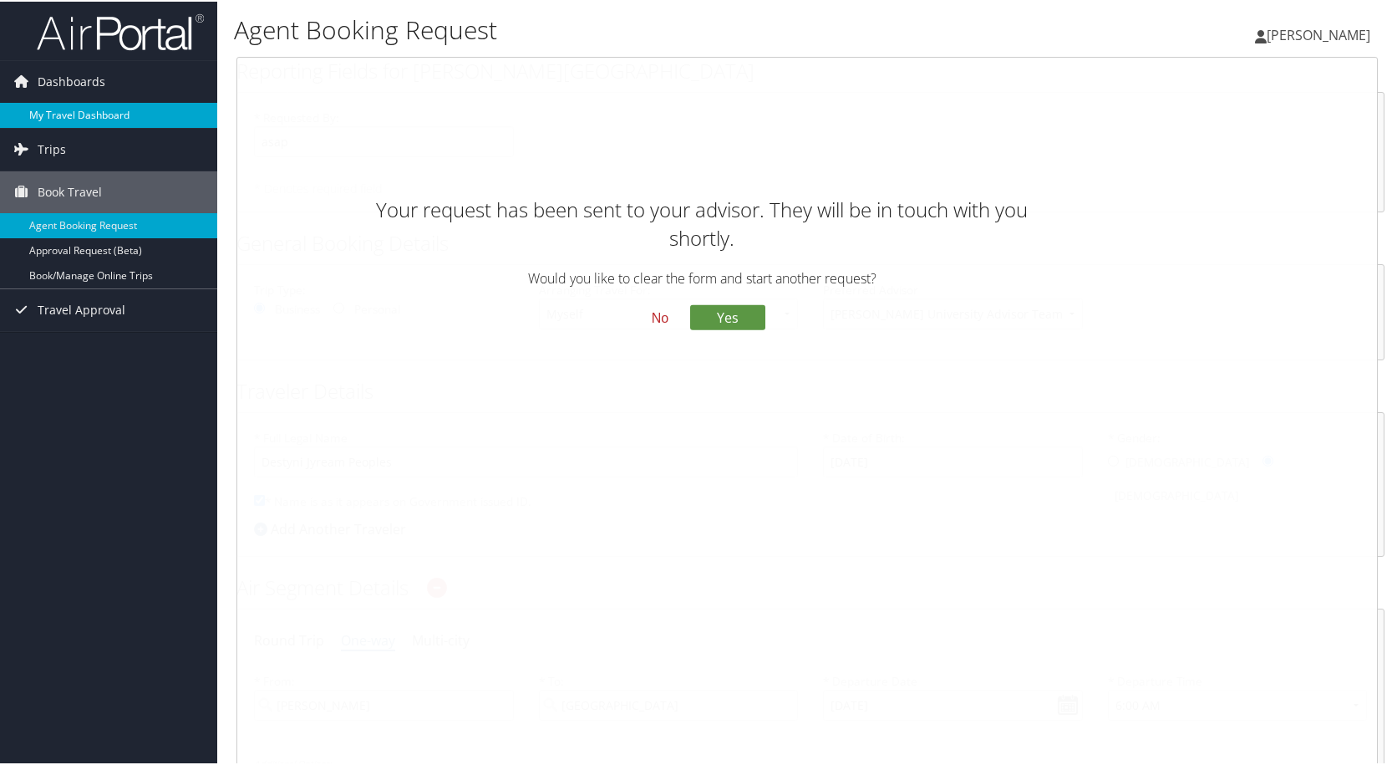
click at [73, 105] on link "My Travel Dashboard" at bounding box center [108, 113] width 217 height 25
